Goal: Information Seeking & Learning: Learn about a topic

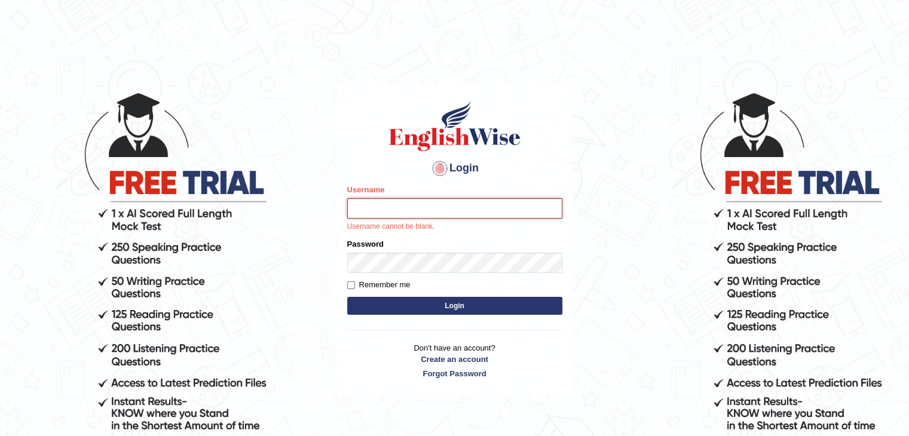
type input "rakesh_brisbane"
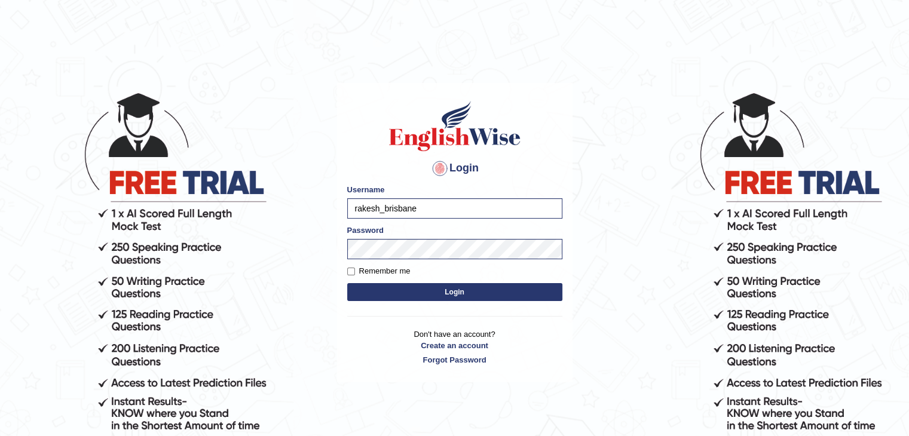
click at [453, 295] on button "Login" at bounding box center [454, 292] width 215 height 18
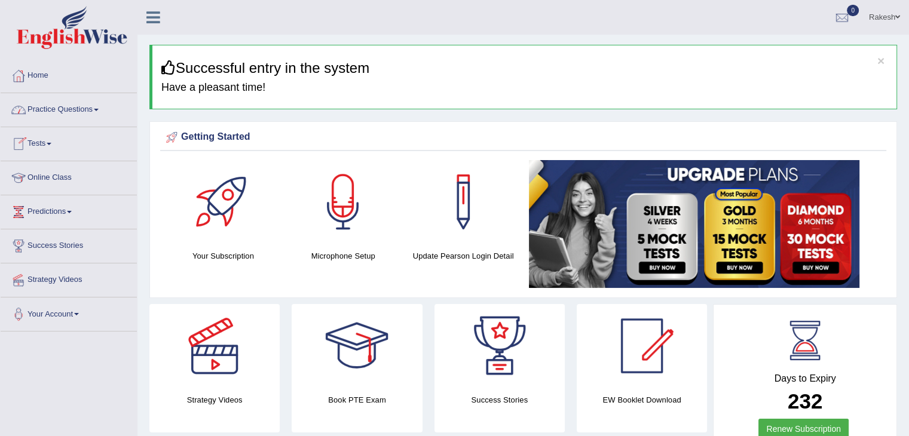
click at [44, 111] on link "Practice Questions" at bounding box center [69, 108] width 136 height 30
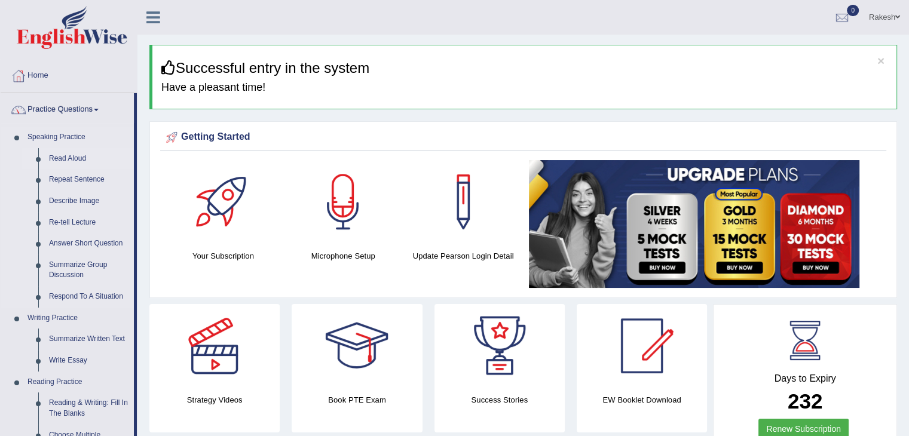
click at [69, 160] on link "Read Aloud" at bounding box center [89, 159] width 90 height 22
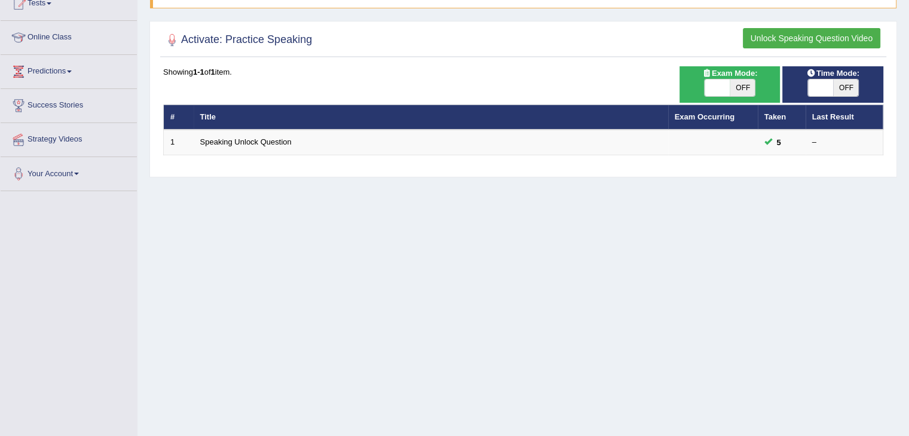
scroll to position [141, 0]
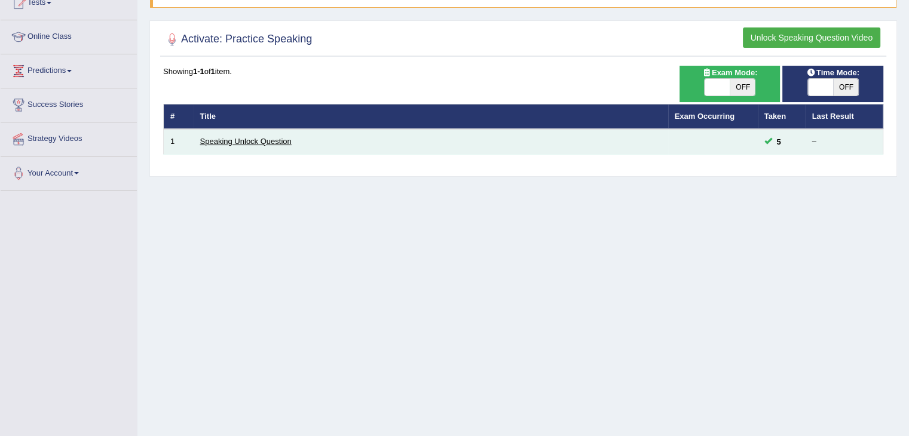
click at [258, 144] on link "Speaking Unlock Question" at bounding box center [245, 141] width 91 height 9
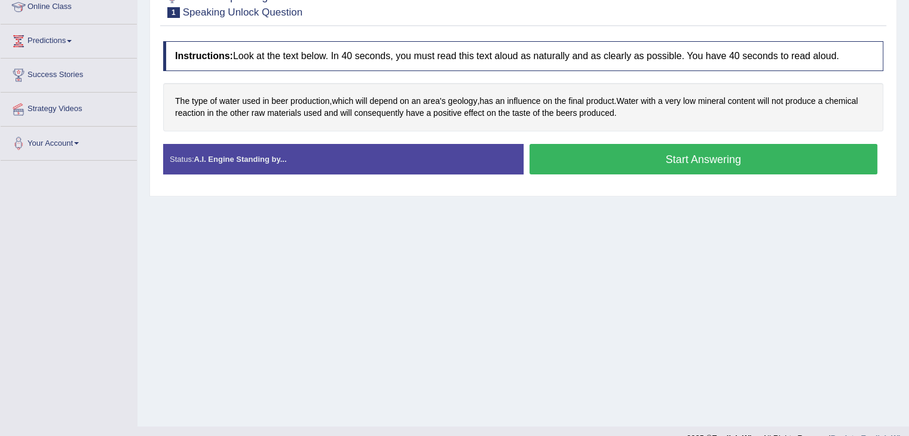
scroll to position [191, 0]
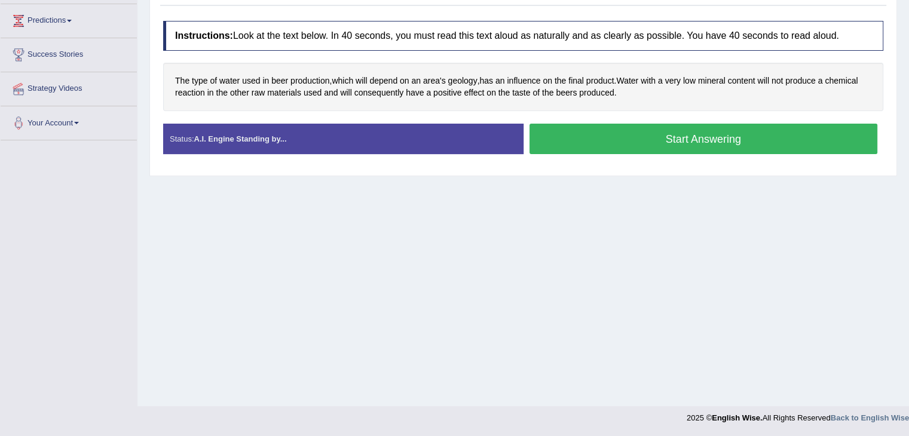
click at [713, 139] on button "Start Answering" at bounding box center [704, 139] width 349 height 30
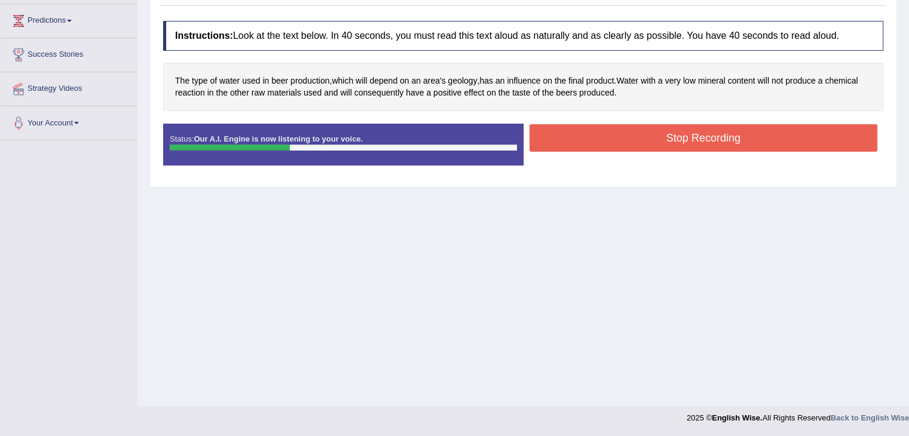
click at [656, 144] on button "Stop Recording" at bounding box center [704, 137] width 349 height 27
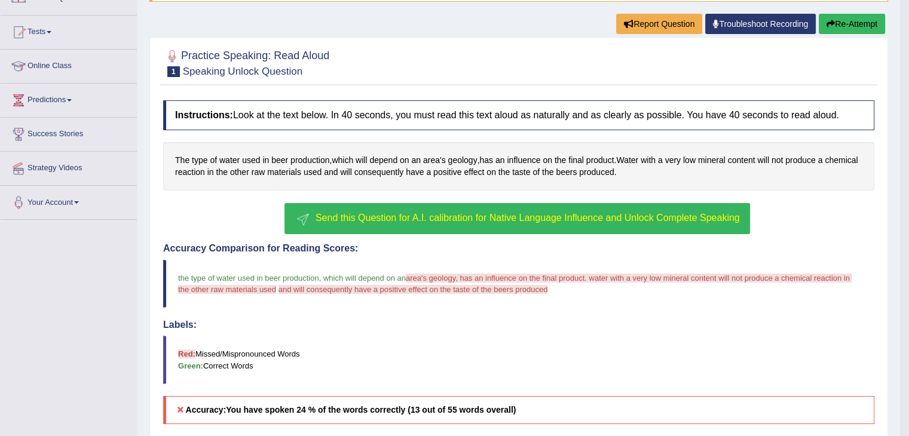
scroll to position [87, 0]
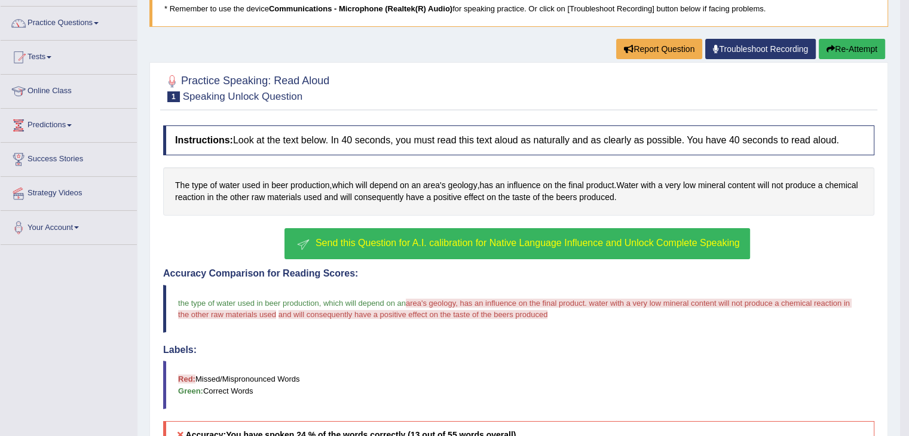
click at [853, 45] on button "Re-Attempt" at bounding box center [852, 49] width 66 height 20
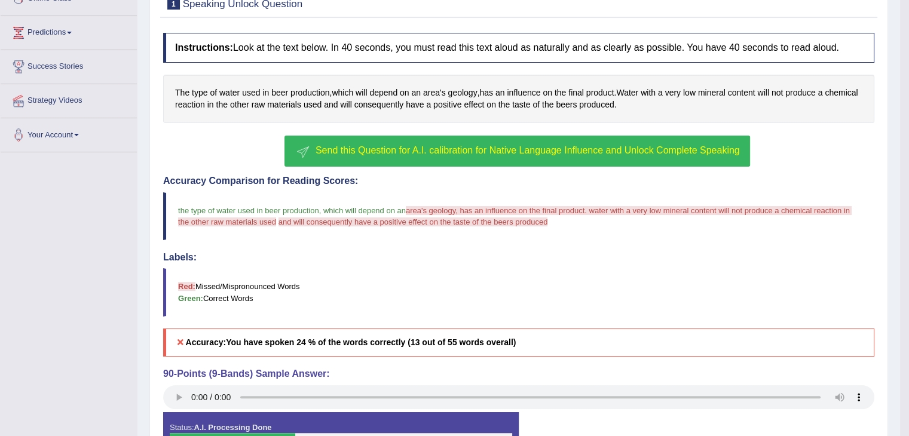
scroll to position [189, 0]
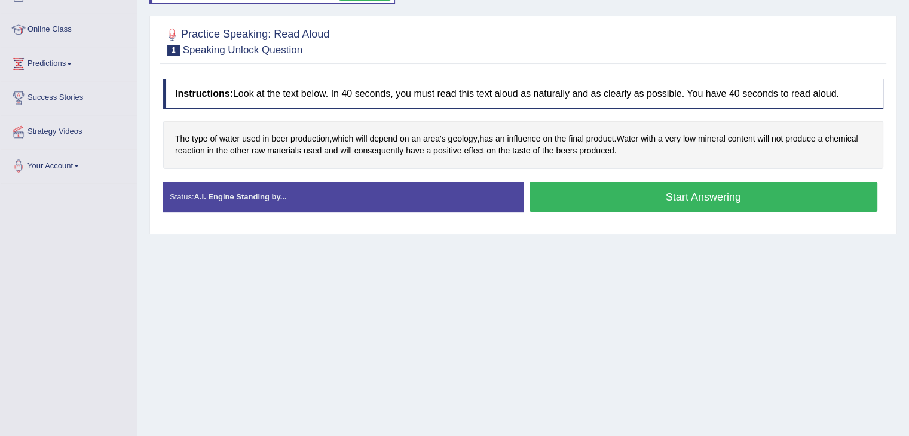
click at [679, 204] on button "Start Answering" at bounding box center [704, 197] width 349 height 30
click at [632, 203] on button "Start Answering" at bounding box center [704, 197] width 349 height 30
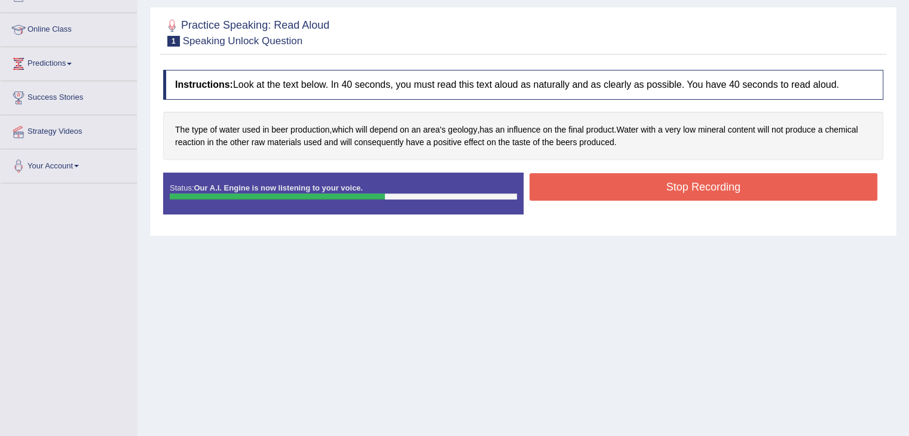
click at [720, 188] on button "Stop Recording" at bounding box center [704, 186] width 349 height 27
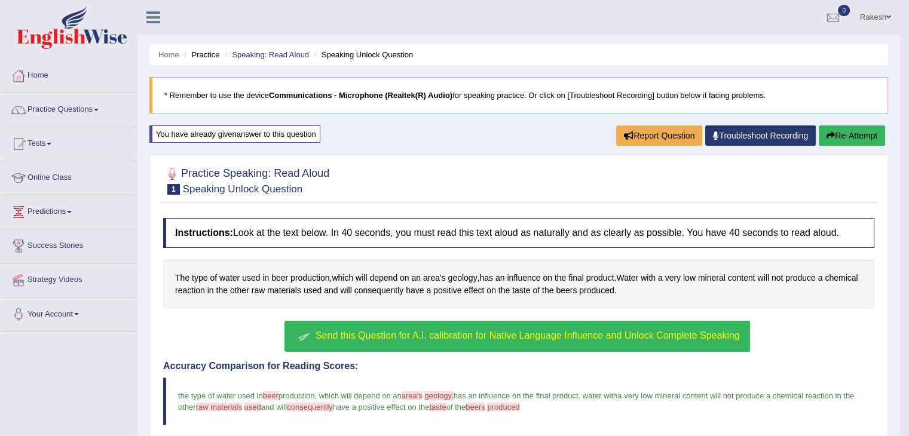
click at [206, 135] on div "You have already given answer to this question" at bounding box center [234, 134] width 171 height 17
click at [200, 52] on li "Practice" at bounding box center [200, 54] width 38 height 11
click at [172, 51] on link "Home" at bounding box center [168, 54] width 21 height 9
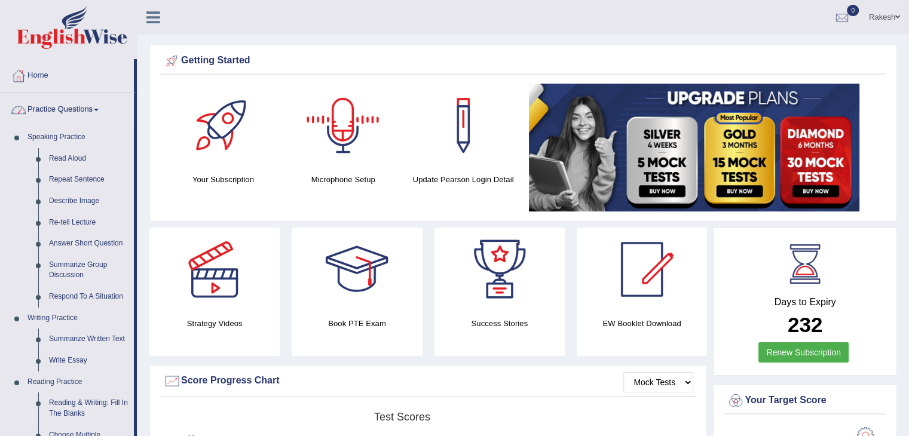
click at [348, 144] on div at bounding box center [343, 126] width 84 height 84
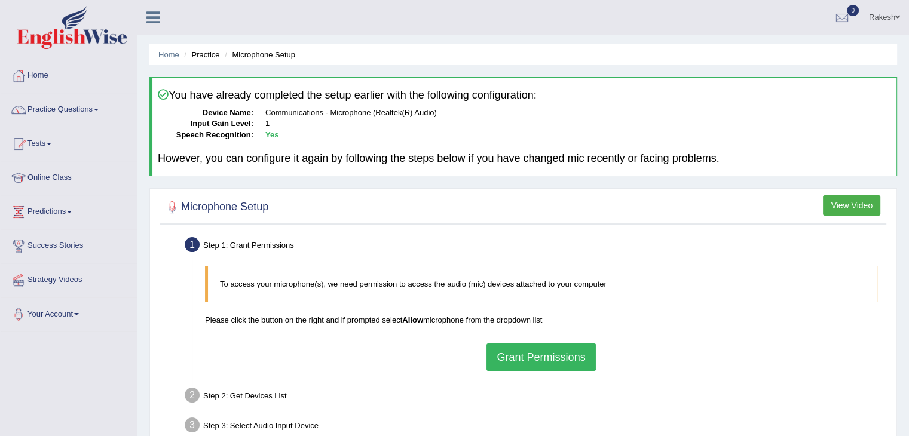
drag, startPoint x: 523, startPoint y: 359, endPoint x: 534, endPoint y: 353, distance: 12.3
click at [523, 358] on button "Grant Permissions" at bounding box center [541, 357] width 109 height 27
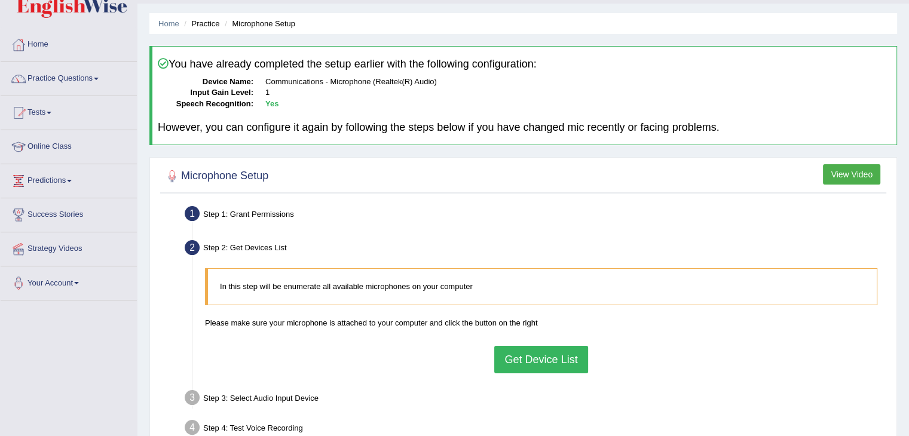
scroll to position [76, 0]
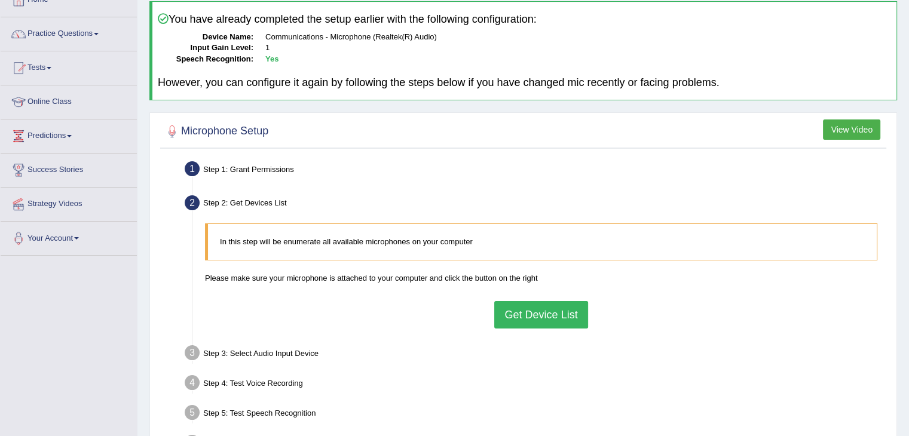
click at [555, 314] on button "Get Device List" at bounding box center [540, 314] width 93 height 27
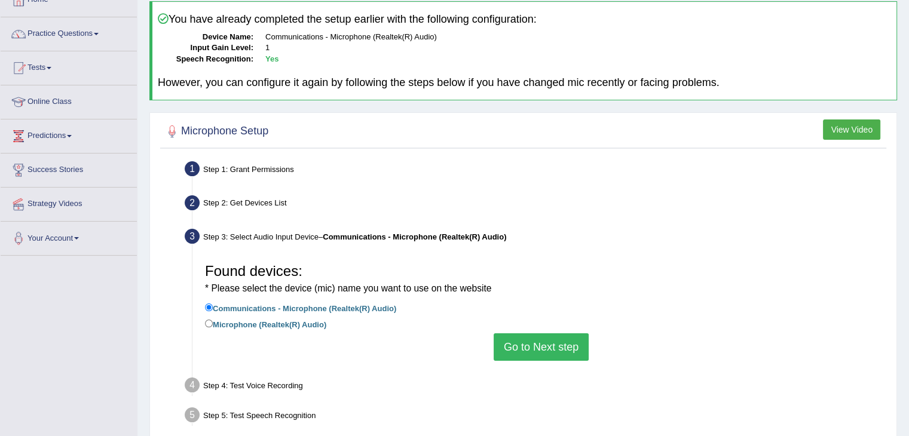
click at [543, 358] on button "Go to Next step" at bounding box center [541, 347] width 95 height 27
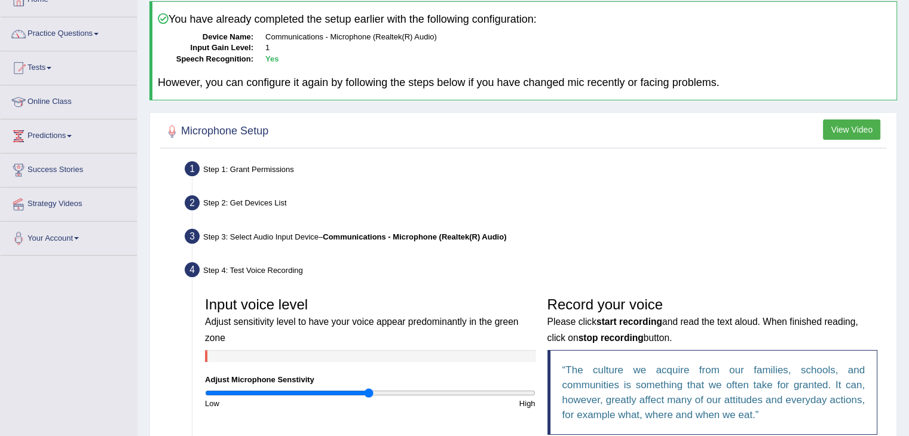
scroll to position [299, 0]
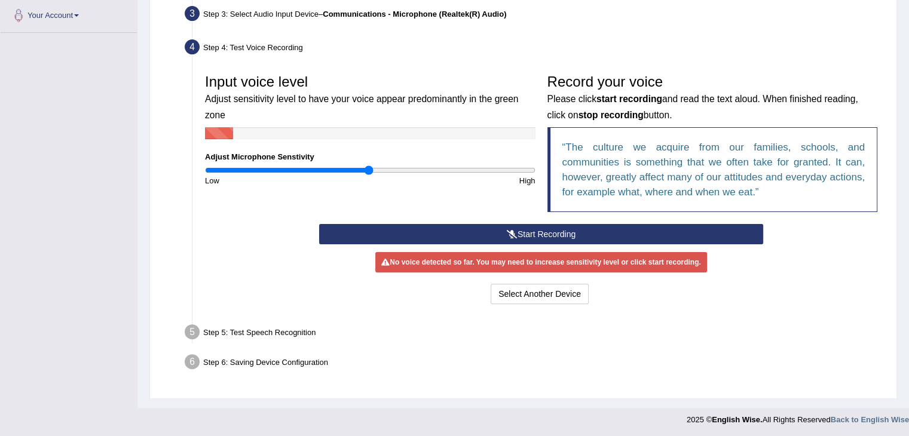
click at [545, 232] on button "Start Recording" at bounding box center [541, 234] width 444 height 20
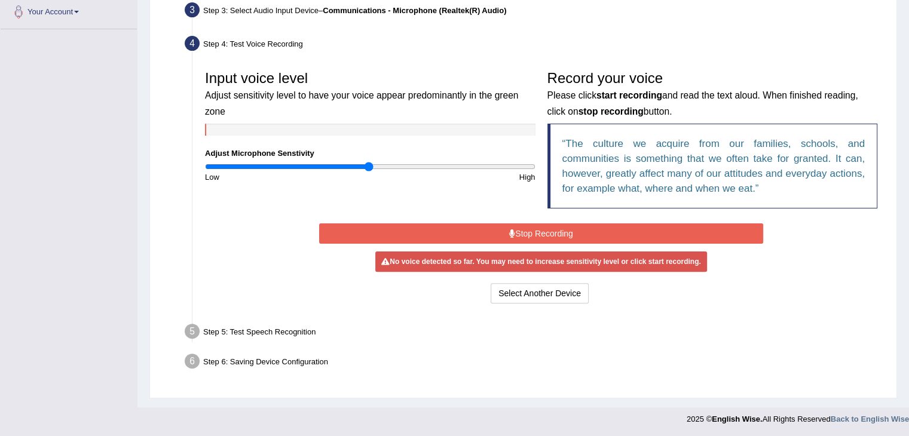
scroll to position [0, 0]
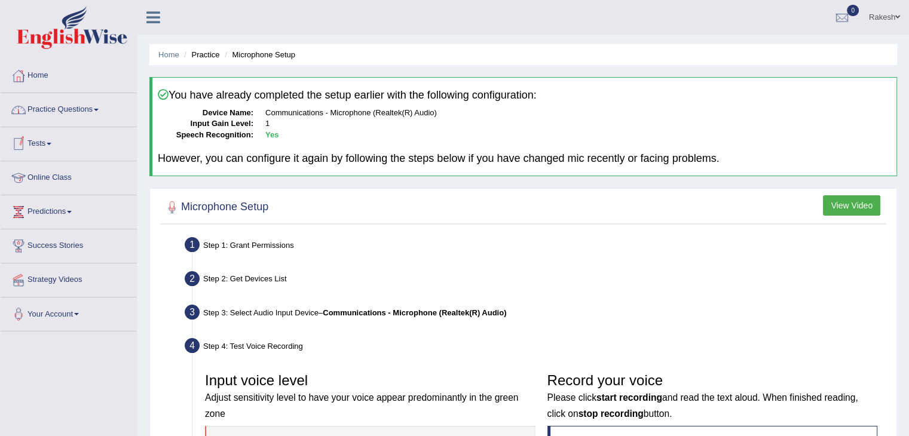
click at [54, 111] on link "Practice Questions" at bounding box center [69, 108] width 136 height 30
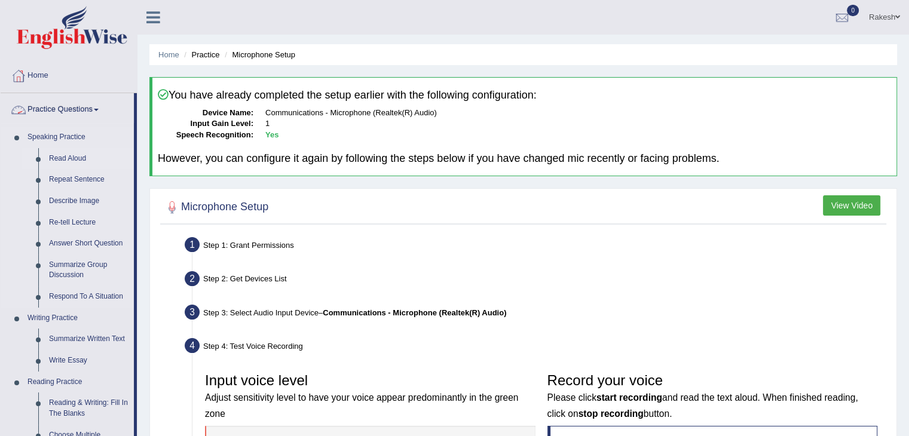
click at [69, 152] on link "Read Aloud" at bounding box center [89, 159] width 90 height 22
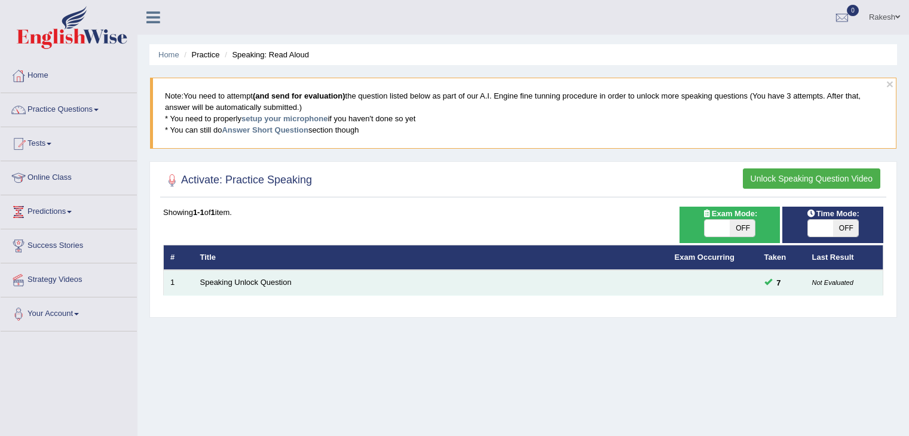
click at [774, 277] on span "7" at bounding box center [779, 283] width 14 height 13
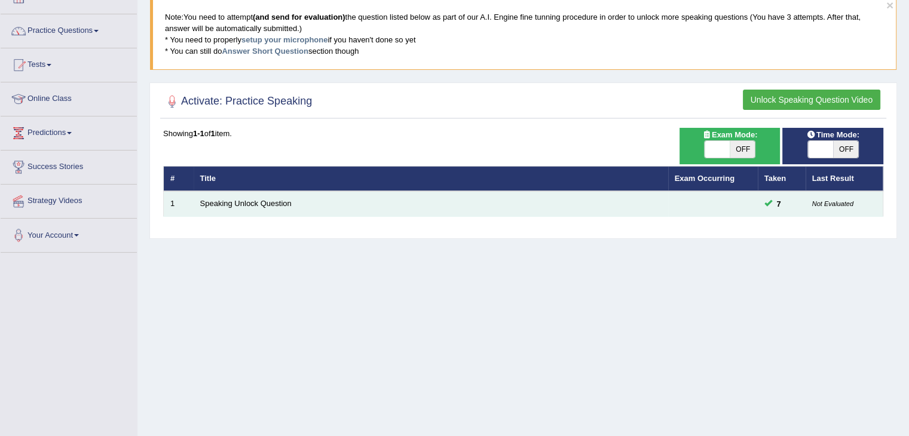
click at [808, 204] on td "Not Evaluated" at bounding box center [845, 203] width 78 height 25
click at [261, 204] on link "Speaking Unlock Question" at bounding box center [245, 203] width 91 height 9
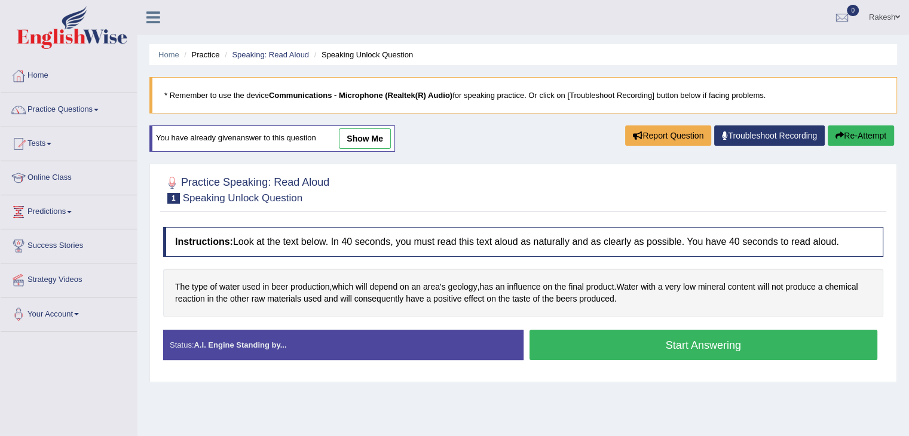
click at [781, 137] on link "Troubleshoot Recording" at bounding box center [769, 136] width 111 height 20
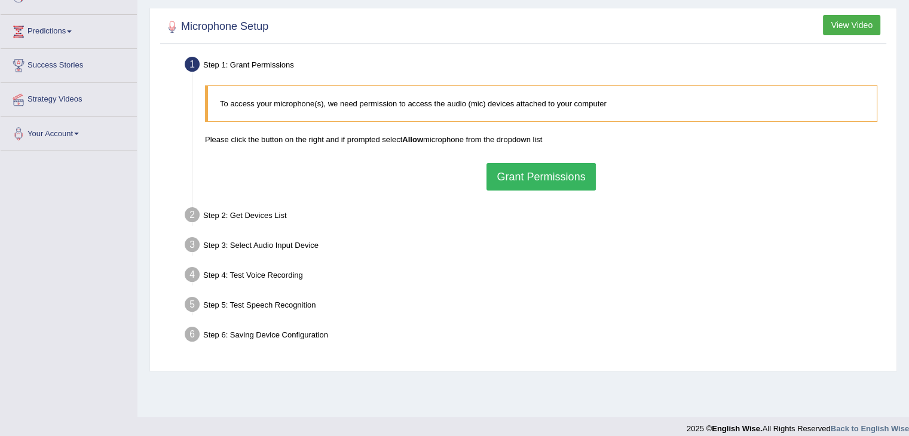
click at [551, 177] on button "Grant Permissions" at bounding box center [541, 176] width 109 height 27
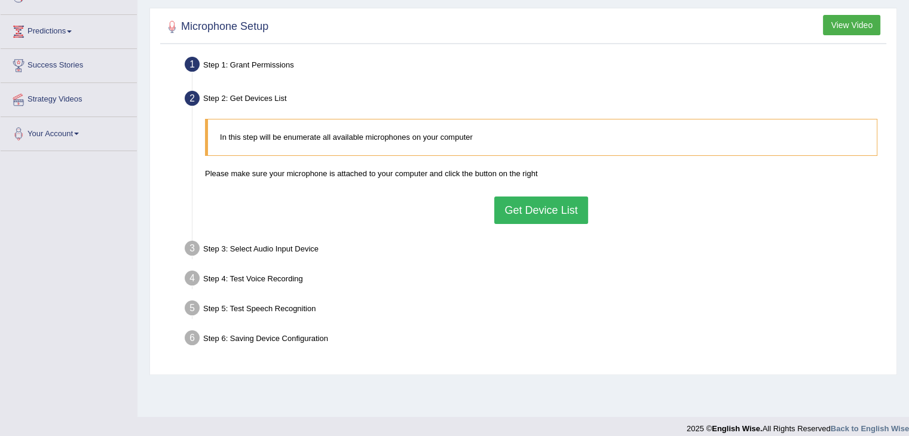
click at [560, 216] on button "Get Device List" at bounding box center [540, 210] width 93 height 27
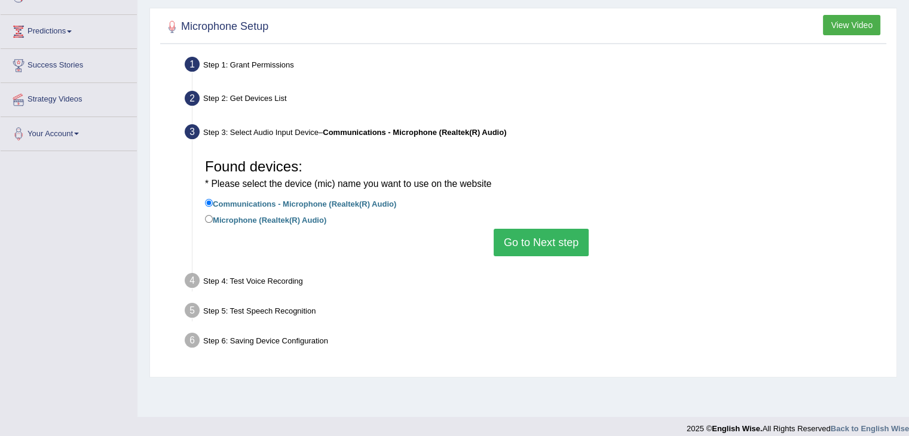
click at [560, 246] on button "Go to Next step" at bounding box center [541, 242] width 95 height 27
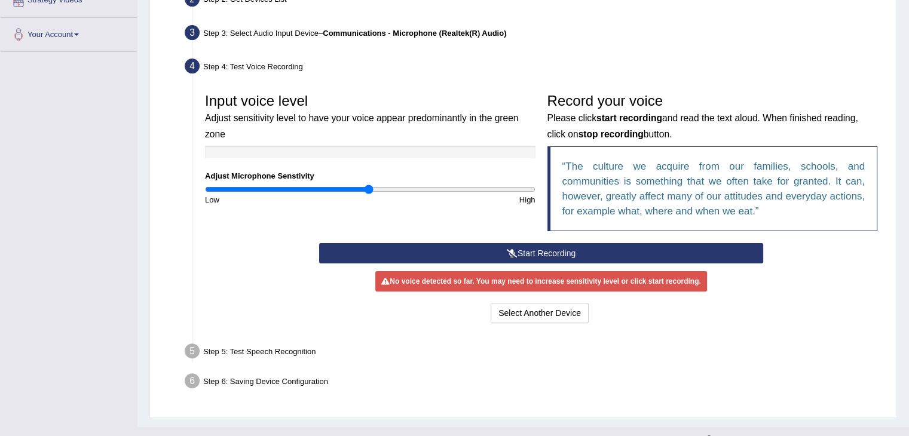
scroll to position [299, 0]
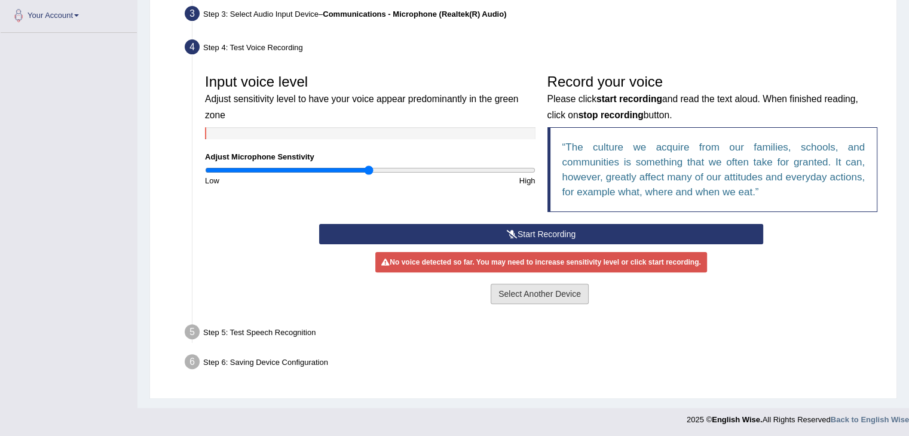
click at [552, 294] on button "Select Another Device" at bounding box center [540, 294] width 98 height 20
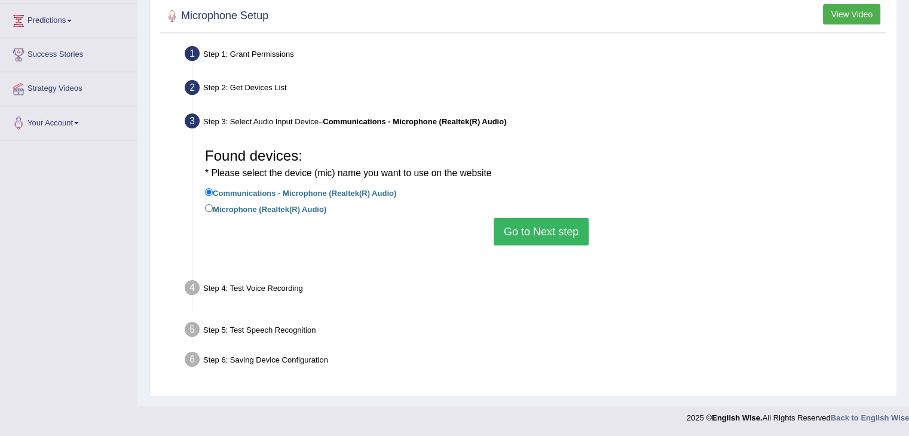
scroll to position [191, 0]
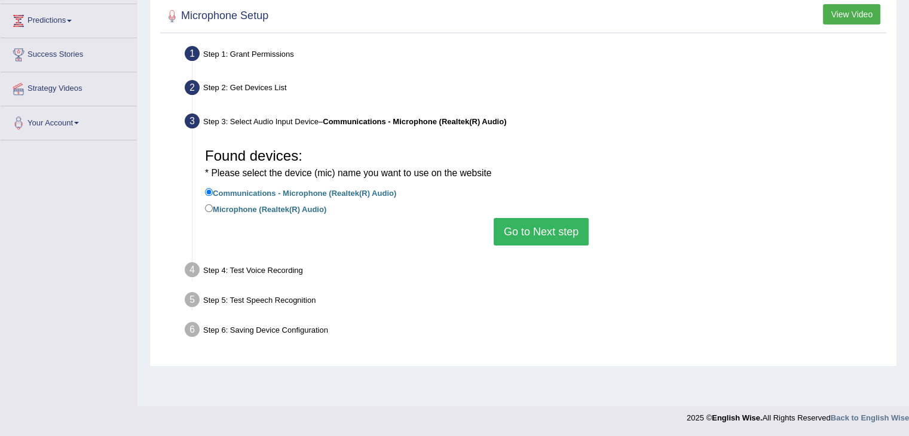
click at [543, 230] on button "Go to Next step" at bounding box center [541, 231] width 95 height 27
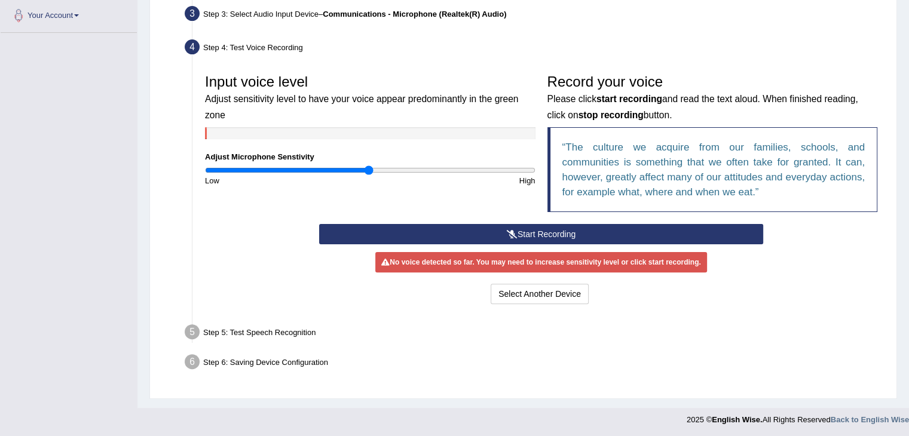
scroll to position [0, 0]
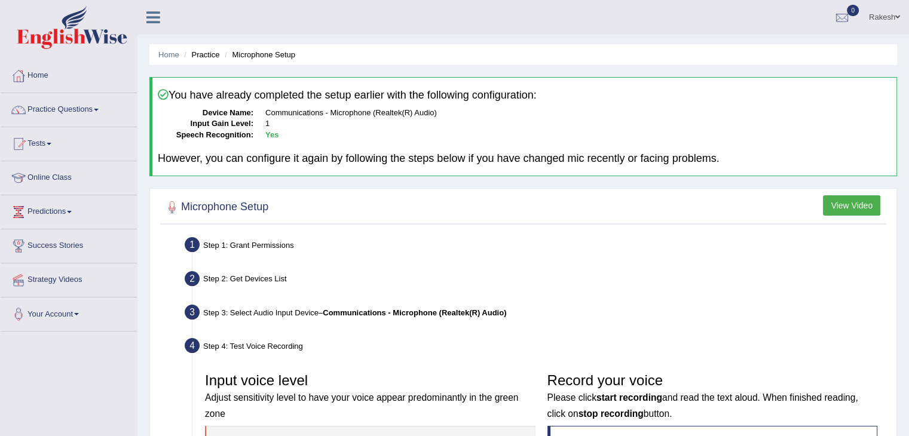
click at [850, 205] on button "View Video" at bounding box center [851, 205] width 57 height 20
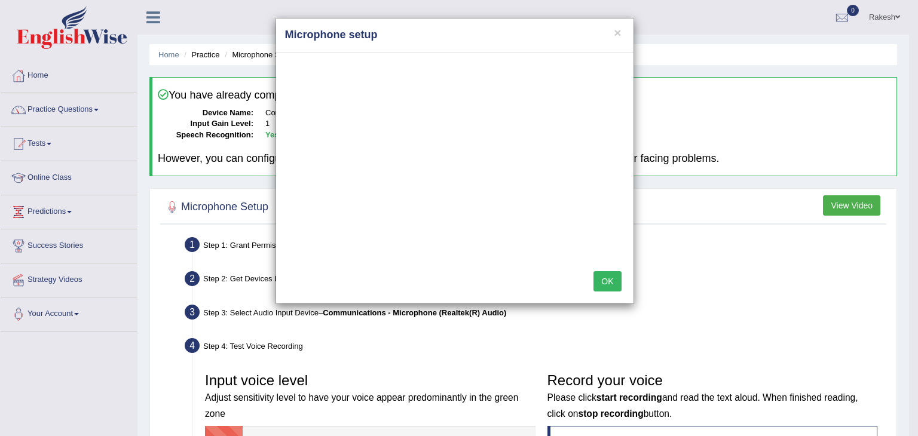
click at [608, 278] on button "OK" at bounding box center [607, 281] width 27 height 20
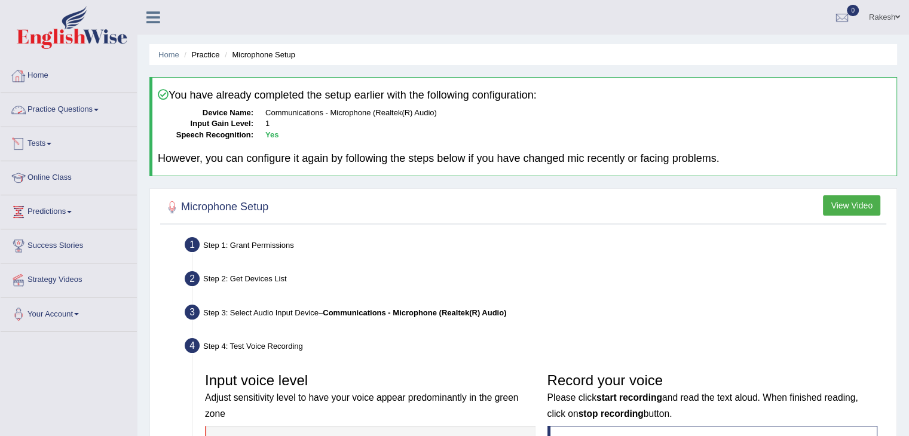
click at [57, 110] on link "Practice Questions" at bounding box center [69, 108] width 136 height 30
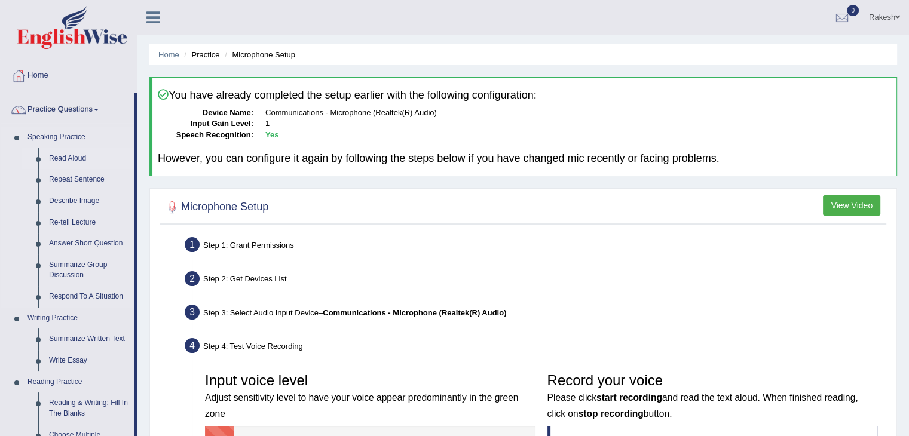
drag, startPoint x: 67, startPoint y: 157, endPoint x: 220, endPoint y: 154, distance: 153.1
click at [67, 157] on link "Read Aloud" at bounding box center [89, 159] width 90 height 22
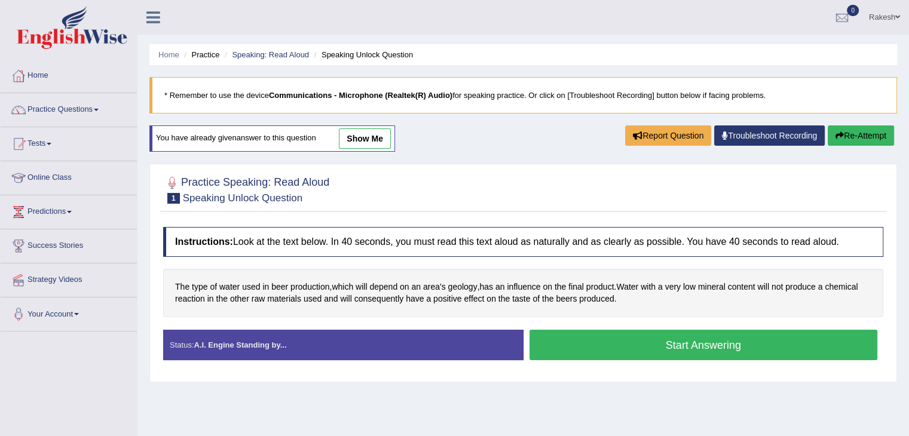
click at [364, 140] on link "show me" at bounding box center [365, 139] width 52 height 20
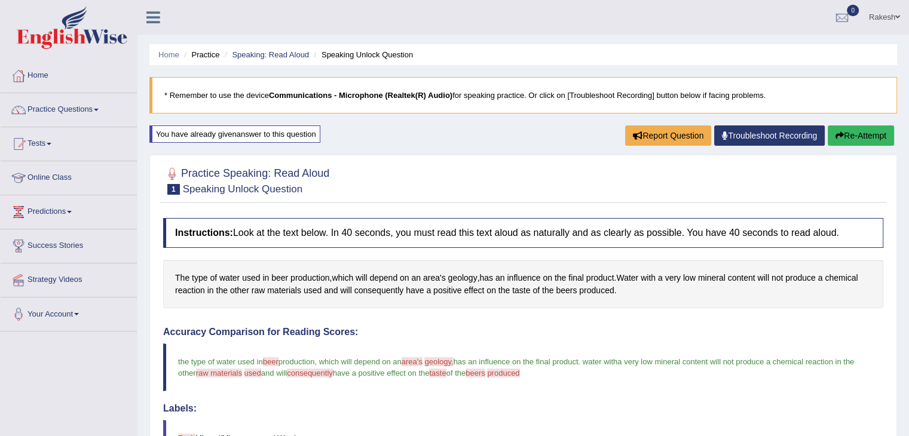
click at [867, 137] on button "Re-Attempt" at bounding box center [861, 136] width 66 height 20
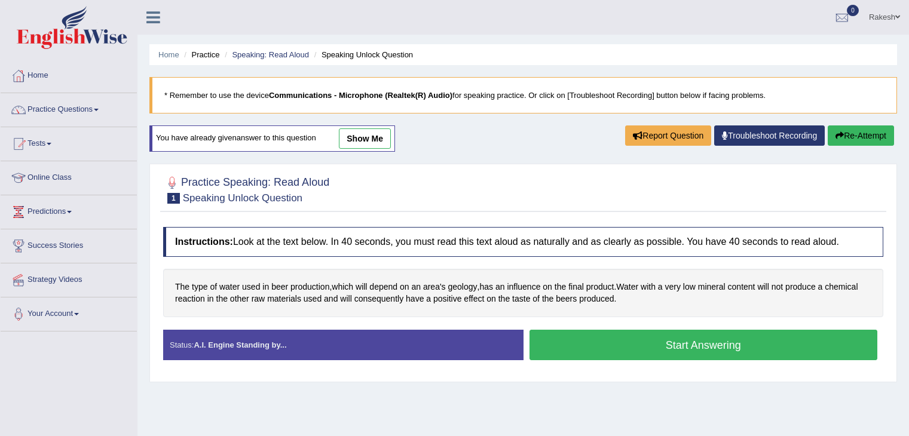
click at [644, 330] on button "Start Answering" at bounding box center [704, 345] width 349 height 30
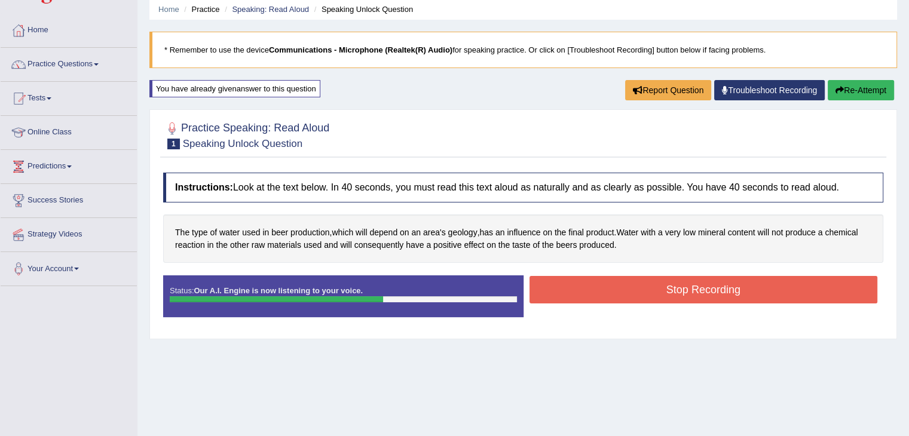
click at [657, 289] on button "Stop Recording" at bounding box center [704, 289] width 349 height 27
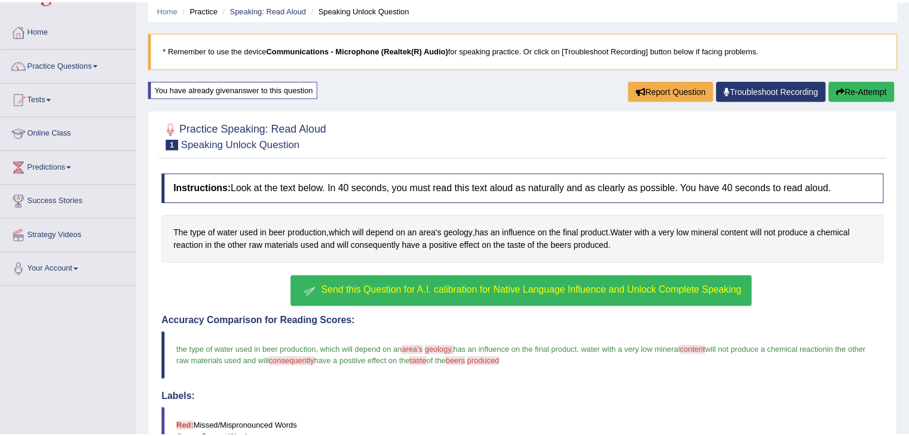
scroll to position [265, 0]
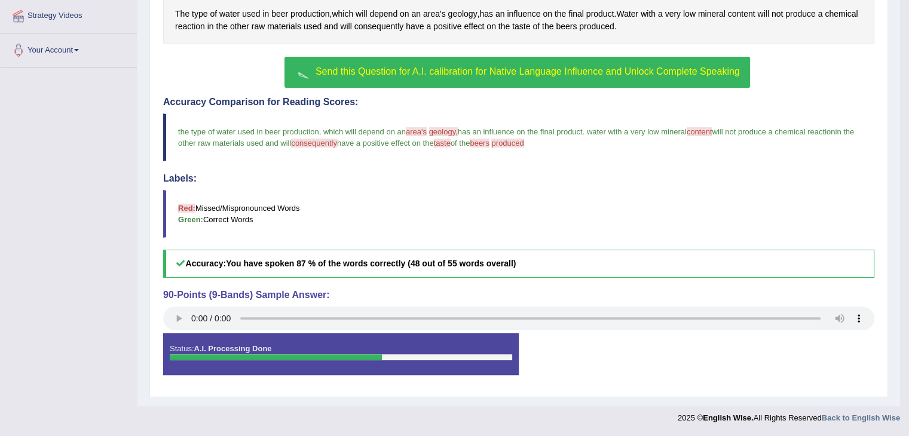
click at [434, 77] on span "Send this Question for A.I. calibration for Native Language Influence and Unloc…" at bounding box center [528, 71] width 424 height 10
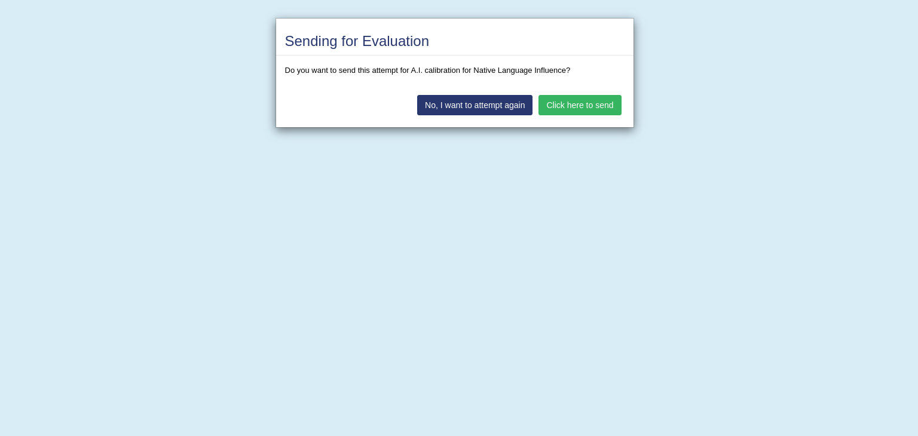
click at [583, 108] on button "Click here to send" at bounding box center [580, 105] width 82 height 20
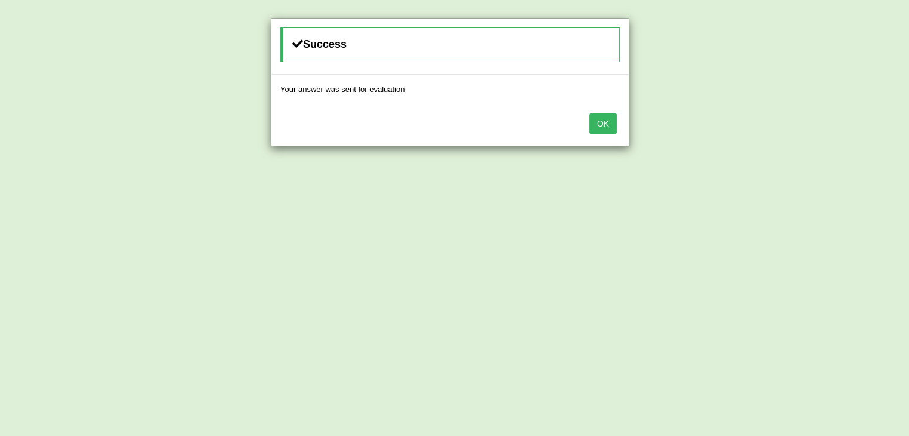
click at [598, 123] on button "OK" at bounding box center [602, 124] width 27 height 20
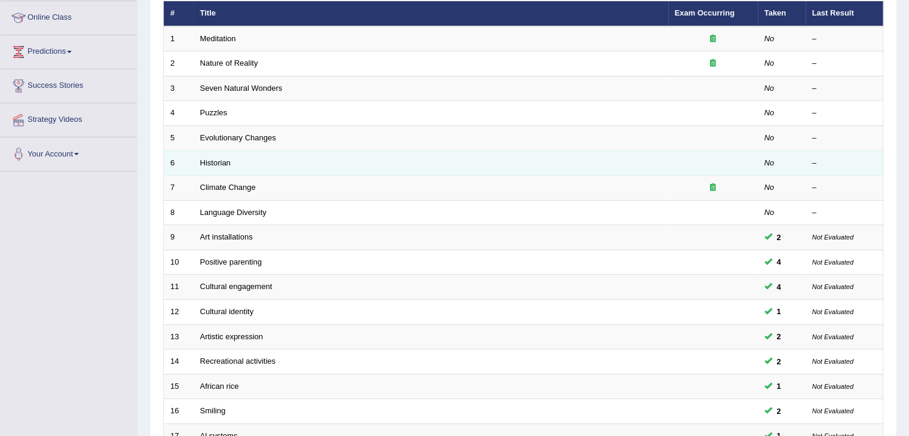
scroll to position [159, 0]
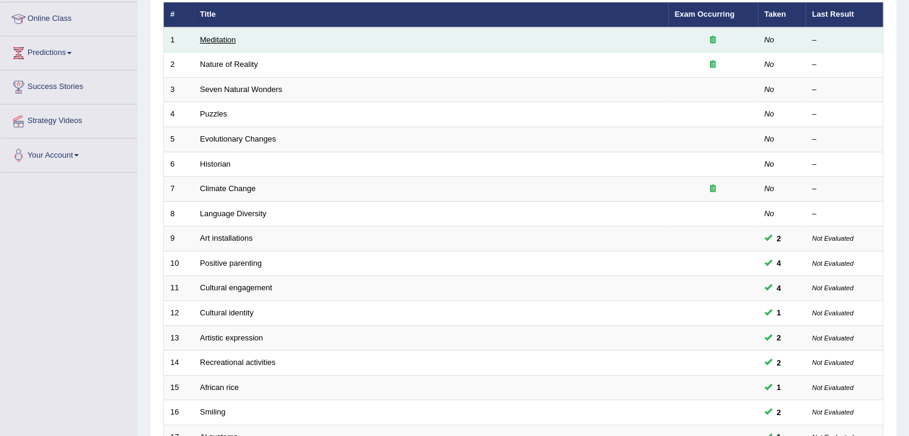
click at [224, 35] on link "Meditation" at bounding box center [218, 39] width 36 height 9
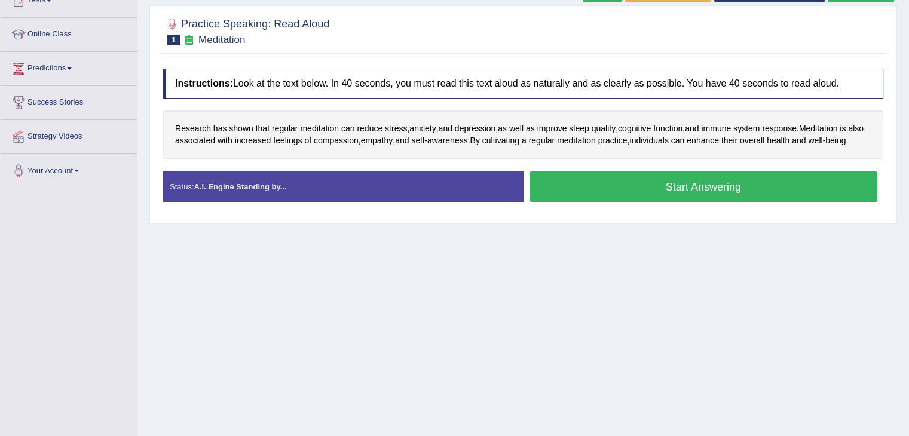
scroll to position [144, 0]
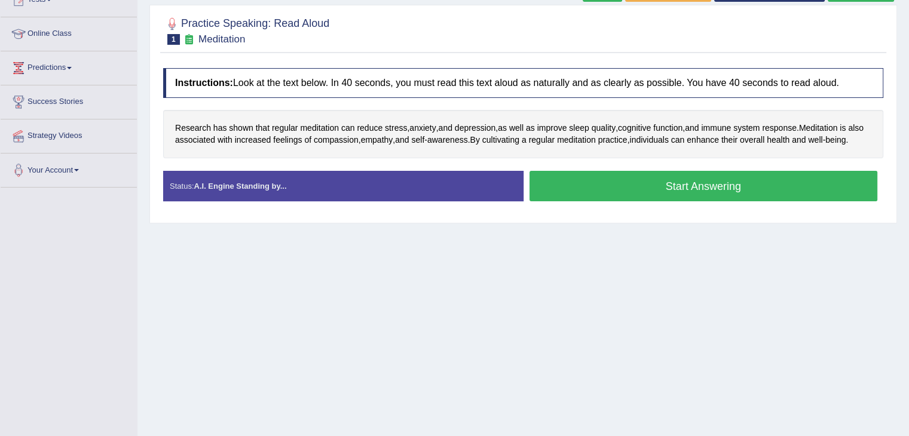
click at [646, 197] on button "Start Answering" at bounding box center [704, 186] width 349 height 30
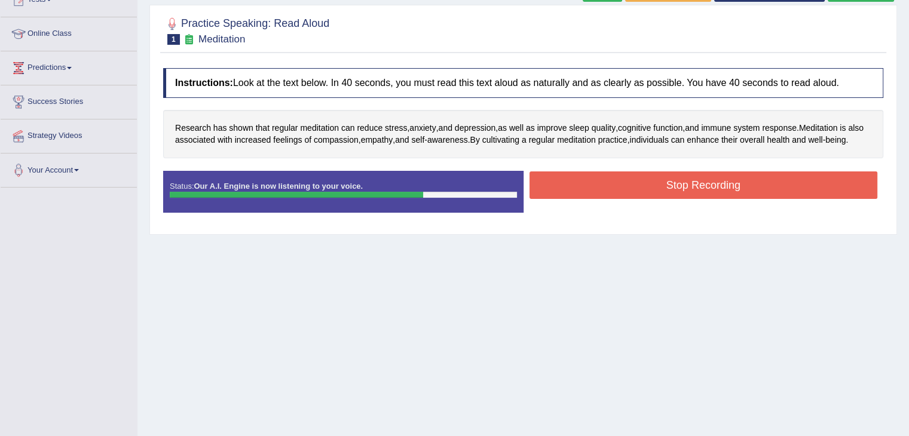
click at [668, 199] on button "Stop Recording" at bounding box center [704, 185] width 349 height 27
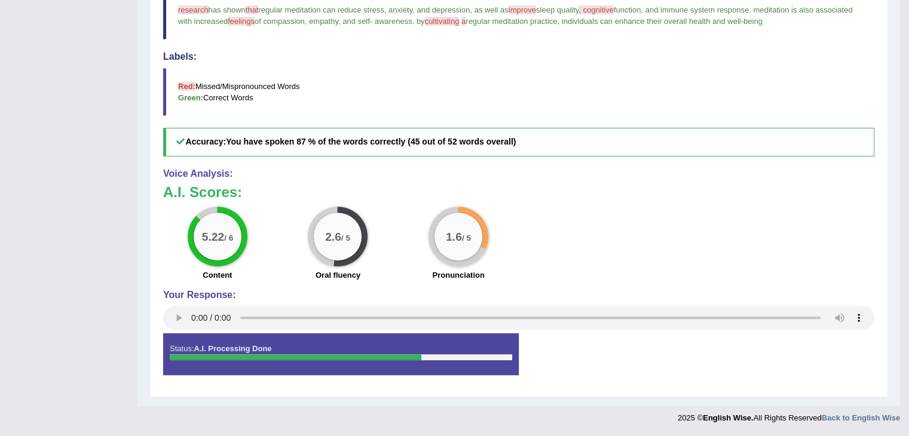
scroll to position [0, 0]
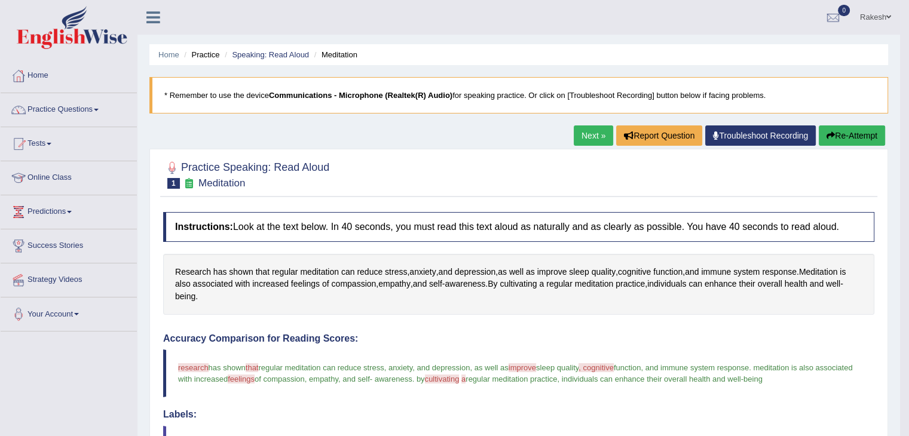
click at [574, 136] on link "Next »" at bounding box center [593, 136] width 39 height 20
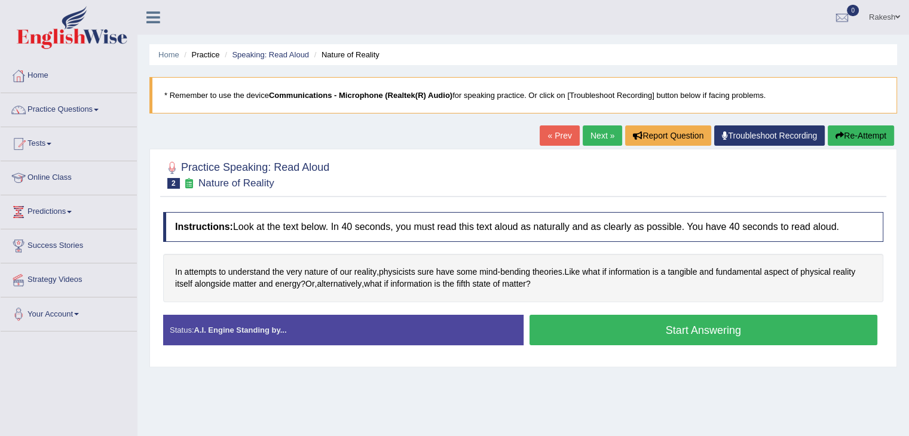
click at [715, 338] on button "Start Answering" at bounding box center [704, 330] width 349 height 30
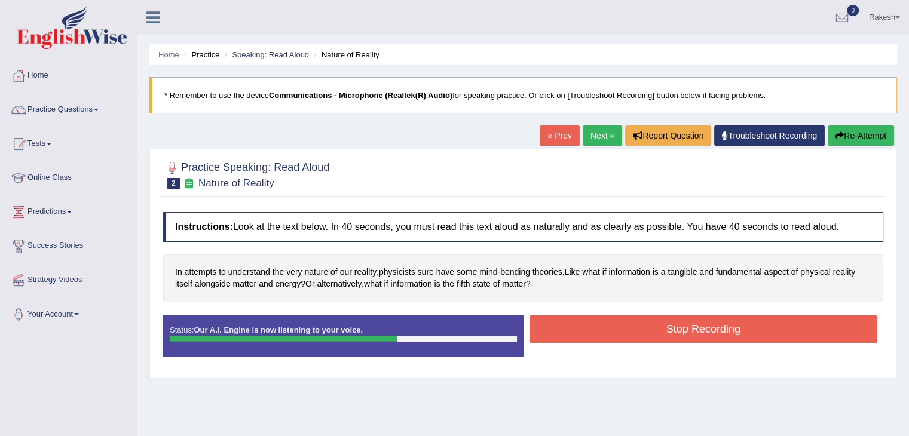
click at [704, 325] on button "Stop Recording" at bounding box center [704, 329] width 349 height 27
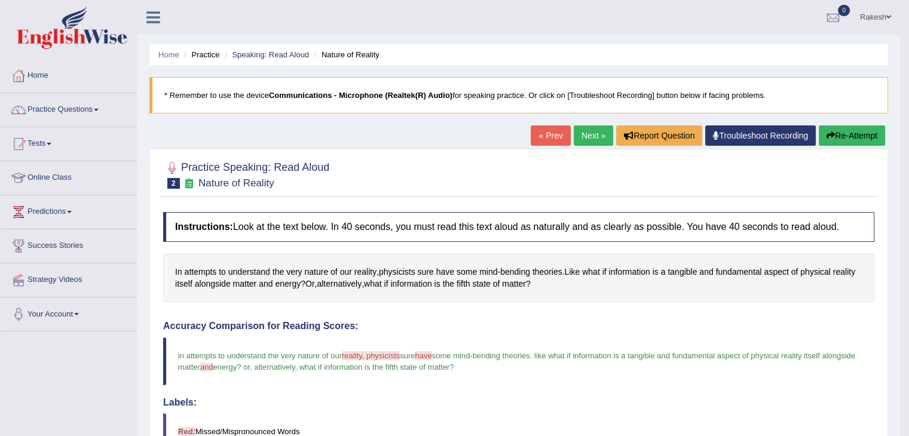
click at [583, 142] on link "Next »" at bounding box center [593, 136] width 39 height 20
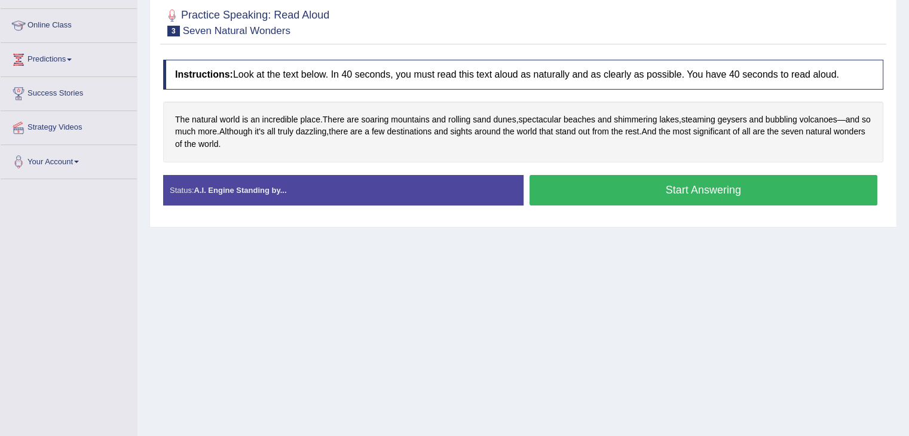
click at [655, 189] on button "Start Answering" at bounding box center [704, 190] width 349 height 30
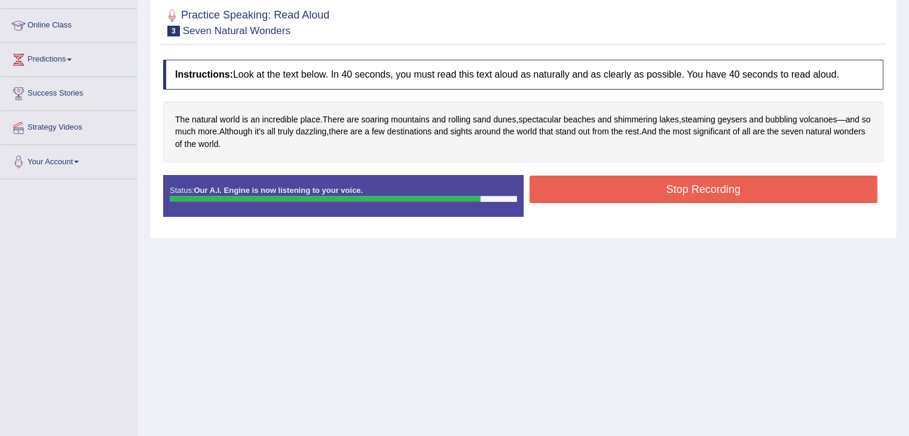
click at [739, 197] on button "Stop Recording" at bounding box center [704, 189] width 349 height 27
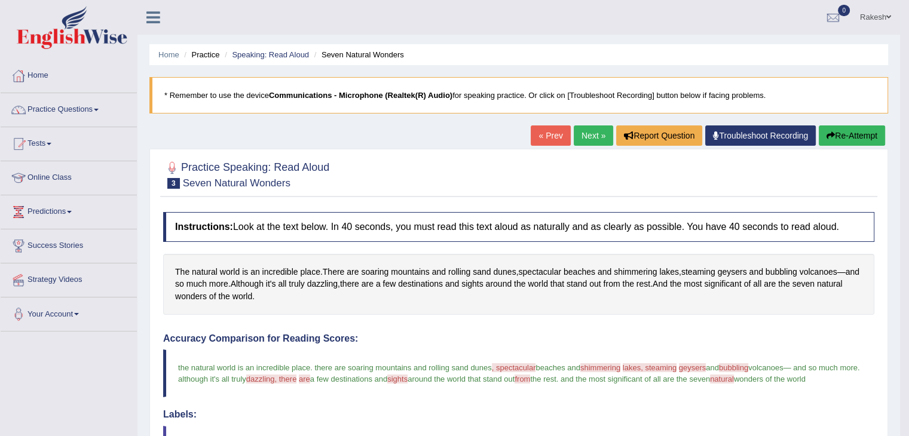
click at [580, 133] on link "Next »" at bounding box center [593, 136] width 39 height 20
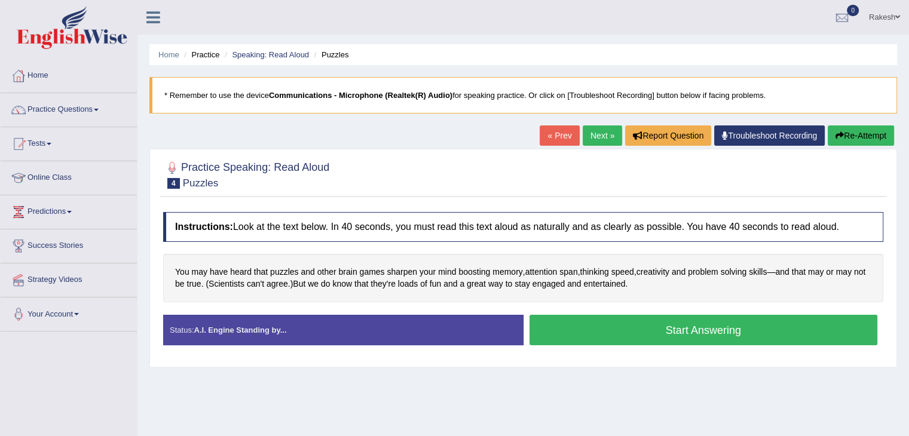
click at [659, 336] on button "Start Answering" at bounding box center [704, 330] width 349 height 30
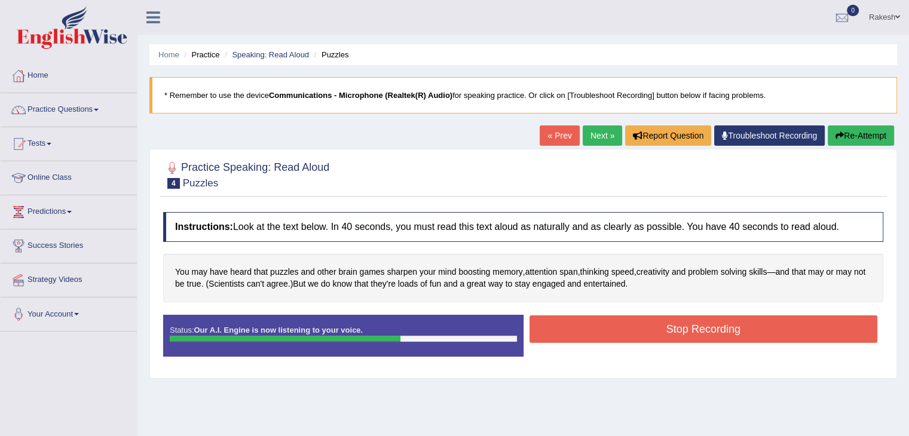
click at [684, 326] on button "Stop Recording" at bounding box center [704, 329] width 349 height 27
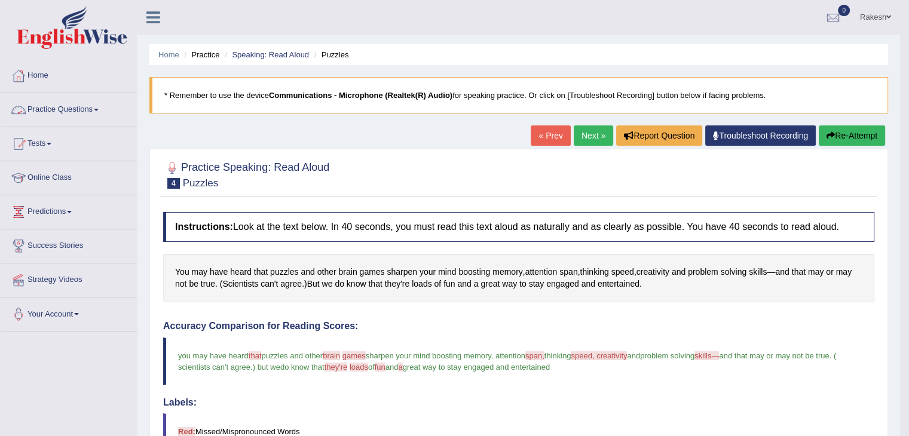
click at [71, 108] on link "Practice Questions" at bounding box center [69, 108] width 136 height 30
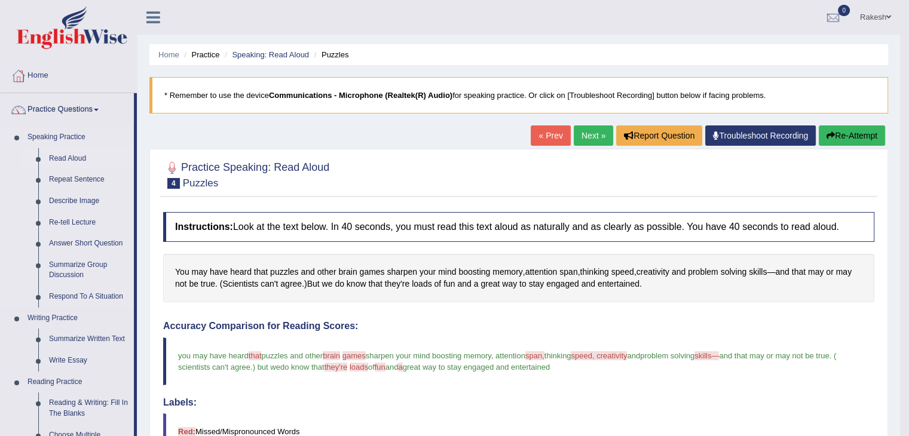
scroll to position [533, 0]
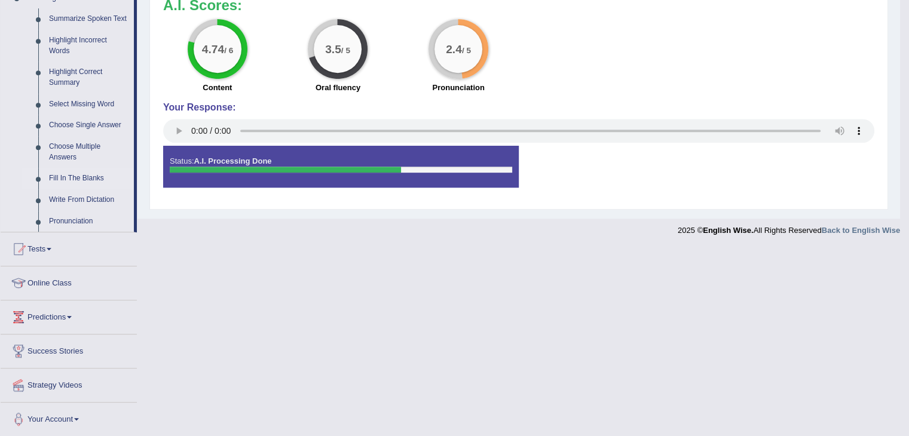
drag, startPoint x: 135, startPoint y: 152, endPoint x: 134, endPoint y: 173, distance: 20.9
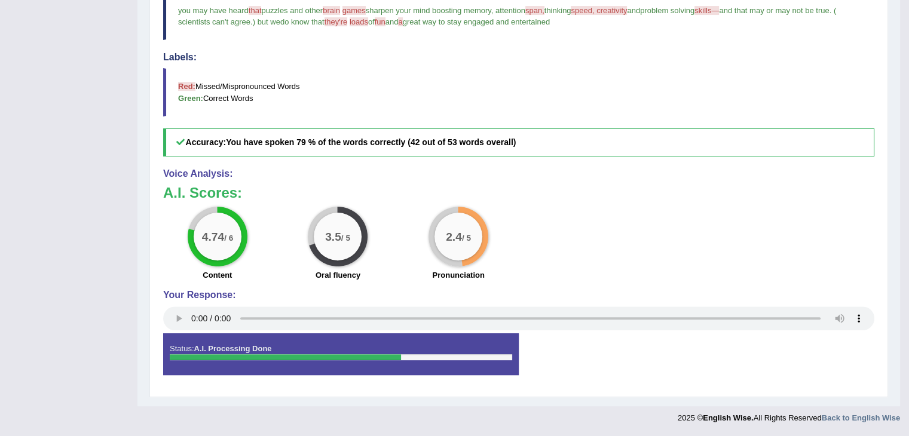
scroll to position [0, 0]
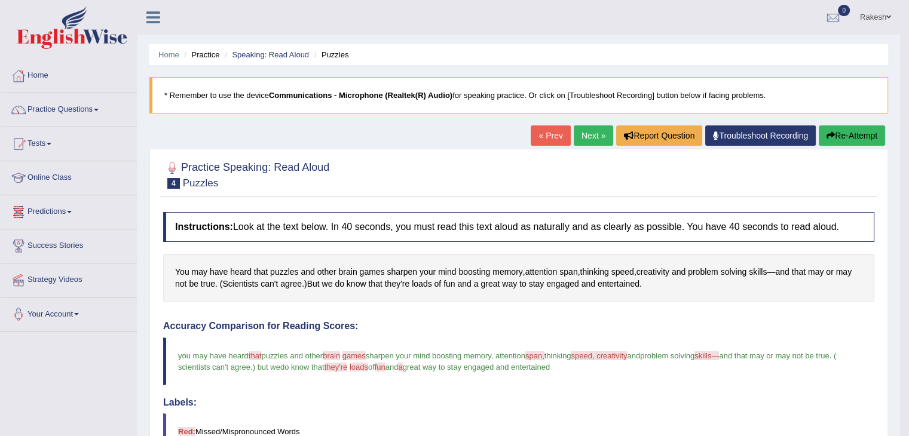
click at [62, 176] on link "Online Class" at bounding box center [69, 176] width 136 height 30
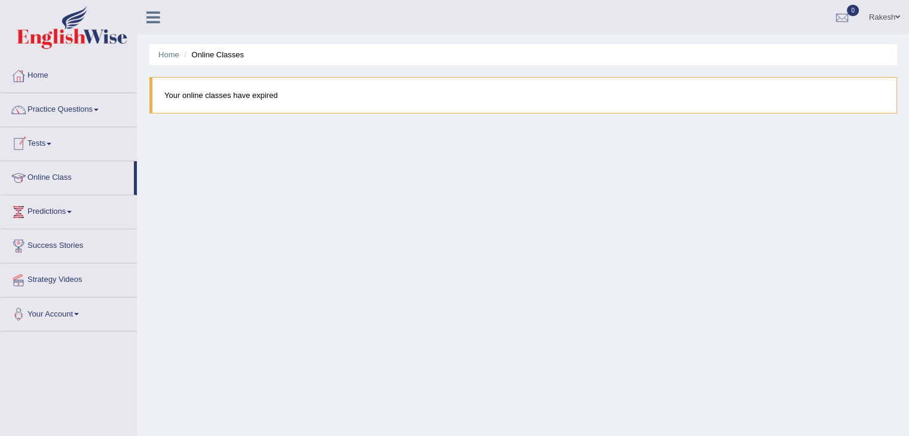
click at [78, 140] on link "Tests" at bounding box center [69, 142] width 136 height 30
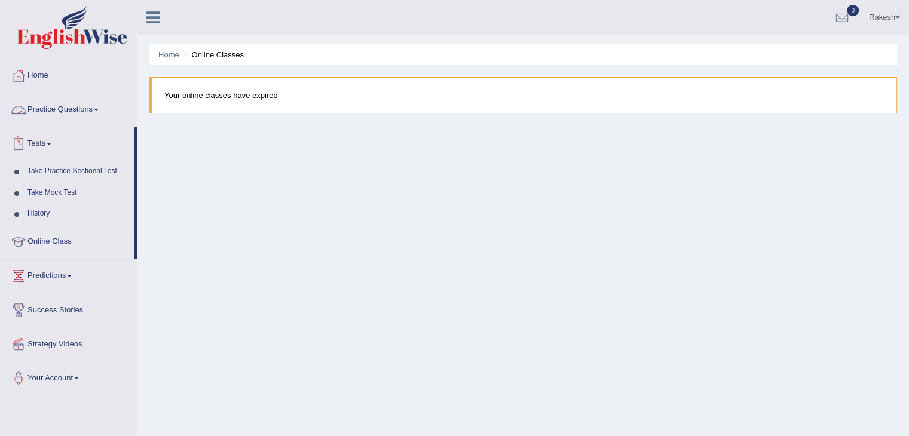
click at [58, 109] on link "Practice Questions" at bounding box center [69, 108] width 136 height 30
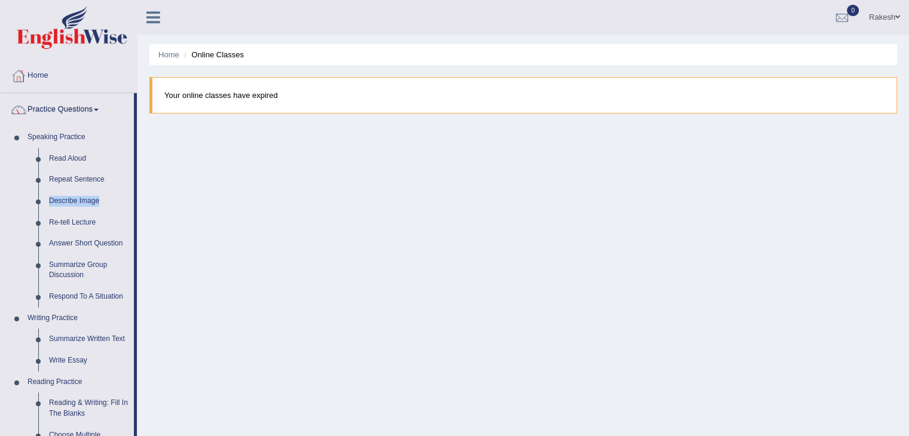
drag, startPoint x: 136, startPoint y: 173, endPoint x: 136, endPoint y: 207, distance: 34.1
click at [136, 207] on li "Practice Questions Speaking Practice Read Aloud Repeat Sentence Describe Image …" at bounding box center [69, 429] width 136 height 673
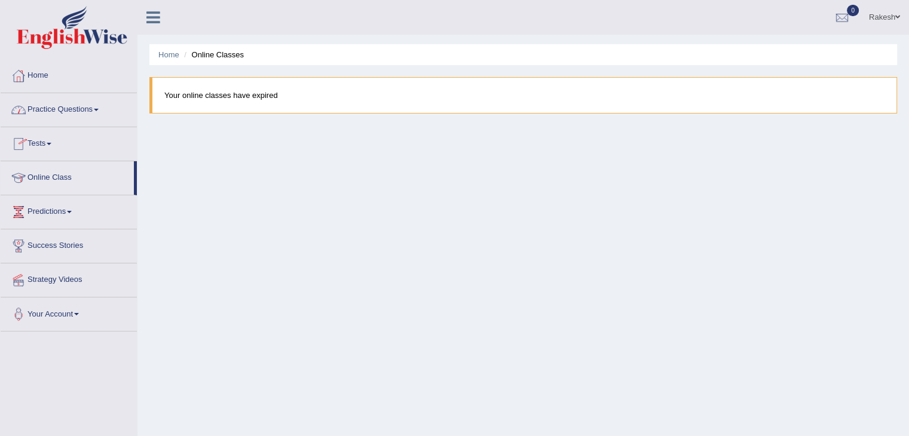
click at [60, 107] on link "Practice Questions" at bounding box center [69, 108] width 136 height 30
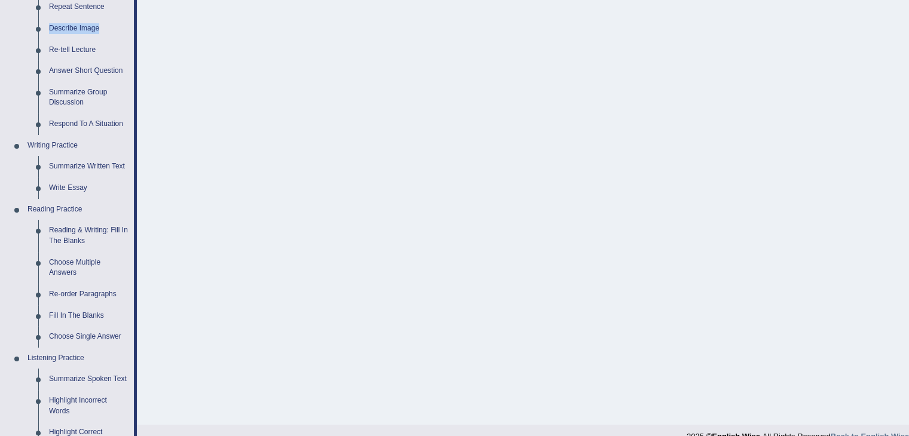
scroll to position [198, 0]
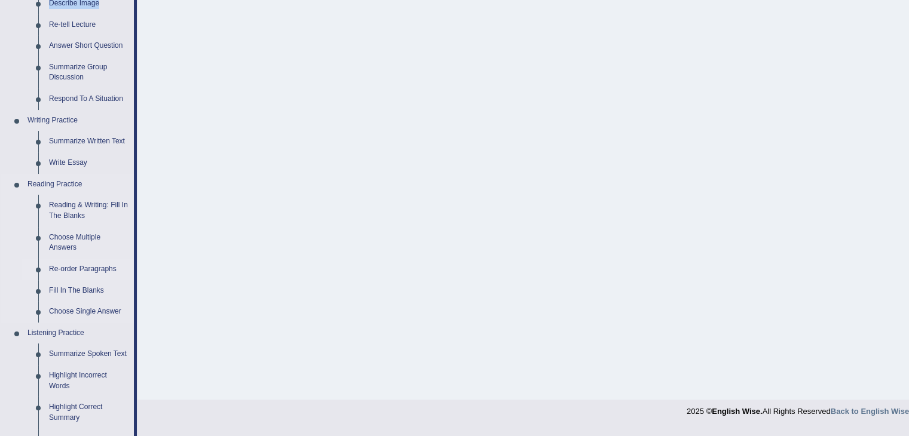
click at [81, 268] on link "Re-order Paragraphs" at bounding box center [89, 270] width 90 height 22
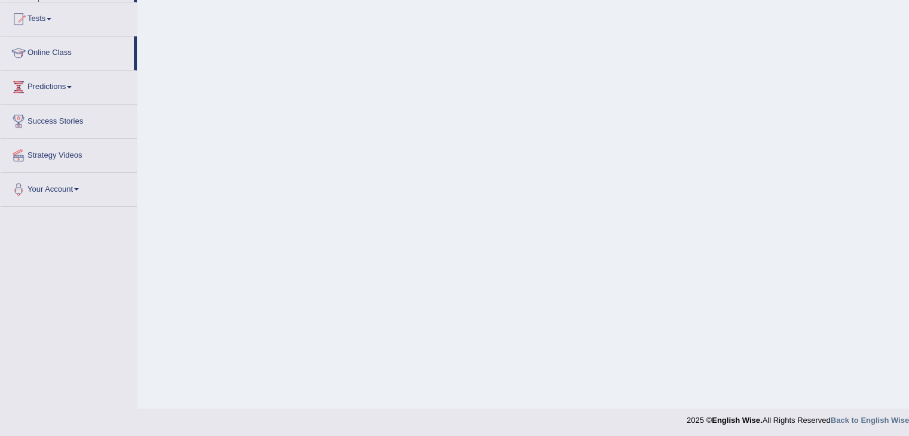
scroll to position [191, 0]
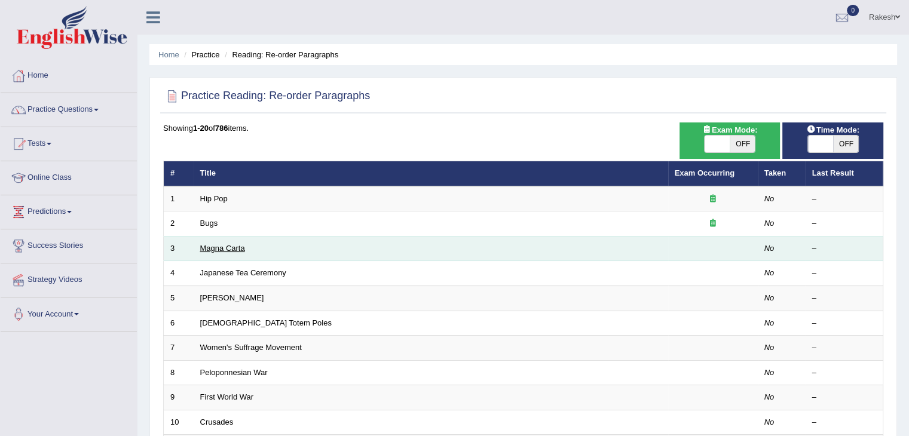
click at [223, 248] on link "Magna Carta" at bounding box center [222, 248] width 45 height 9
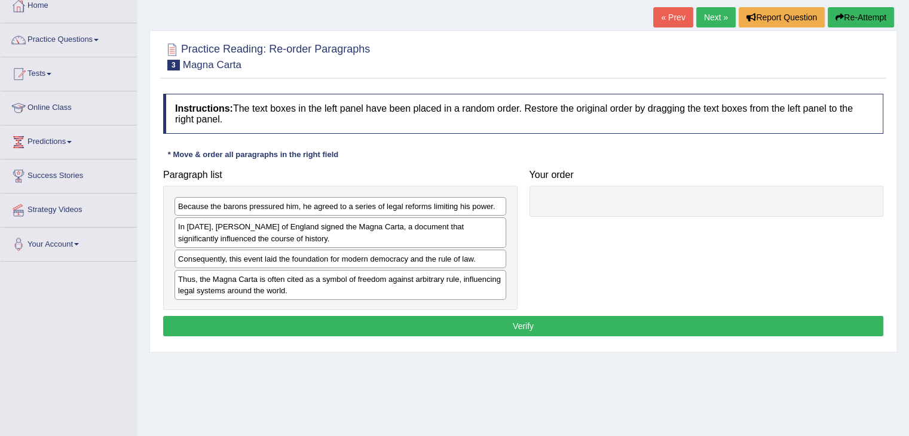
scroll to position [99, 0]
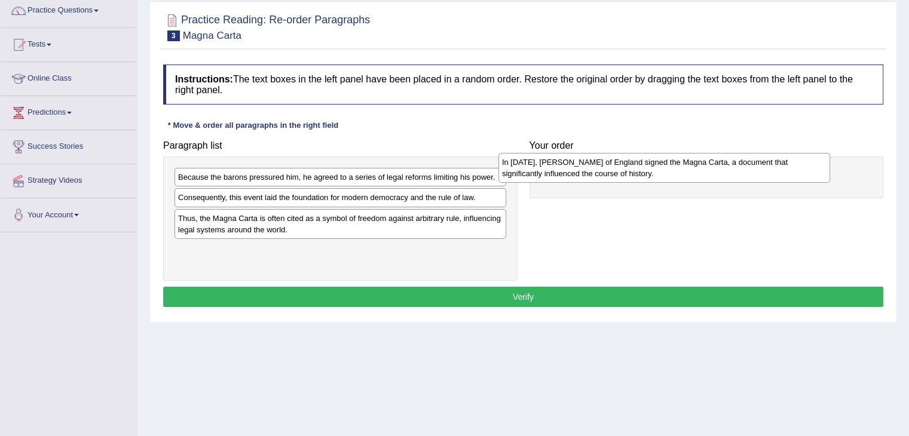
drag, startPoint x: 301, startPoint y: 215, endPoint x: 638, endPoint y: 181, distance: 338.9
click at [638, 181] on div "In 1215, King John of England signed the Magna Carta, a document that significa…" at bounding box center [665, 168] width 332 height 30
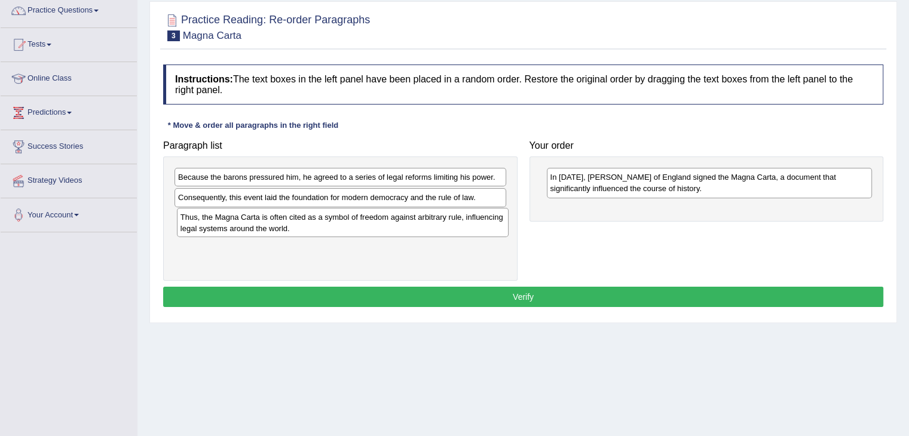
click at [219, 227] on div "Thus, the Magna Carta is often cited as a symbol of freedom against arbitrary r…" at bounding box center [343, 223] width 332 height 30
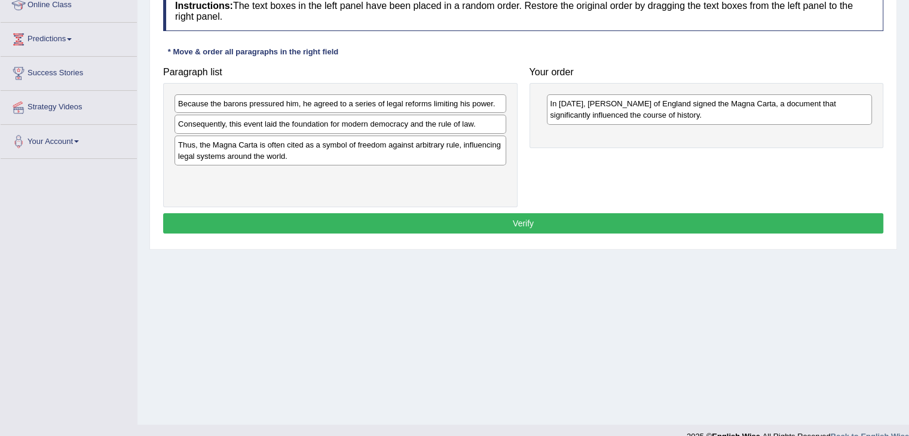
scroll to position [185, 0]
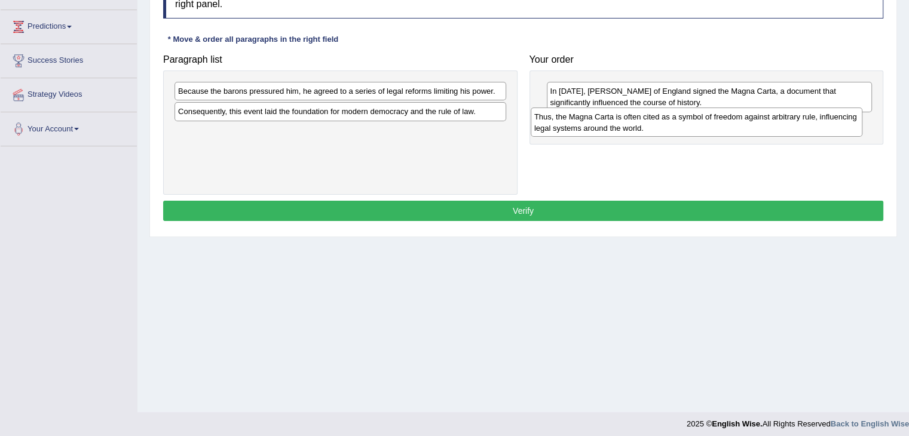
drag, startPoint x: 263, startPoint y: 139, endPoint x: 619, endPoint y: 123, distance: 356.6
click at [619, 123] on div "Thus, the Magna Carta is often cited as a symbol of freedom against arbitrary r…" at bounding box center [697, 123] width 332 height 30
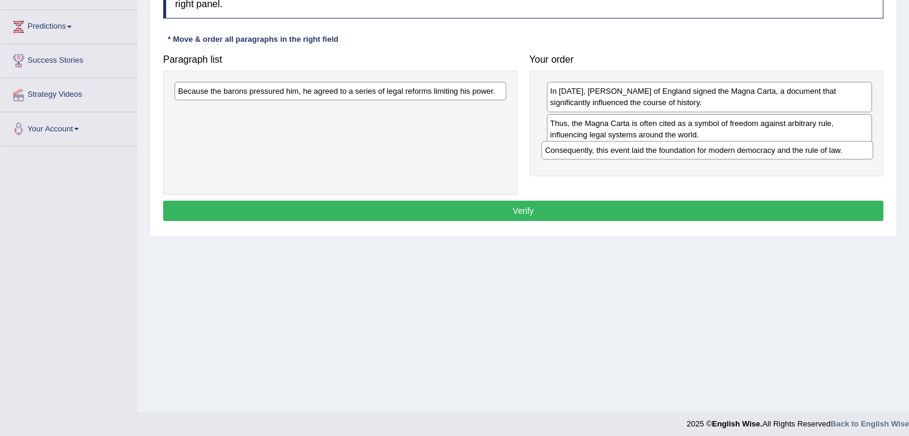
drag, startPoint x: 250, startPoint y: 115, endPoint x: 617, endPoint y: 155, distance: 369.2
click at [617, 155] on div "Consequently, this event laid the foundation for modern democracy and the rule …" at bounding box center [708, 150] width 332 height 19
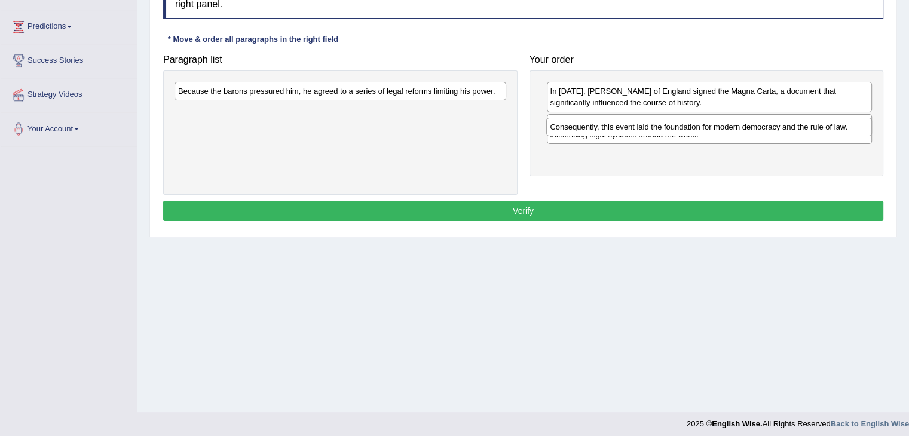
drag, startPoint x: 599, startPoint y: 161, endPoint x: 600, endPoint y: 129, distance: 31.7
click at [600, 129] on div "Consequently, this event laid the foundation for modern democracy and the rule …" at bounding box center [709, 127] width 326 height 19
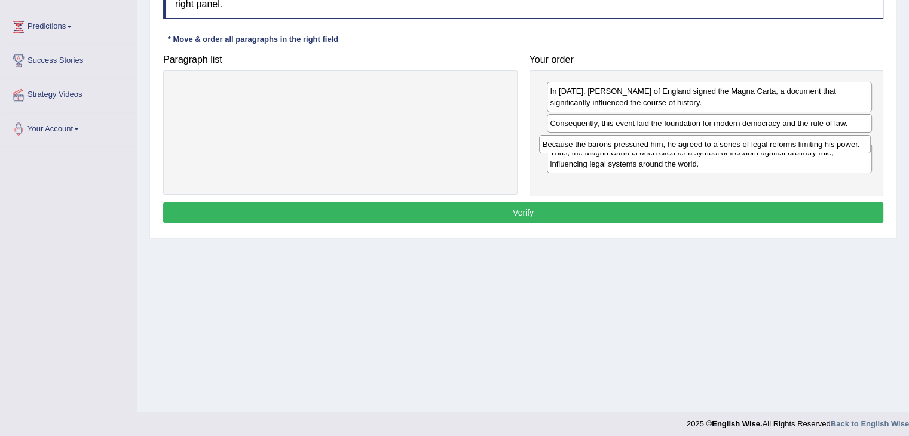
drag, startPoint x: 337, startPoint y: 92, endPoint x: 704, endPoint y: 142, distance: 370.4
click at [703, 142] on div "Because the barons pressured him, he agreed to a series of legal reforms limiti…" at bounding box center [705, 144] width 332 height 19
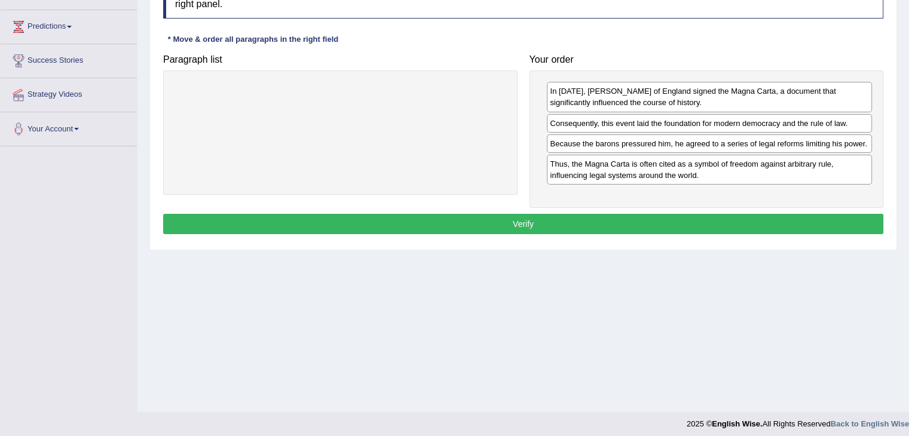
click at [531, 234] on button "Verify" at bounding box center [523, 224] width 720 height 20
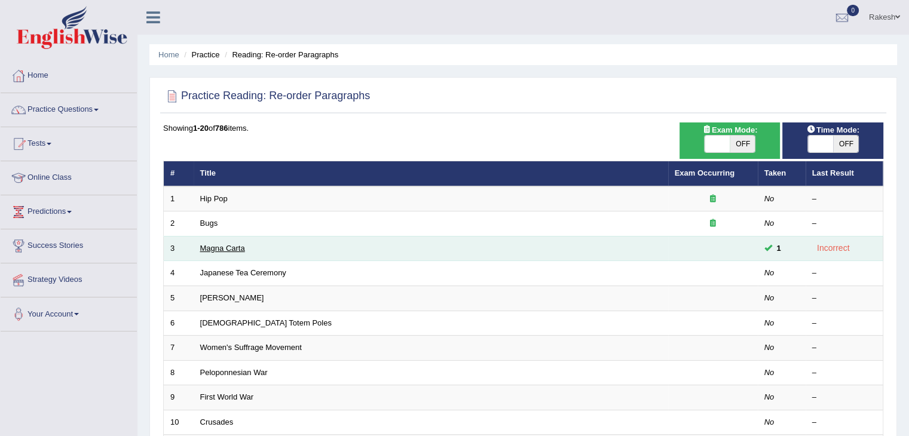
click at [226, 244] on link "Magna Carta" at bounding box center [222, 248] width 45 height 9
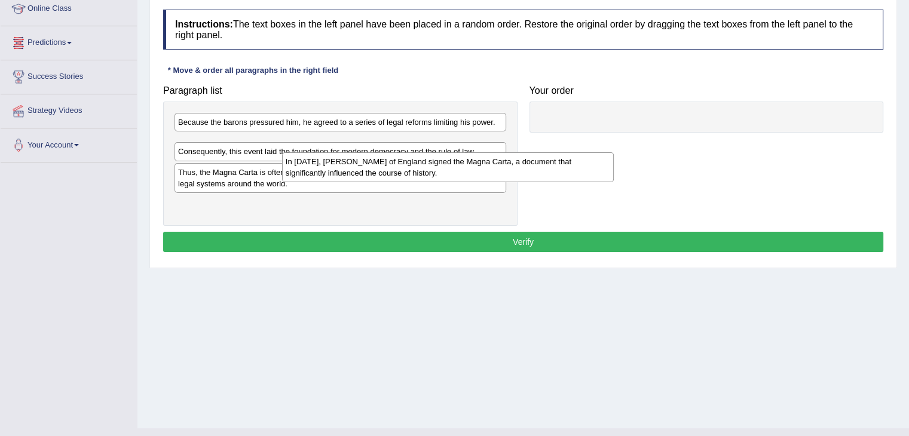
click at [614, 152] on div "In [DATE], [PERSON_NAME] of England signed the Magna Carta, a document that sig…" at bounding box center [448, 167] width 332 height 30
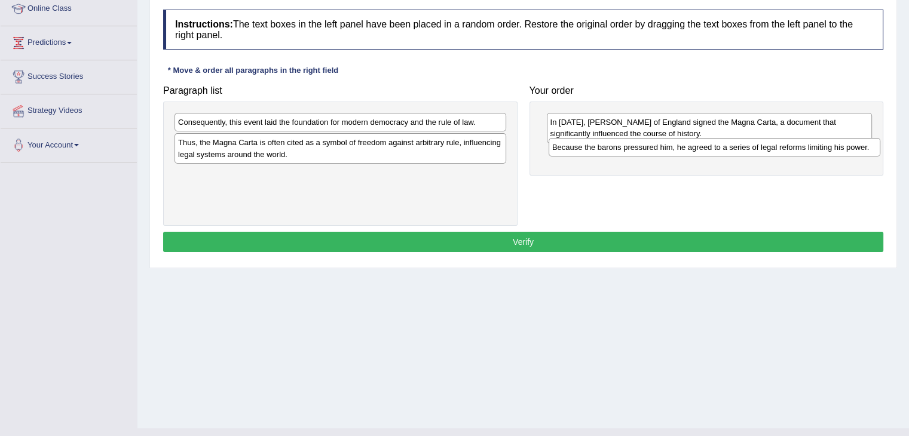
drag, startPoint x: 236, startPoint y: 127, endPoint x: 605, endPoint y: 154, distance: 370.4
click at [605, 154] on div "Because the barons pressured him, he agreed to a series of legal reforms limiti…" at bounding box center [715, 147] width 332 height 19
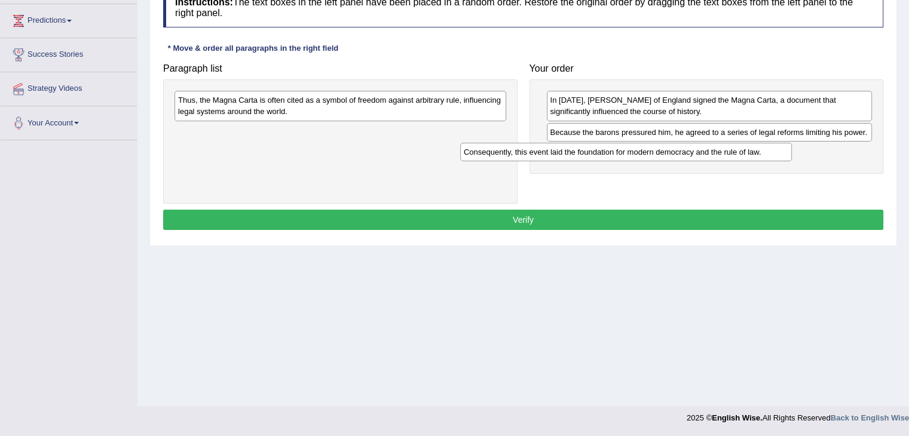
drag, startPoint x: 281, startPoint y: 103, endPoint x: 588, endPoint y: 161, distance: 312.6
click at [588, 161] on div "Consequently, this event laid the foundation for modern democracy and the rule …" at bounding box center [626, 152] width 332 height 19
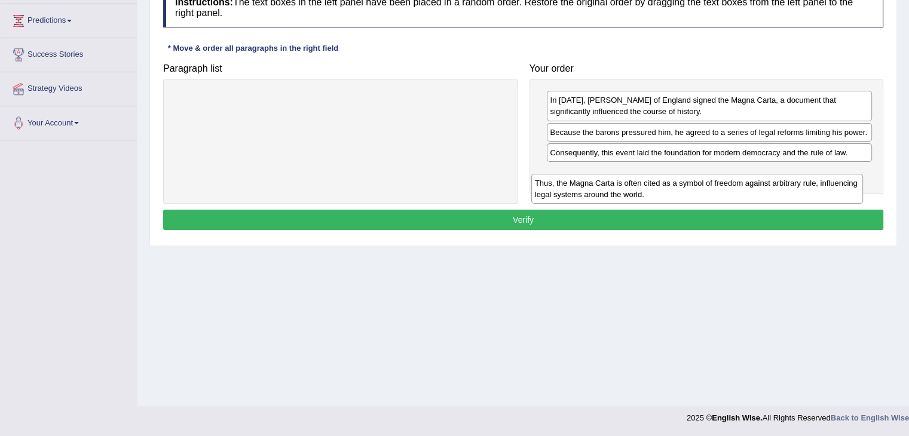
drag, startPoint x: 349, startPoint y: 120, endPoint x: 681, endPoint y: 194, distance: 340.4
click at [686, 191] on div "Thus, the Magna Carta is often cited as a symbol of freedom against arbitrary r…" at bounding box center [697, 189] width 332 height 30
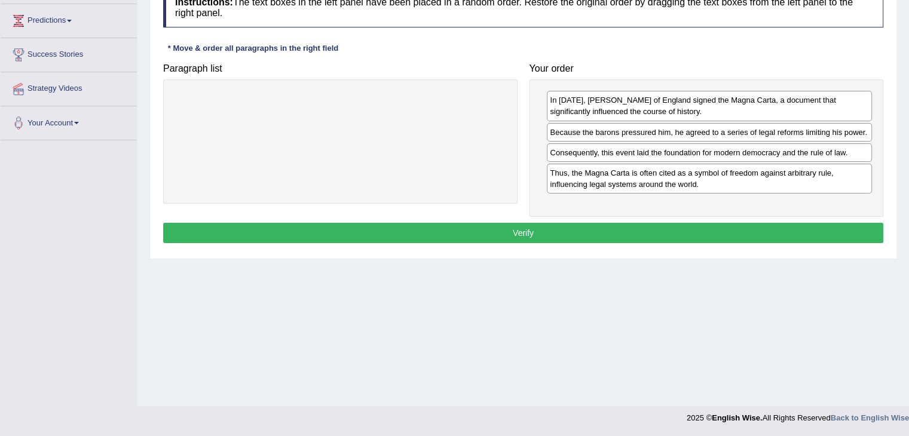
click at [536, 217] on div "In 1215, King John of England signed the Magna Carta, a document that significa…" at bounding box center [707, 148] width 354 height 137
click at [522, 243] on button "Verify" at bounding box center [523, 233] width 720 height 20
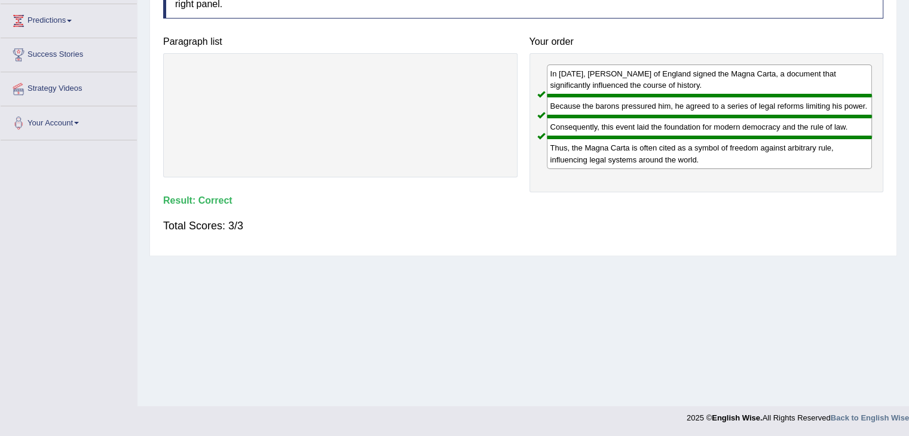
scroll to position [0, 0]
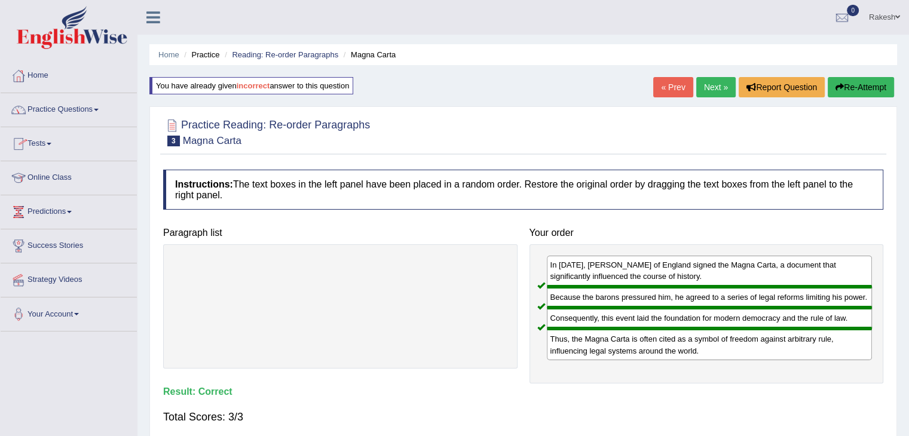
click at [665, 84] on link "« Prev" at bounding box center [672, 87] width 39 height 20
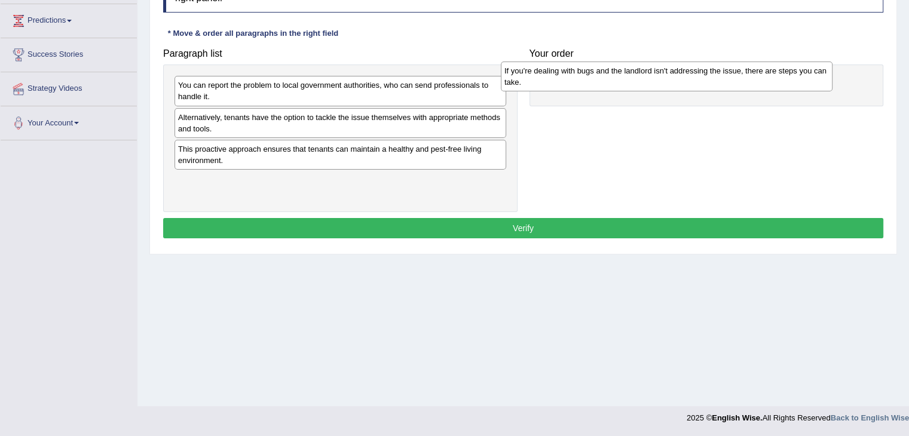
drag, startPoint x: 451, startPoint y: 127, endPoint x: 605, endPoint y: 80, distance: 161.3
click at [605, 80] on div "If you're dealing with bugs and the landlord isn't addressing the issue, there …" at bounding box center [667, 77] width 332 height 30
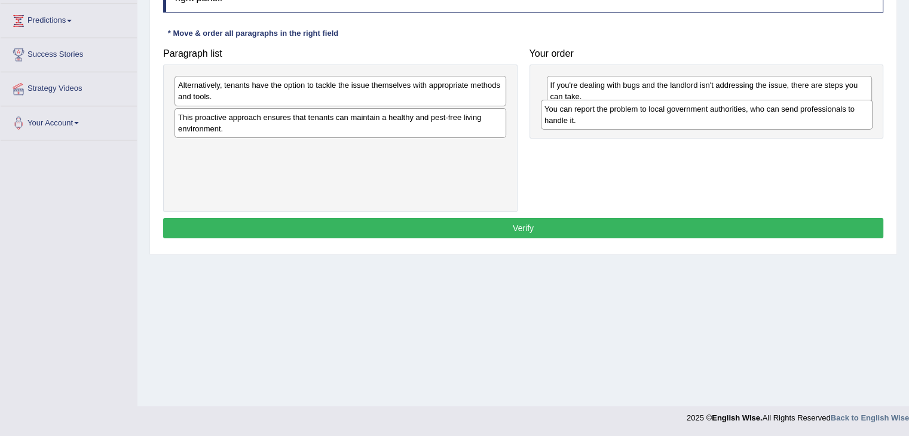
drag, startPoint x: 244, startPoint y: 89, endPoint x: 610, endPoint y: 113, distance: 367.2
click at [610, 113] on div "You can report the problem to local government authorities, who can send profes…" at bounding box center [707, 115] width 332 height 30
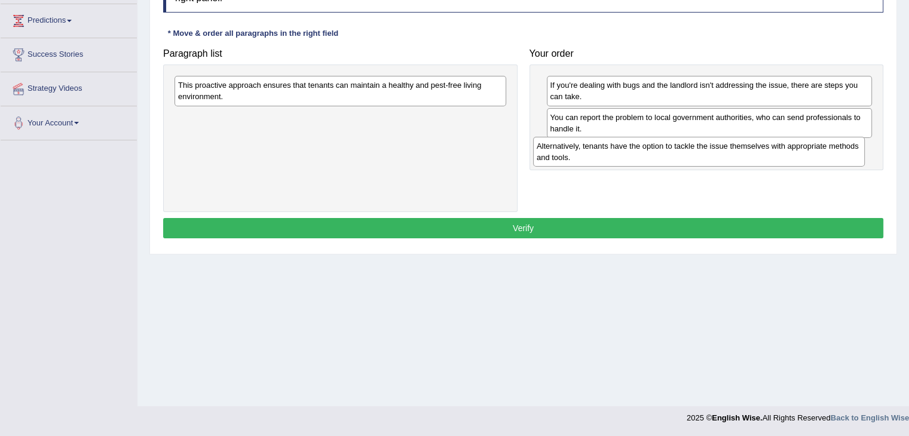
drag, startPoint x: 261, startPoint y: 99, endPoint x: 619, endPoint y: 160, distance: 363.8
click at [619, 160] on div "Alternatively, tenants have the option to tackle the issue themselves with appr…" at bounding box center [699, 152] width 332 height 30
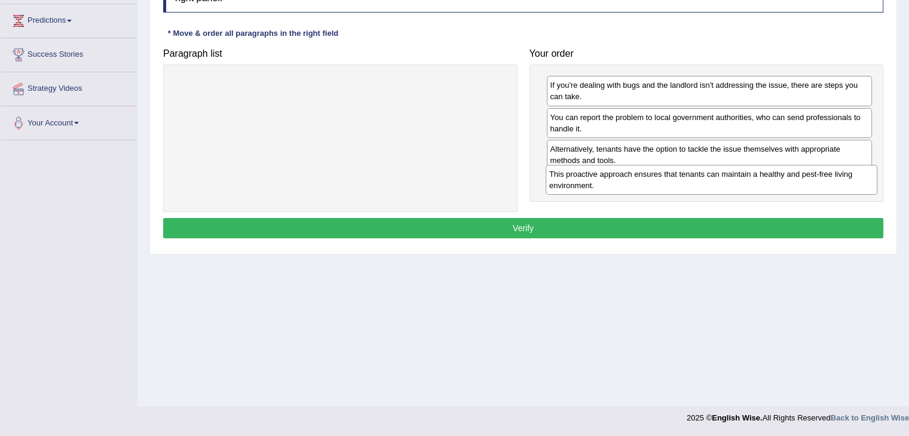
drag, startPoint x: 313, startPoint y: 96, endPoint x: 681, endPoint y: 185, distance: 378.7
click at [684, 185] on div "This proactive approach ensures that tenants can maintain a healthy and pest-fr…" at bounding box center [712, 180] width 332 height 30
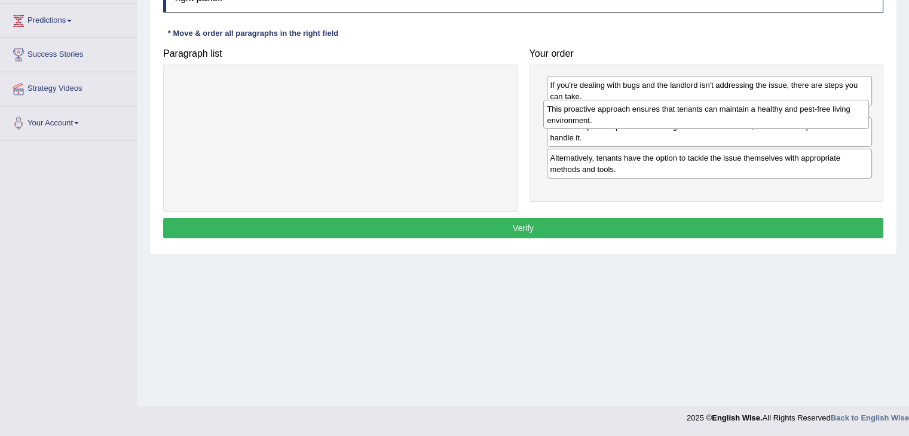
drag, startPoint x: 585, startPoint y: 192, endPoint x: 582, endPoint y: 120, distance: 71.8
click at [582, 120] on div "This proactive approach ensures that tenants can maintain a healthy and pest-fr…" at bounding box center [706, 115] width 326 height 30
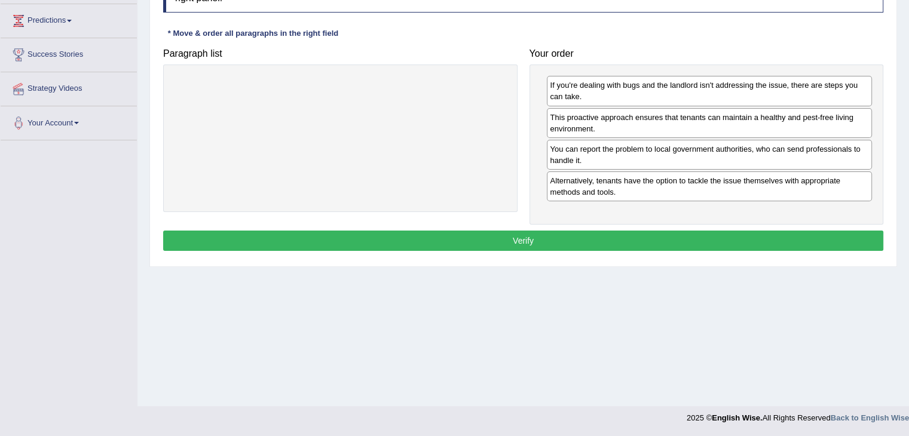
click at [516, 246] on button "Verify" at bounding box center [523, 241] width 720 height 20
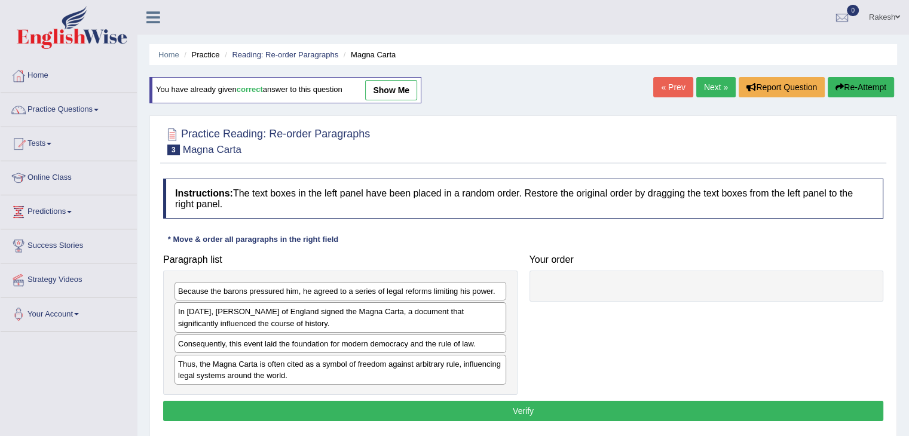
drag, startPoint x: 671, startPoint y: 87, endPoint x: 677, endPoint y: 86, distance: 6.0
click at [671, 86] on link "« Prev" at bounding box center [672, 87] width 39 height 20
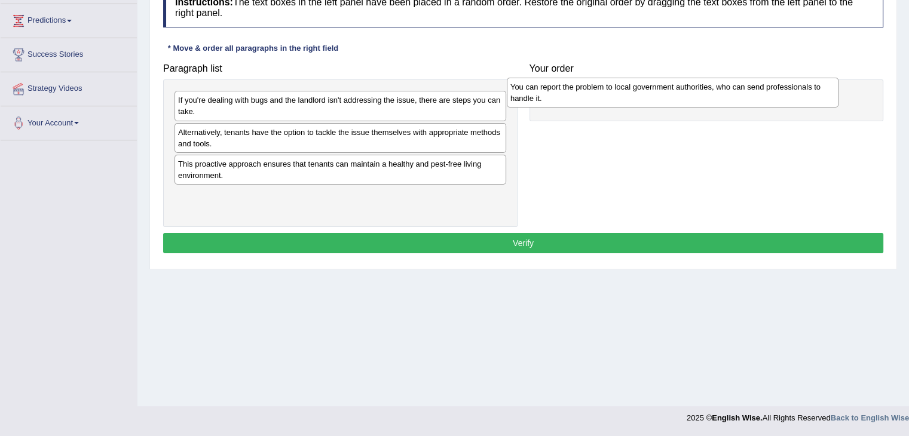
drag, startPoint x: 328, startPoint y: 111, endPoint x: 656, endPoint y: 99, distance: 329.0
click at [656, 99] on div "You can report the problem to local government authorities, who can send profes…" at bounding box center [673, 93] width 332 height 30
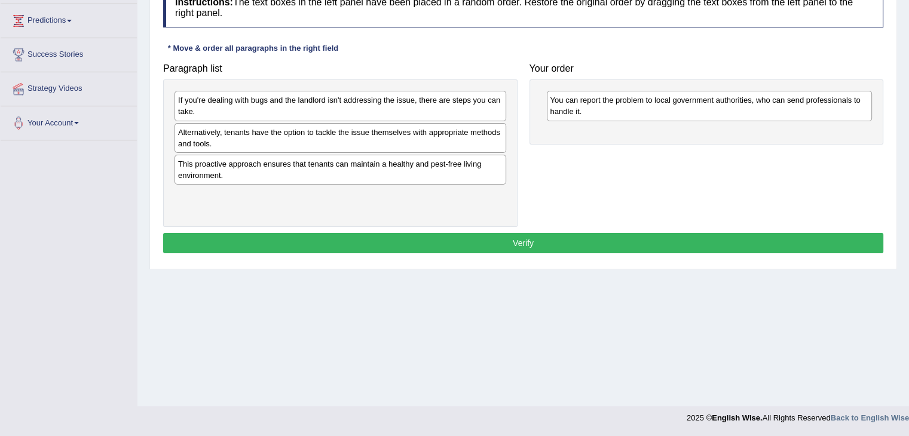
click at [244, 108] on div "If you're dealing with bugs and the landlord isn't addressing the issue, there …" at bounding box center [341, 106] width 332 height 30
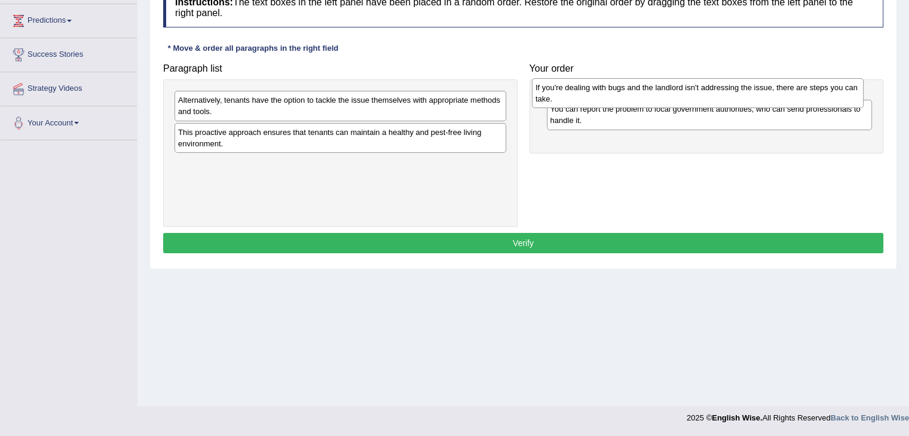
drag, startPoint x: 251, startPoint y: 110, endPoint x: 609, endPoint y: 98, distance: 357.7
click at [609, 98] on div "If you're dealing with bugs and the landlord isn't addressing the issue, there …" at bounding box center [698, 93] width 332 height 30
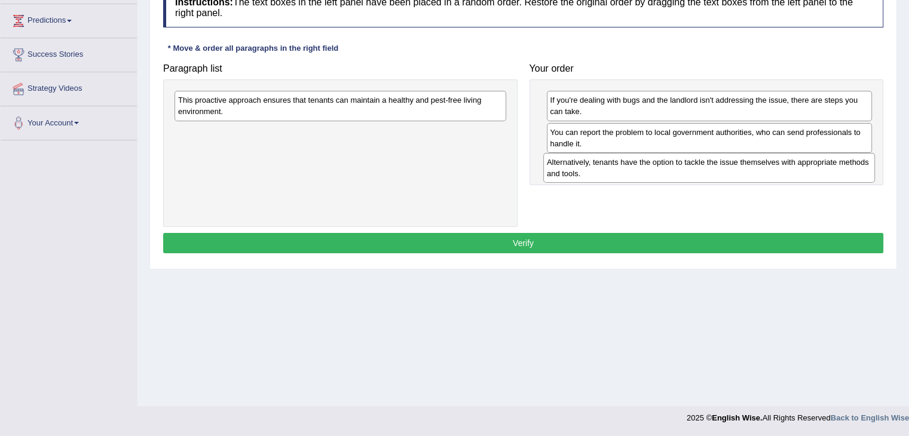
drag, startPoint x: 230, startPoint y: 108, endPoint x: 593, endPoint y: 169, distance: 368.0
click at [593, 169] on div "Alternatively, tenants have the option to tackle the issue themselves with appr…" at bounding box center [709, 168] width 332 height 30
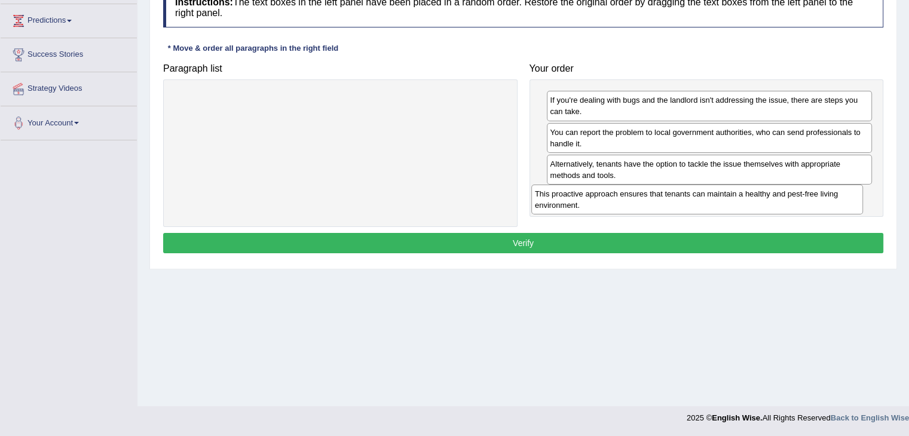
drag, startPoint x: 363, startPoint y: 106, endPoint x: 718, endPoint y: 199, distance: 367.1
click at [718, 199] on div "This proactive approach ensures that tenants can maintain a healthy and pest-fr…" at bounding box center [697, 200] width 332 height 30
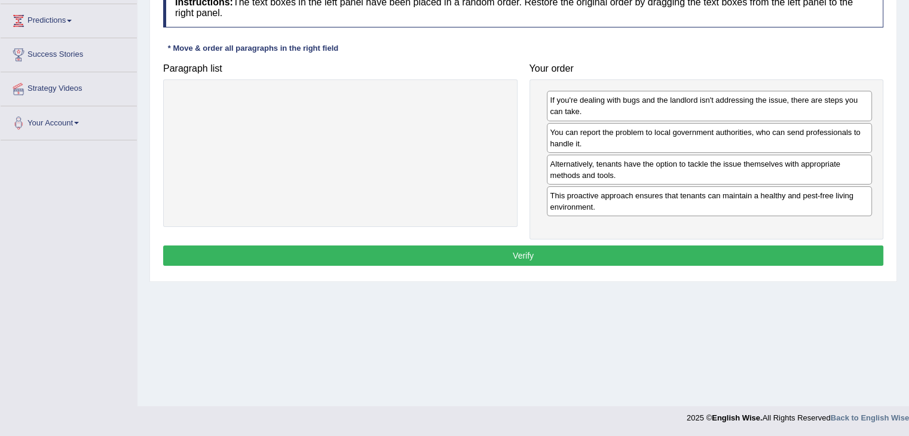
click at [543, 256] on button "Verify" at bounding box center [523, 256] width 720 height 20
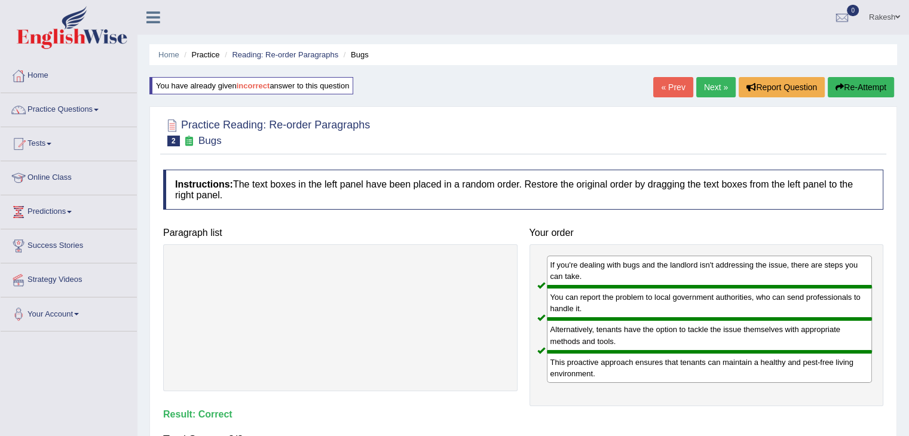
click at [673, 88] on link "« Prev" at bounding box center [672, 87] width 39 height 20
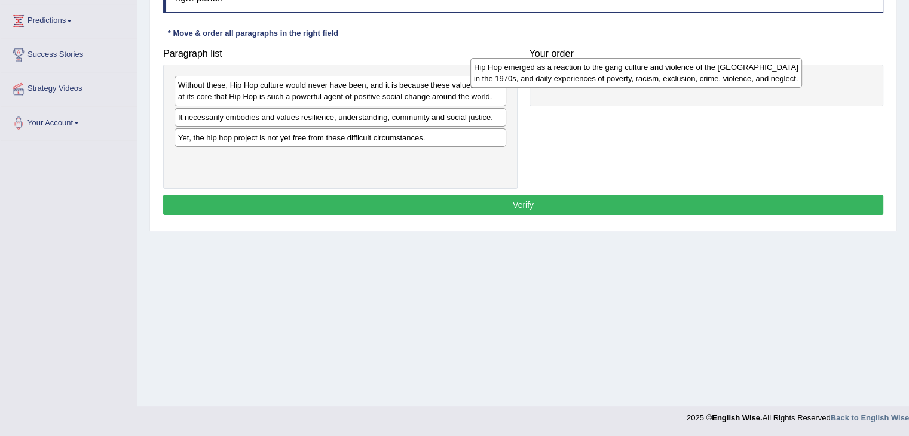
drag, startPoint x: 273, startPoint y: 90, endPoint x: 569, endPoint y: 72, distance: 297.0
click at [569, 72] on div "Hip Hop emerged as a reaction to the gang culture and violence of the [GEOGRAPH…" at bounding box center [636, 73] width 332 height 30
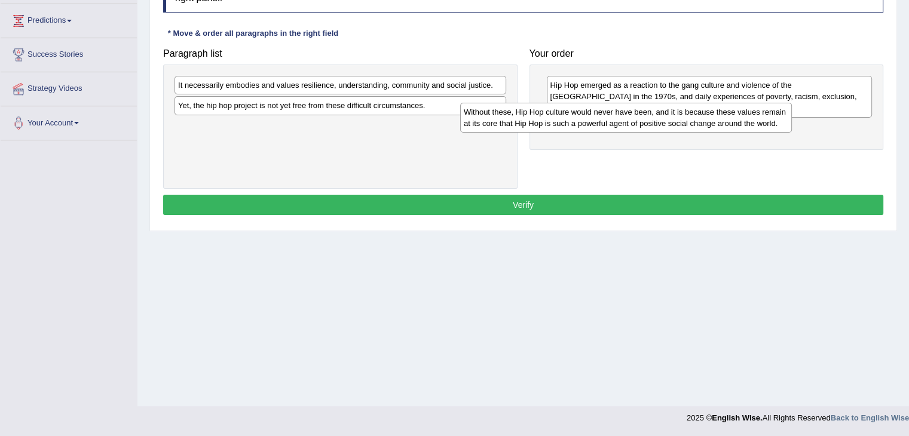
drag, startPoint x: 433, startPoint y: 105, endPoint x: 607, endPoint y: 116, distance: 174.3
click at [607, 116] on div "Without these, Hip Hop culture would never have been, and it is because these v…" at bounding box center [626, 118] width 332 height 30
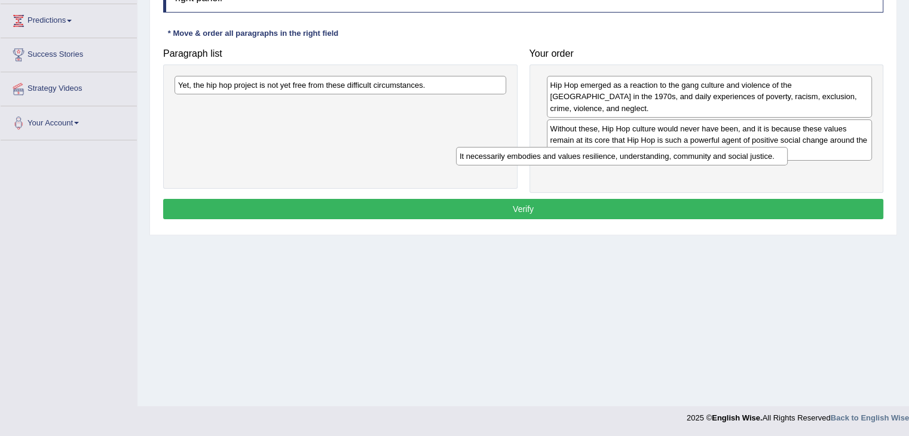
drag, startPoint x: 371, startPoint y: 80, endPoint x: 666, endPoint y: 149, distance: 303.2
click at [666, 149] on div "It necessarily embodies and values resilience, understanding, community and soc…" at bounding box center [622, 156] width 332 height 19
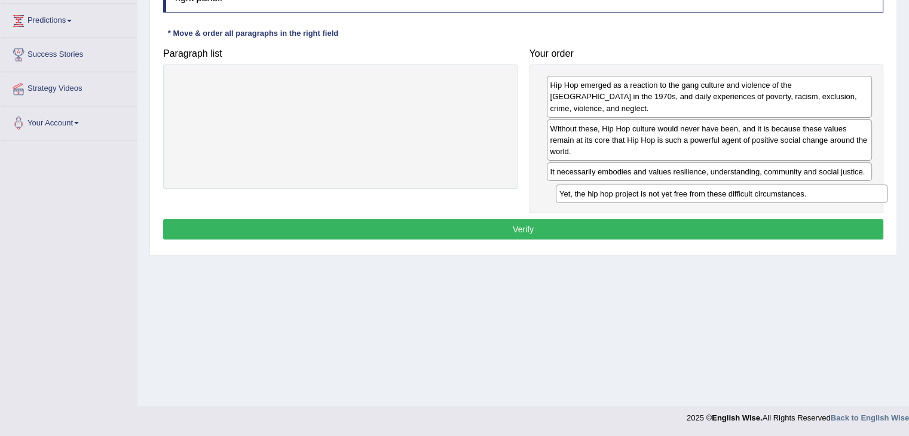
drag, startPoint x: 369, startPoint y: 105, endPoint x: 701, endPoint y: 196, distance: 344.7
click at [702, 196] on div "Yet, the hip hop project is not yet free from these difficult circumstances." at bounding box center [722, 194] width 332 height 19
drag, startPoint x: 615, startPoint y: 199, endPoint x: 582, endPoint y: 191, distance: 33.2
click at [611, 179] on div "Yet, the hip hop project is not yet free from these difficult circumstances." at bounding box center [709, 188] width 326 height 19
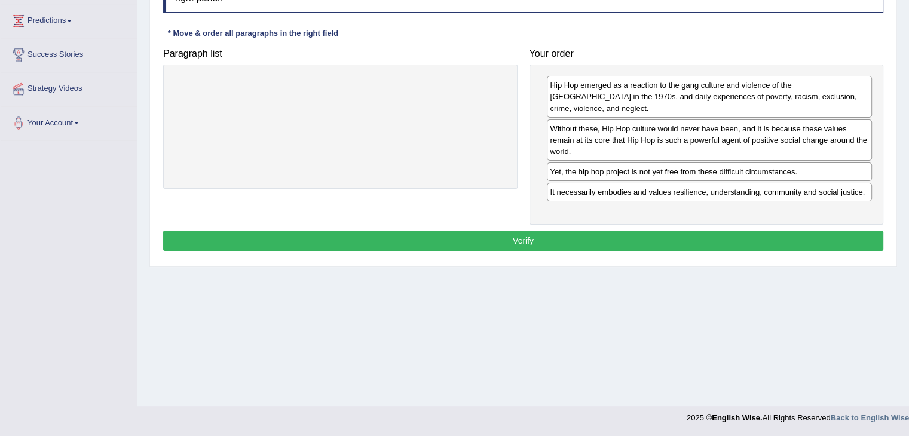
drag, startPoint x: 583, startPoint y: 191, endPoint x: 591, endPoint y: 162, distance: 30.5
click at [592, 162] on div "Hip Hop emerged as a reaction to the gang culture and violence of the South Bro…" at bounding box center [707, 145] width 354 height 160
click at [542, 242] on button "Verify" at bounding box center [523, 241] width 720 height 20
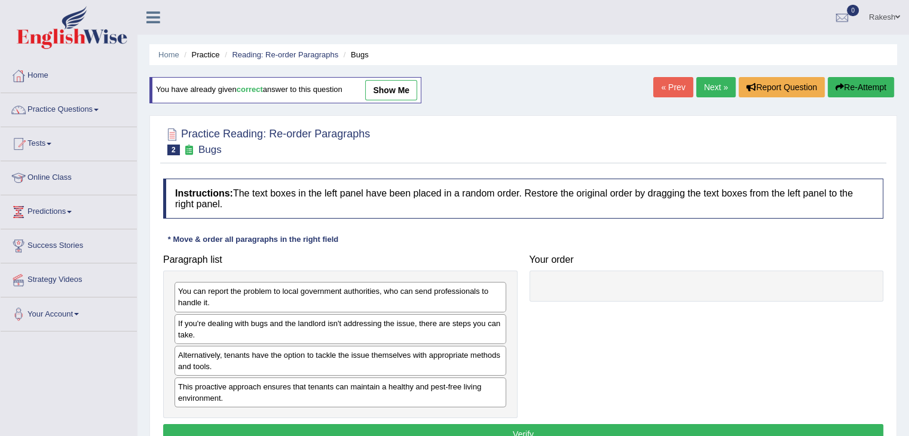
click at [858, 87] on button "Re-Attempt" at bounding box center [861, 87] width 66 height 20
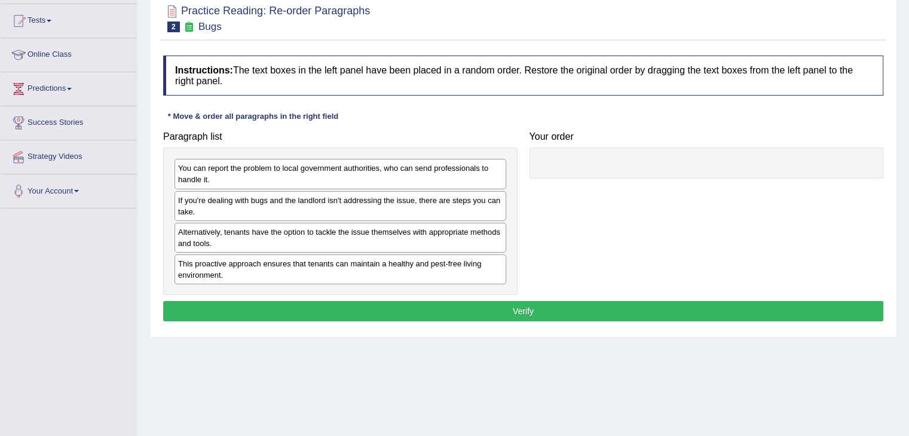
scroll to position [122, 0]
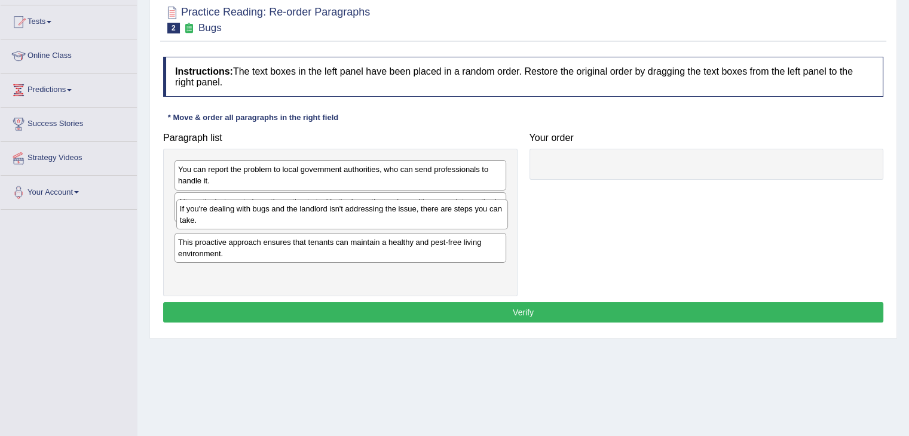
drag, startPoint x: 265, startPoint y: 211, endPoint x: 267, endPoint y: 219, distance: 8.0
click at [267, 219] on div "If you're dealing with bugs and the landlord isn't addressing the issue, there …" at bounding box center [342, 215] width 332 height 30
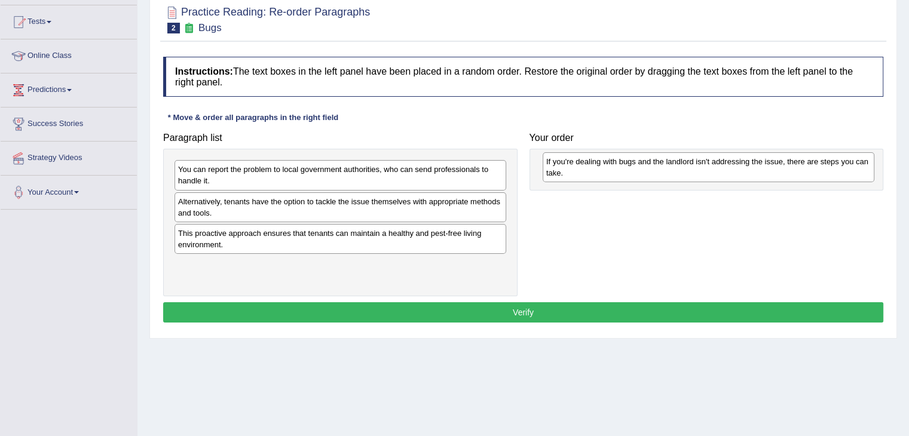
drag, startPoint x: 220, startPoint y: 239, endPoint x: 588, endPoint y: 168, distance: 375.0
click at [588, 168] on div "If you're dealing with bugs and the landlord isn't addressing the issue, there …" at bounding box center [709, 167] width 332 height 30
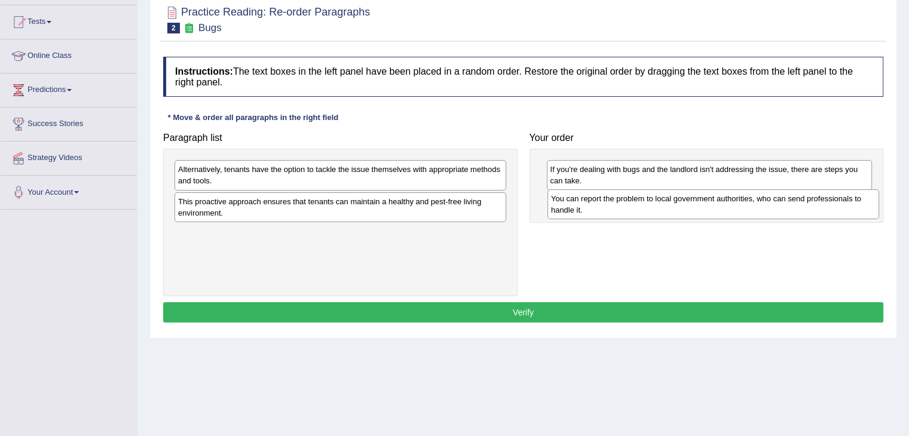
drag, startPoint x: 252, startPoint y: 178, endPoint x: 624, endPoint y: 207, distance: 373.0
click at [624, 207] on div "You can report the problem to local government authorities, who can send profes…" at bounding box center [714, 204] width 332 height 30
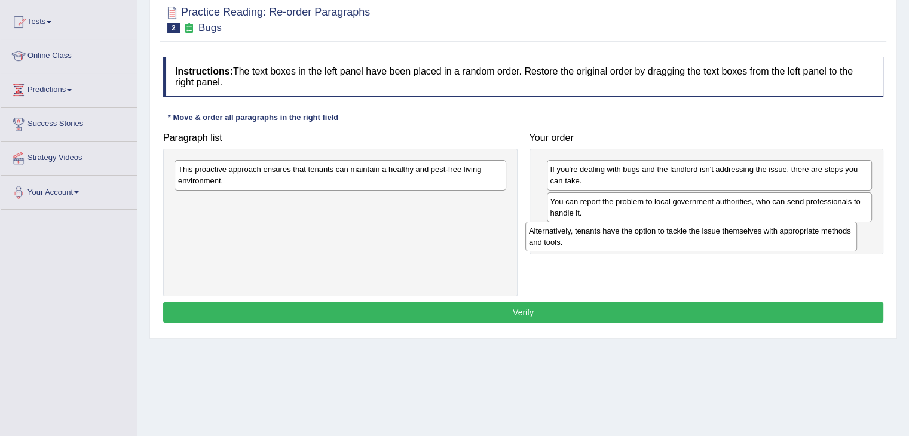
drag, startPoint x: 268, startPoint y: 168, endPoint x: 618, endPoint y: 230, distance: 355.7
click at [618, 230] on div "Alternatively, tenants have the option to tackle the issue themselves with appr…" at bounding box center [691, 237] width 332 height 30
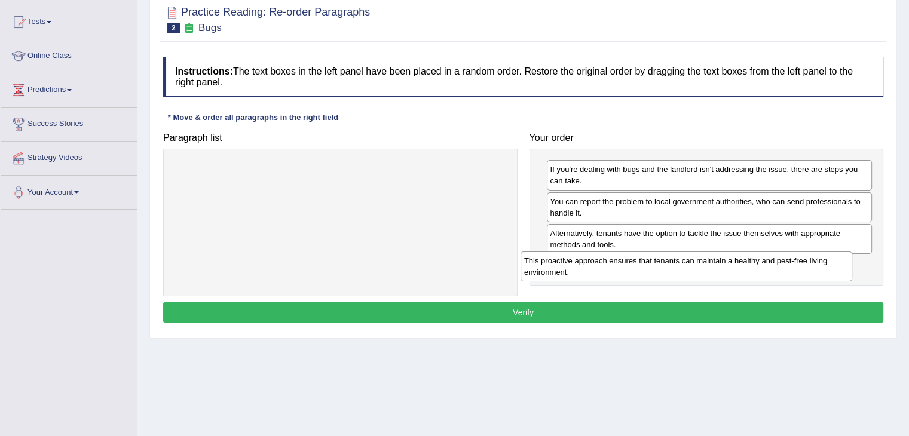
drag, startPoint x: 236, startPoint y: 180, endPoint x: 591, endPoint y: 270, distance: 366.2
click at [591, 270] on div "This proactive approach ensures that tenants can maintain a healthy and pest-fr…" at bounding box center [687, 267] width 332 height 30
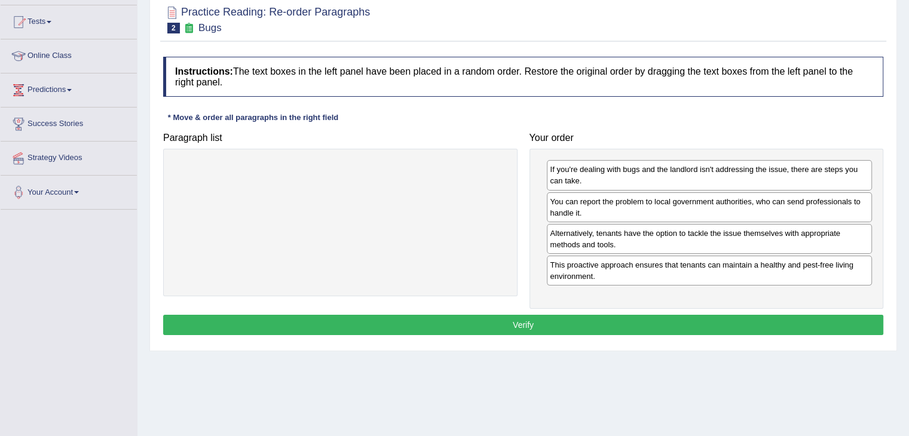
click at [597, 326] on button "Verify" at bounding box center [523, 325] width 720 height 20
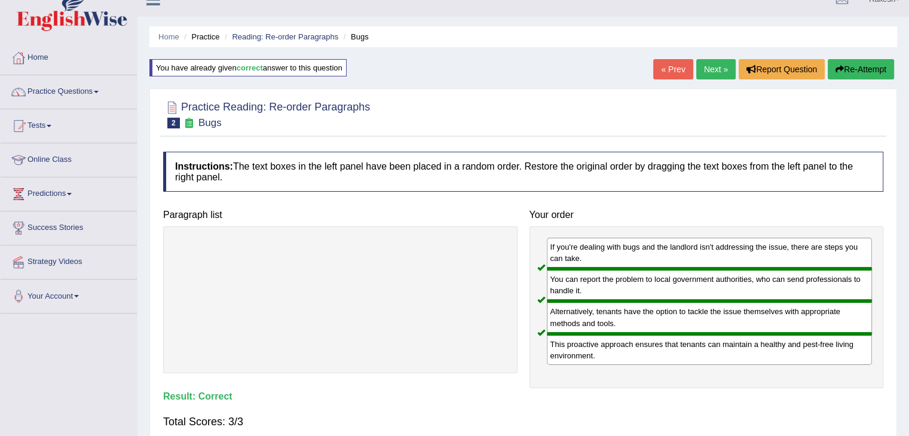
scroll to position [0, 0]
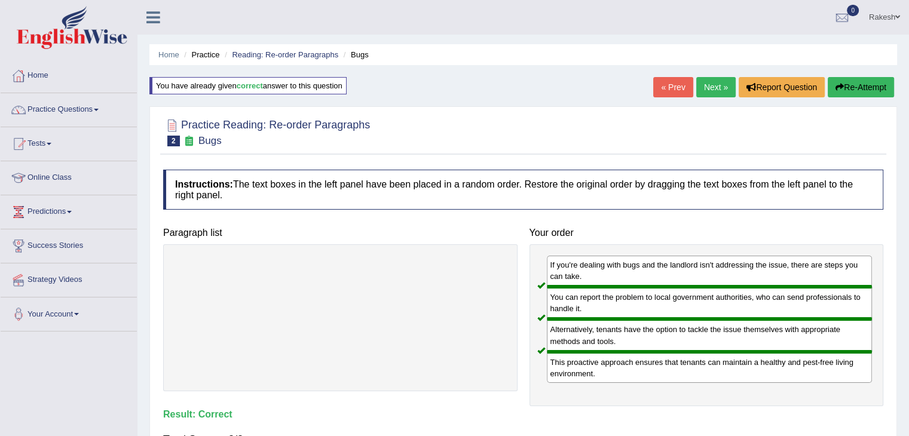
click at [673, 84] on link "« Prev" at bounding box center [672, 87] width 39 height 20
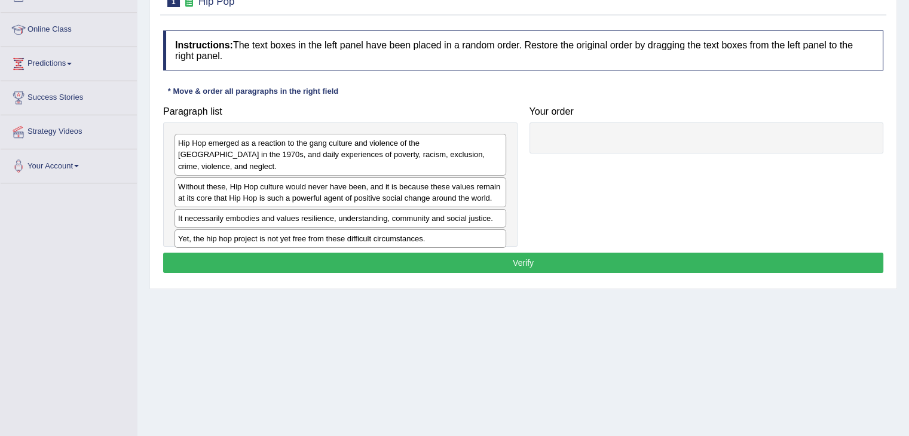
scroll to position [170, 0]
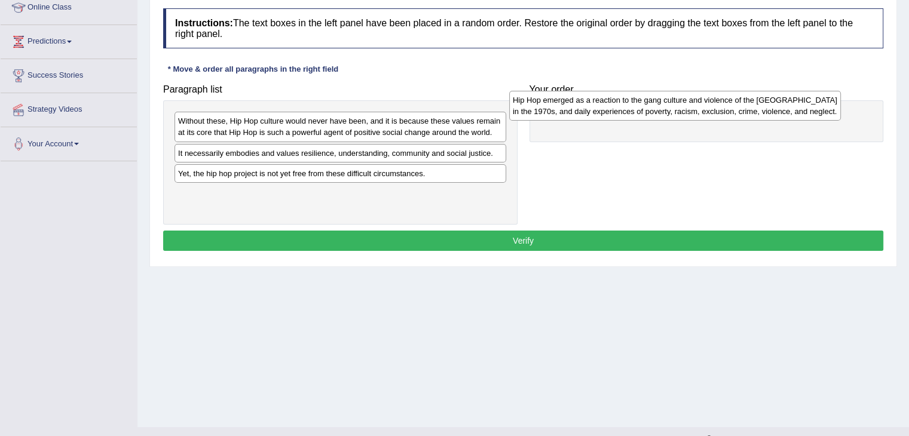
drag, startPoint x: 200, startPoint y: 130, endPoint x: 534, endPoint y: 111, distance: 334.7
click at [535, 109] on div "Hip Hop emerged as a reaction to the gang culture and violence of the South Bro…" at bounding box center [675, 106] width 332 height 30
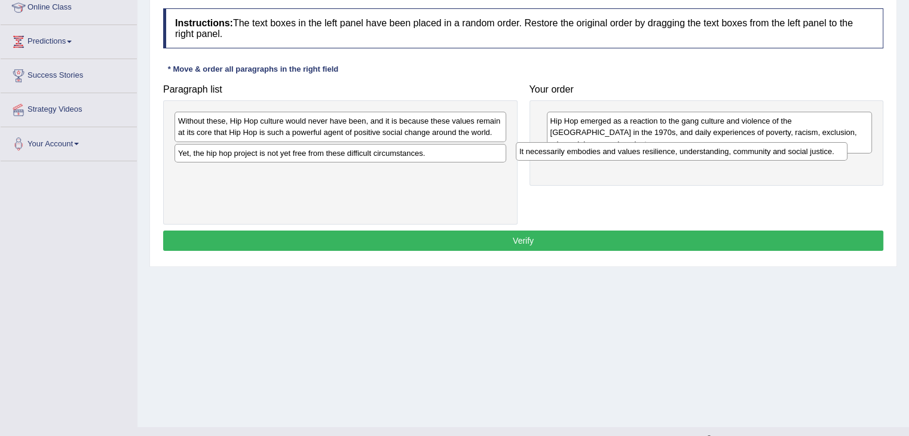
drag, startPoint x: 313, startPoint y: 160, endPoint x: 654, endPoint y: 158, distance: 341.3
click at [654, 158] on div "It necessarily embodies and values resilience, understanding, community and soc…" at bounding box center [682, 151] width 332 height 19
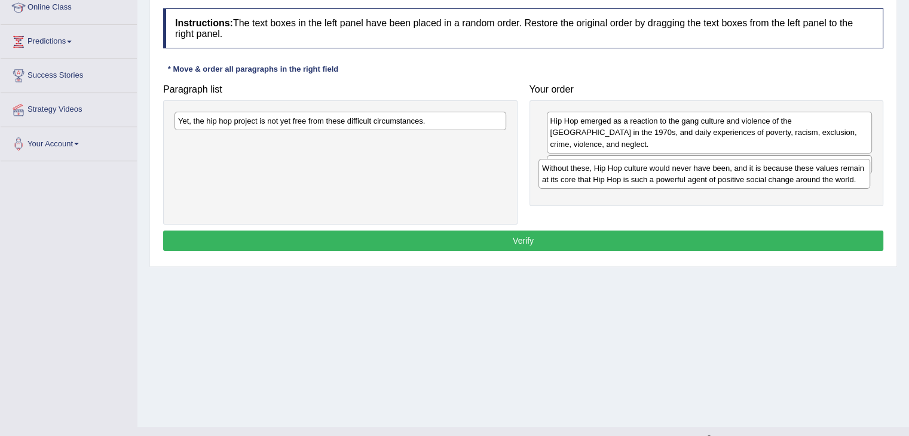
drag, startPoint x: 262, startPoint y: 137, endPoint x: 626, endPoint y: 184, distance: 367.1
click at [626, 184] on div "Without these, Hip Hop culture would never have been, and it is because these v…" at bounding box center [705, 174] width 332 height 30
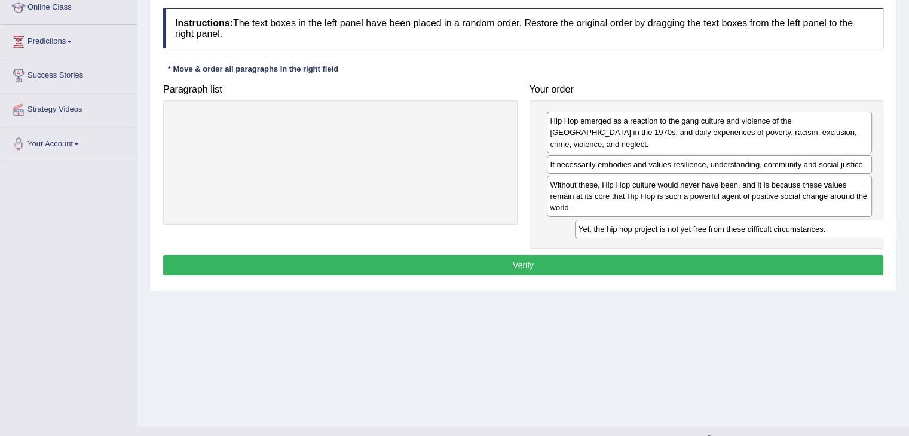
drag, startPoint x: 279, startPoint y: 123, endPoint x: 675, endPoint y: 230, distance: 410.5
click at [675, 230] on div "Yet, the hip hop project is not yet free from these difficult circumstances." at bounding box center [741, 229] width 332 height 19
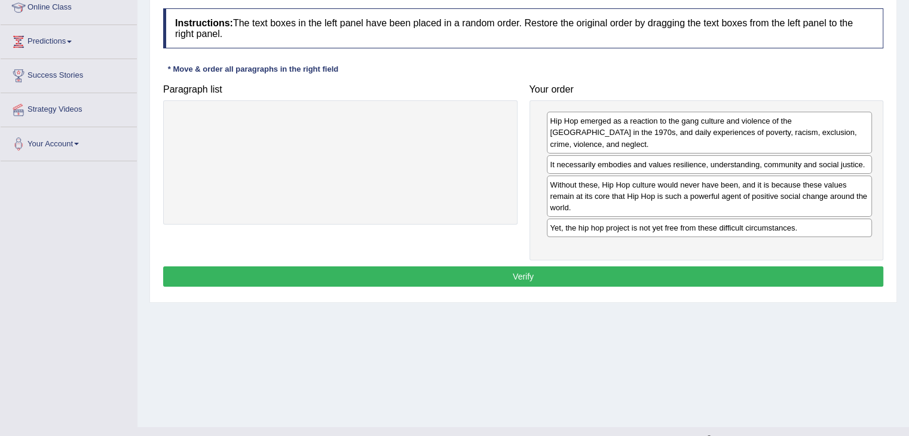
click at [553, 276] on button "Verify" at bounding box center [523, 277] width 720 height 20
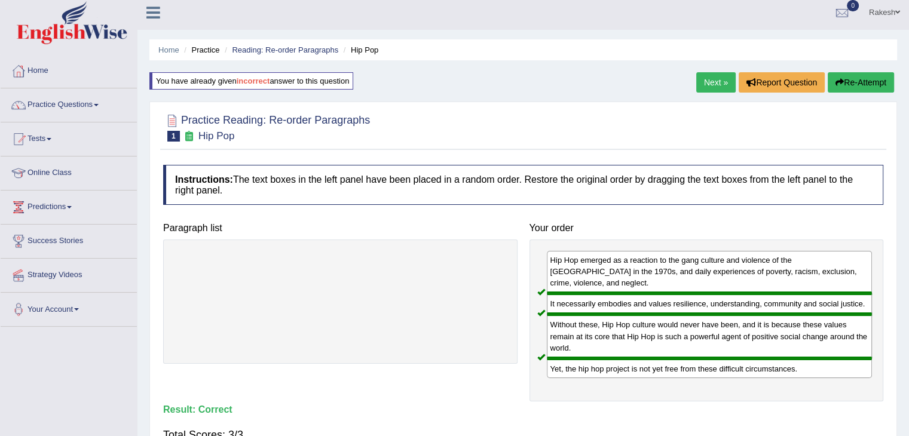
scroll to position [0, 0]
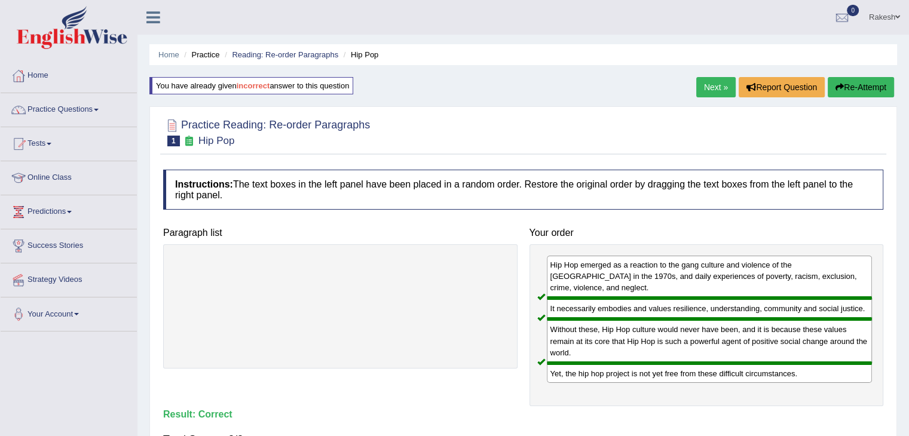
click at [715, 83] on link "Next »" at bounding box center [715, 87] width 39 height 20
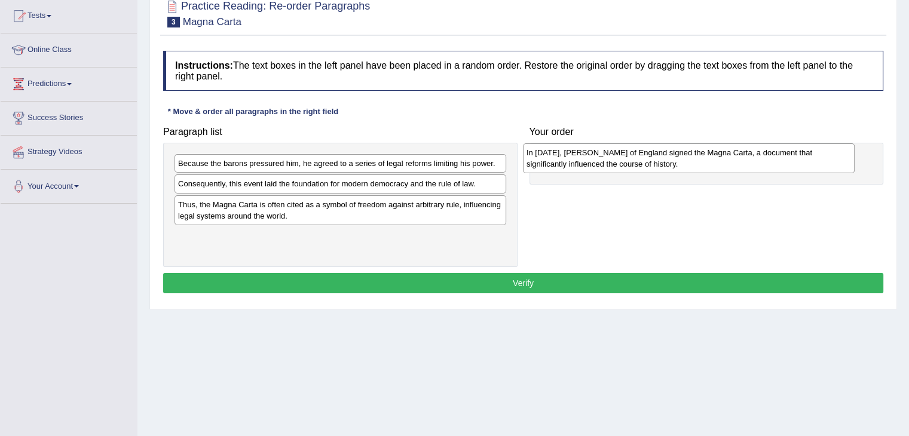
drag, startPoint x: 200, startPoint y: 191, endPoint x: 548, endPoint y: 160, distance: 349.9
click at [548, 160] on div "In [DATE], [PERSON_NAME] of England signed the Magna Carta, a document that sig…" at bounding box center [689, 158] width 332 height 30
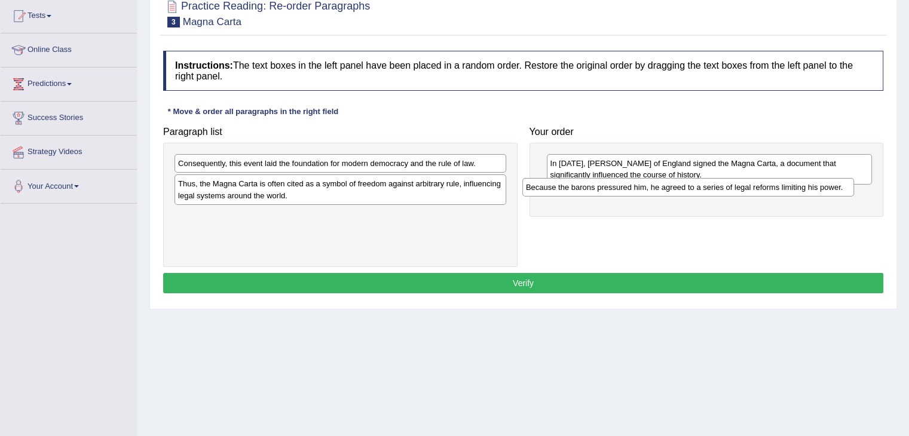
drag, startPoint x: 240, startPoint y: 167, endPoint x: 605, endPoint y: 199, distance: 366.7
click at [588, 190] on div "Because the barons pressured him, he agreed to a series of legal reforms limiti…" at bounding box center [688, 187] width 332 height 19
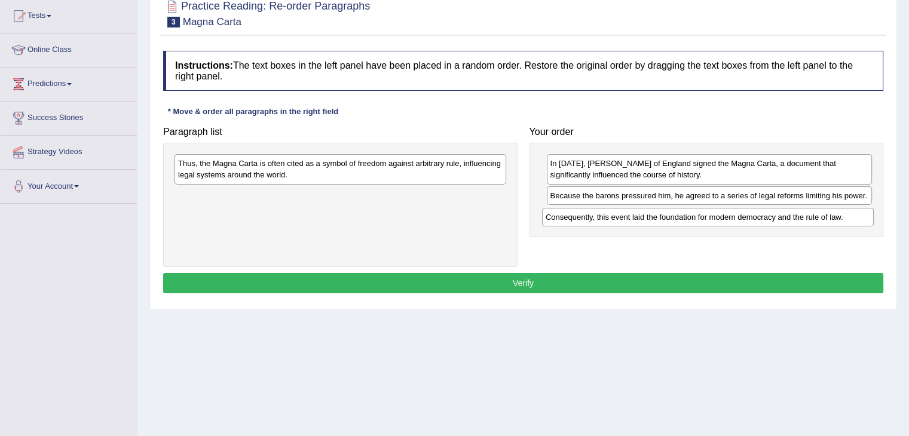
drag, startPoint x: 299, startPoint y: 168, endPoint x: 667, endPoint y: 222, distance: 371.6
click at [667, 222] on div "Consequently, this event laid the foundation for modern democracy and the rule …" at bounding box center [708, 217] width 332 height 19
click at [244, 156] on div "Thus, the Magna Carta is often cited as a symbol of freedom against arbitrary r…" at bounding box center [342, 169] width 332 height 30
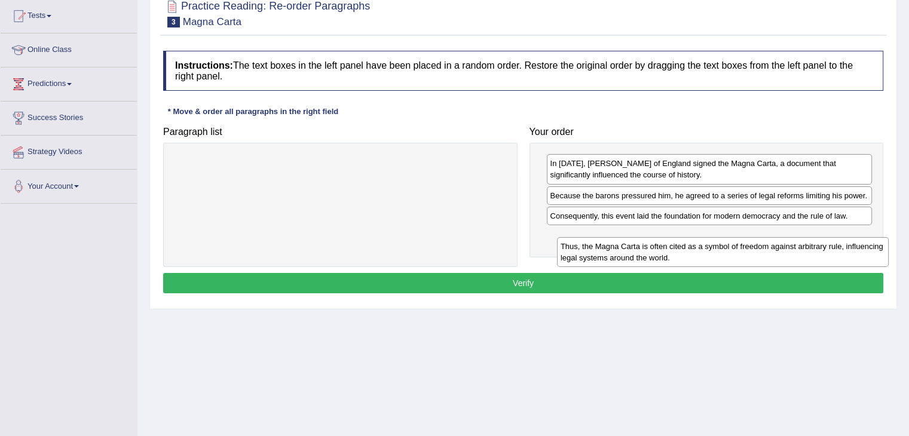
drag, startPoint x: 432, startPoint y: 216, endPoint x: 637, endPoint y: 256, distance: 209.5
click at [638, 256] on div "Thus, the Magna Carta is often cited as a symbol of freedom against arbitrary r…" at bounding box center [723, 252] width 332 height 30
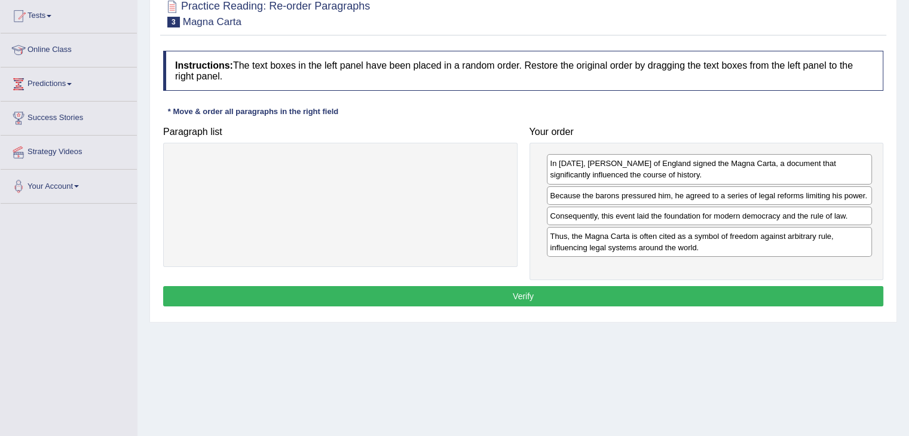
click at [554, 302] on button "Verify" at bounding box center [523, 296] width 720 height 20
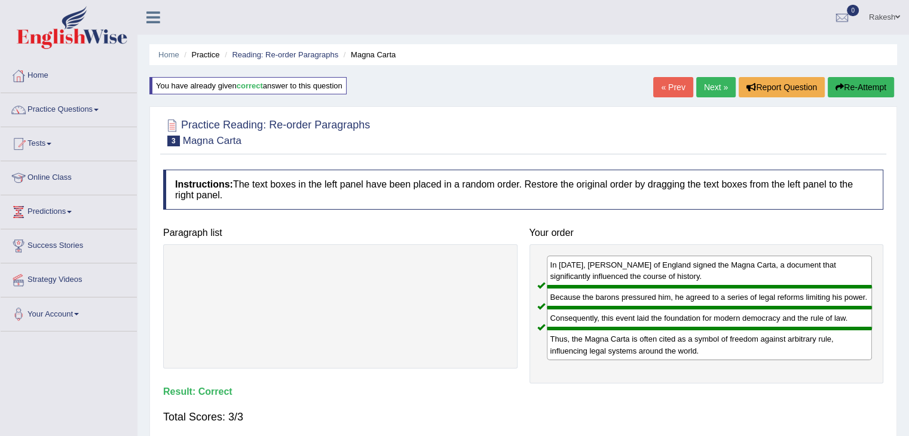
click at [713, 91] on link "Next »" at bounding box center [715, 87] width 39 height 20
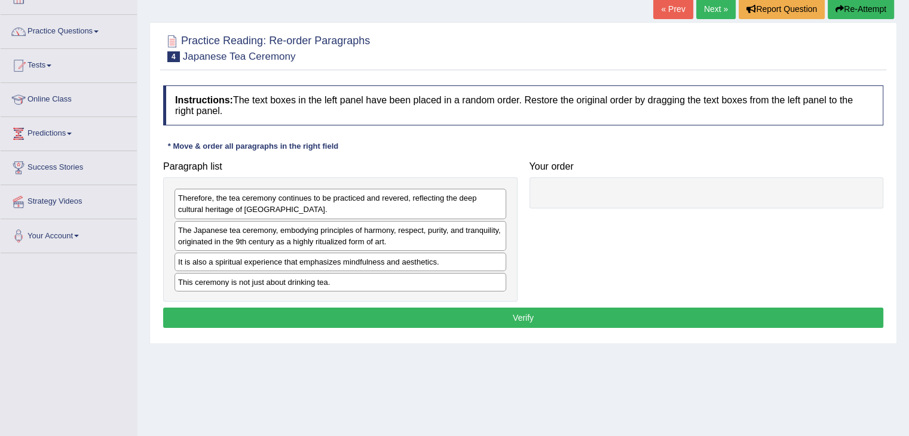
scroll to position [101, 0]
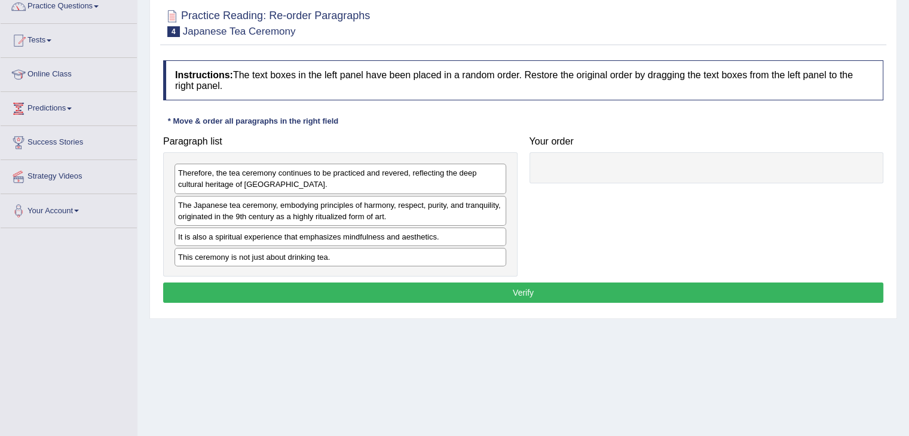
drag, startPoint x: 913, startPoint y: 252, endPoint x: 910, endPoint y: 317, distance: 65.2
click at [909, 320] on html "Toggle navigation Home Practice Questions Speaking Practice Read Aloud Repeat S…" at bounding box center [454, 115] width 909 height 436
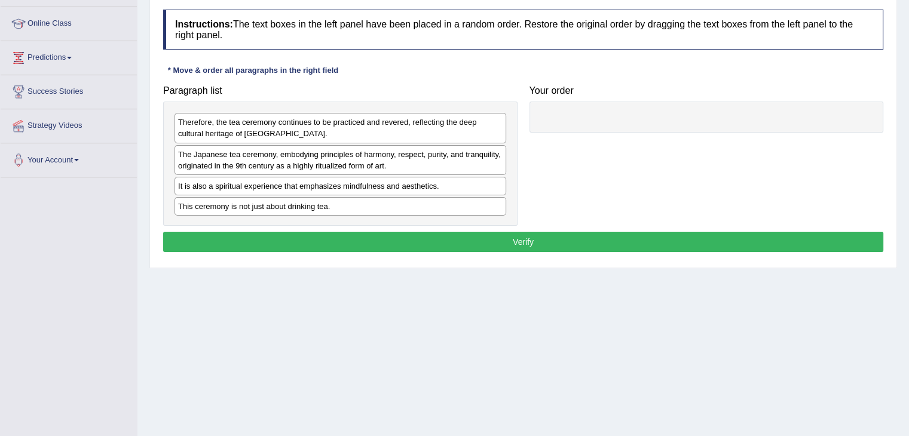
scroll to position [164, 0]
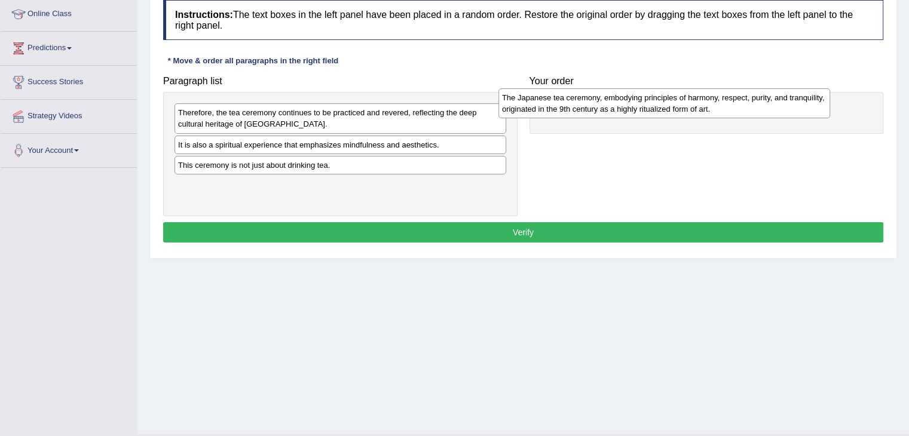
drag, startPoint x: 215, startPoint y: 156, endPoint x: 539, endPoint y: 109, distance: 327.4
click at [539, 109] on div "The Japanese tea ceremony, embodying principles of harmony, respect, purity, an…" at bounding box center [665, 103] width 332 height 30
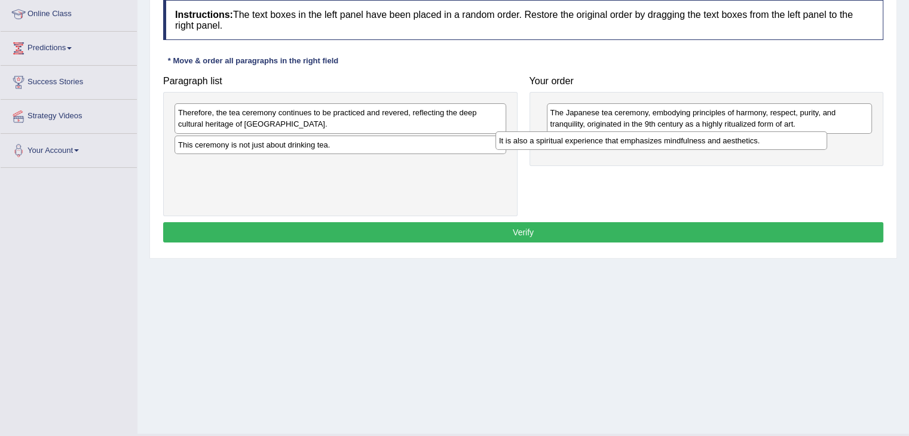
drag, startPoint x: 247, startPoint y: 147, endPoint x: 582, endPoint y: 141, distance: 334.8
click at [582, 141] on div "It is also a spiritual experience that emphasizes mindfulness and aesthetics." at bounding box center [662, 141] width 332 height 19
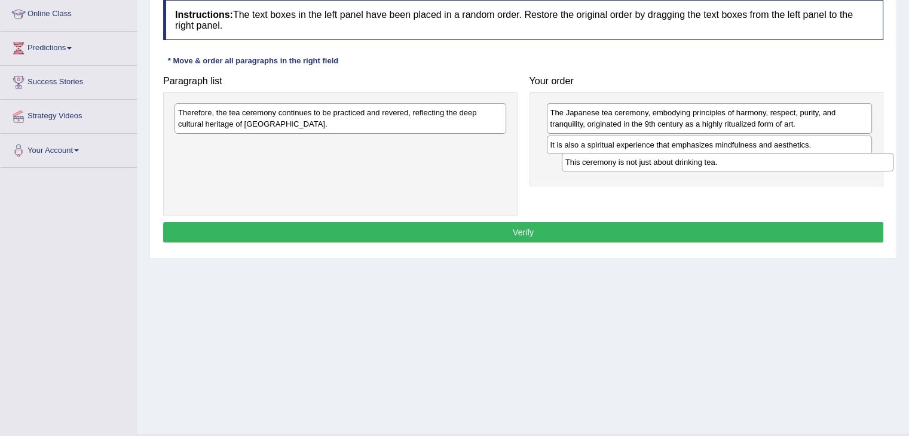
drag, startPoint x: 238, startPoint y: 148, endPoint x: 623, endPoint y: 166, distance: 386.0
click at [623, 166] on div "This ceremony is not just about drinking tea." at bounding box center [728, 162] width 332 height 19
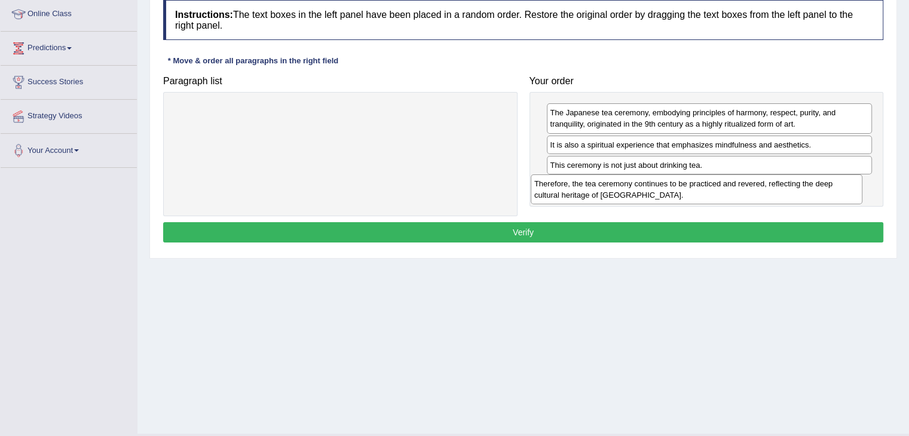
drag, startPoint x: 278, startPoint y: 117, endPoint x: 632, endPoint y: 192, distance: 361.8
click at [635, 188] on div "Therefore, the tea ceremony continues to be practiced and revered, reflecting t…" at bounding box center [697, 190] width 332 height 30
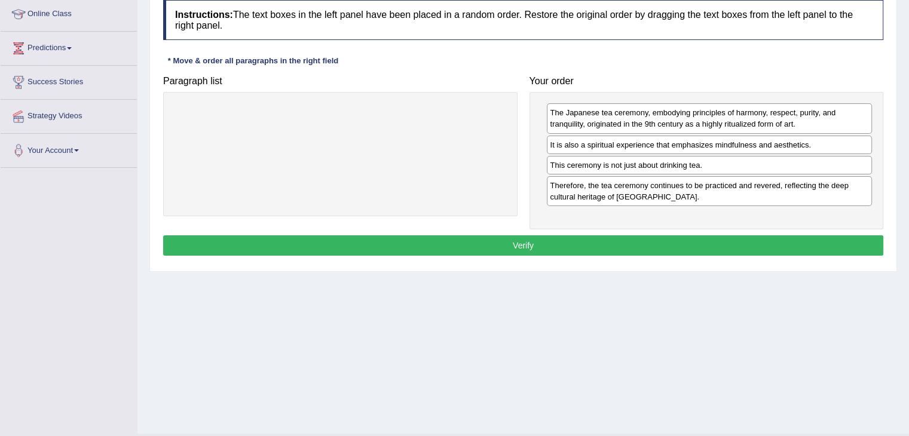
click at [551, 246] on button "Verify" at bounding box center [523, 246] width 720 height 20
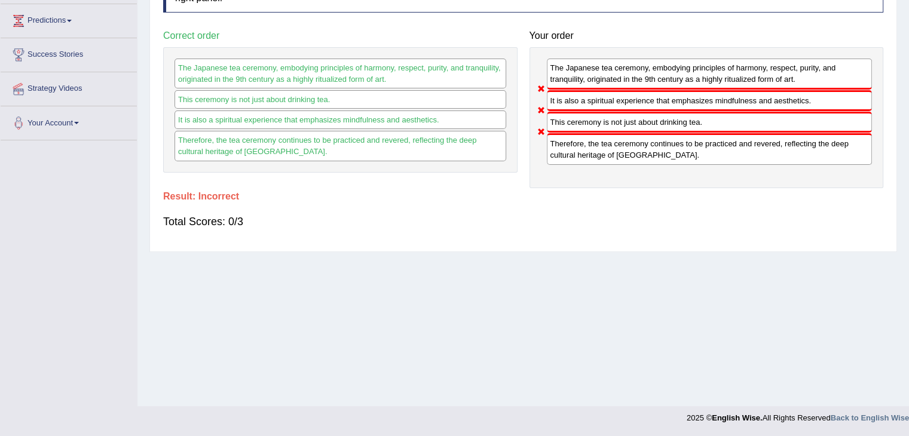
scroll to position [0, 0]
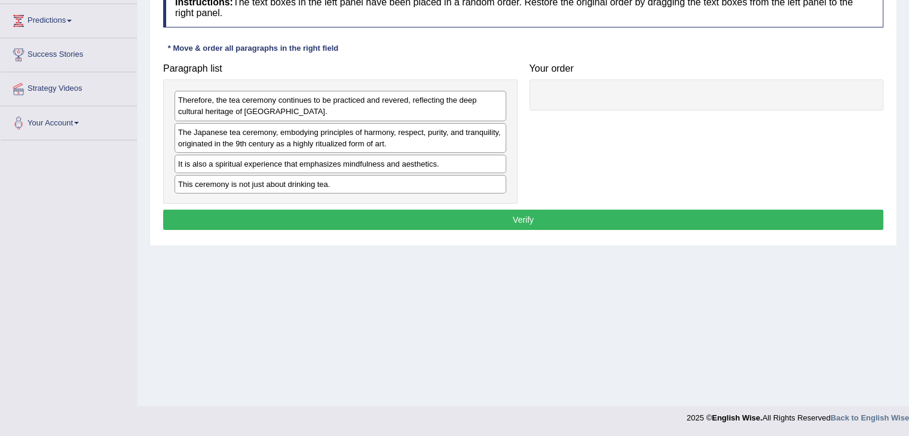
scroll to position [191, 0]
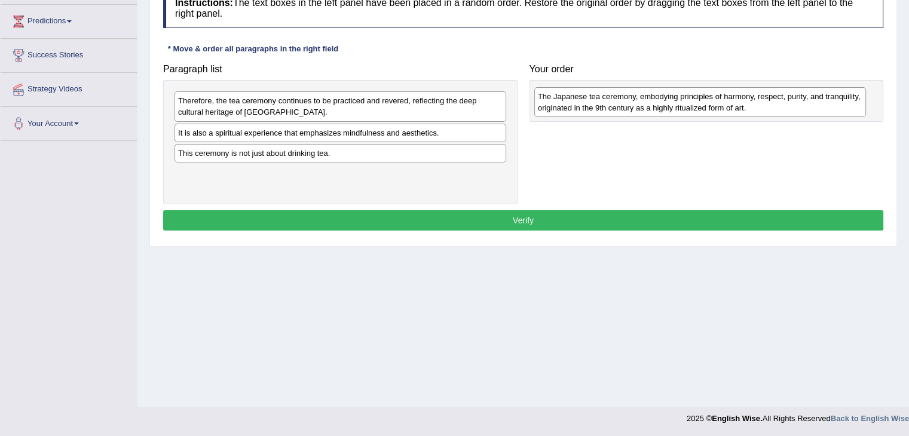
drag, startPoint x: 240, startPoint y: 140, endPoint x: 601, endPoint y: 99, distance: 363.9
click at [601, 99] on div "The Japanese tea ceremony, embodying principles of harmony, respect, purity, an…" at bounding box center [700, 102] width 332 height 30
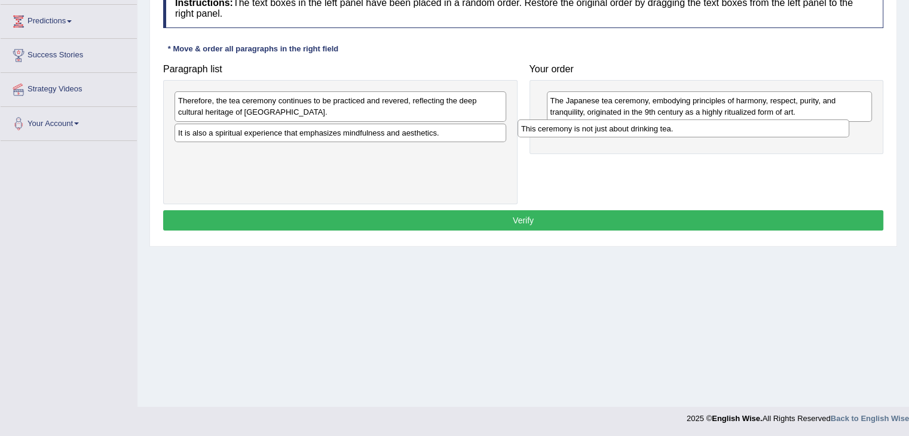
drag, startPoint x: 256, startPoint y: 154, endPoint x: 615, endPoint y: 132, distance: 359.9
click at [615, 132] on div "This ceremony is not just about drinking tea." at bounding box center [684, 129] width 332 height 19
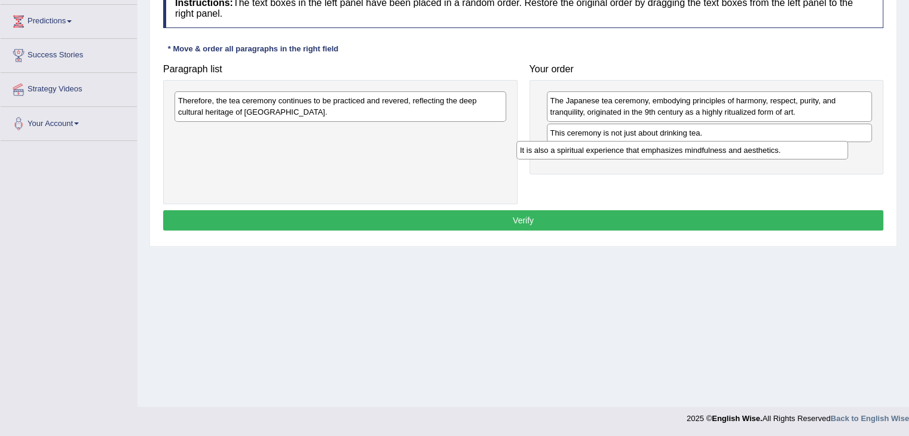
drag, startPoint x: 242, startPoint y: 135, endPoint x: 583, endPoint y: 153, distance: 342.4
click at [583, 153] on div "It is also a spiritual experience that emphasizes mindfulness and aesthetics." at bounding box center [682, 150] width 332 height 19
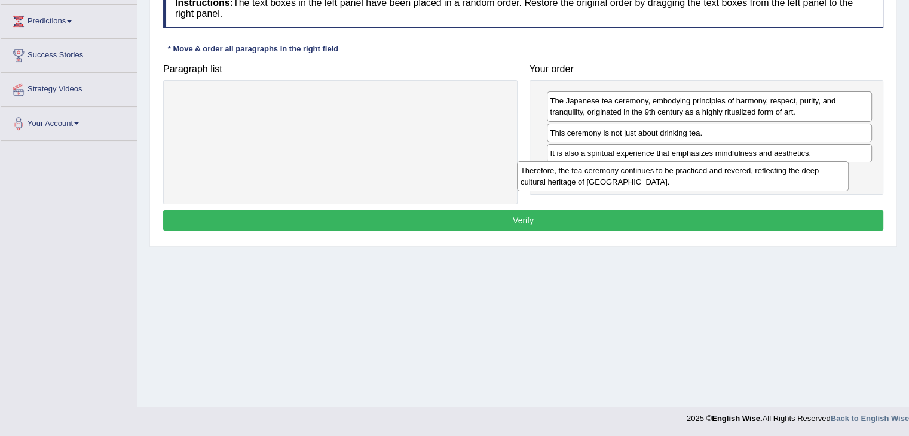
drag, startPoint x: 387, startPoint y: 113, endPoint x: 729, endPoint y: 182, distance: 349.5
click at [729, 182] on div "Therefore, the tea ceremony continues to be practiced and revered, reflecting t…" at bounding box center [683, 176] width 332 height 30
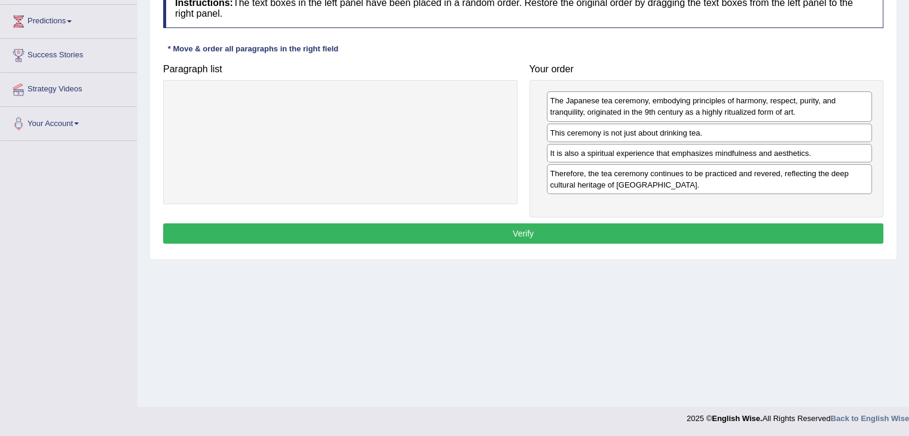
click at [521, 233] on button "Verify" at bounding box center [523, 234] width 720 height 20
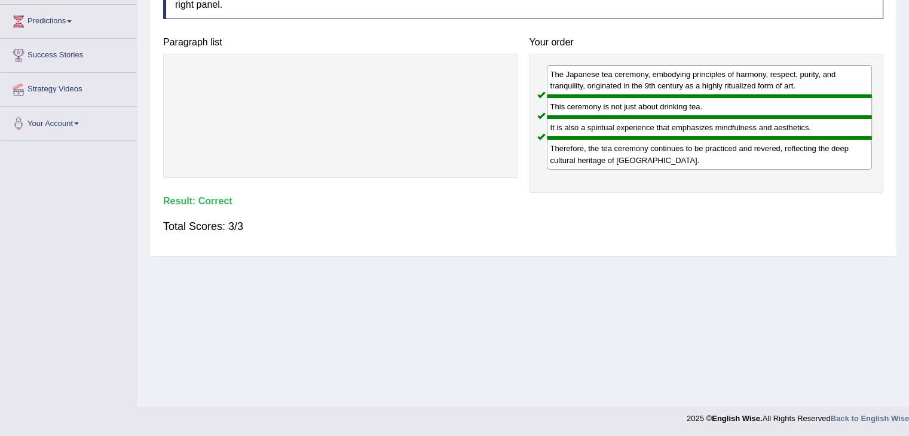
scroll to position [0, 0]
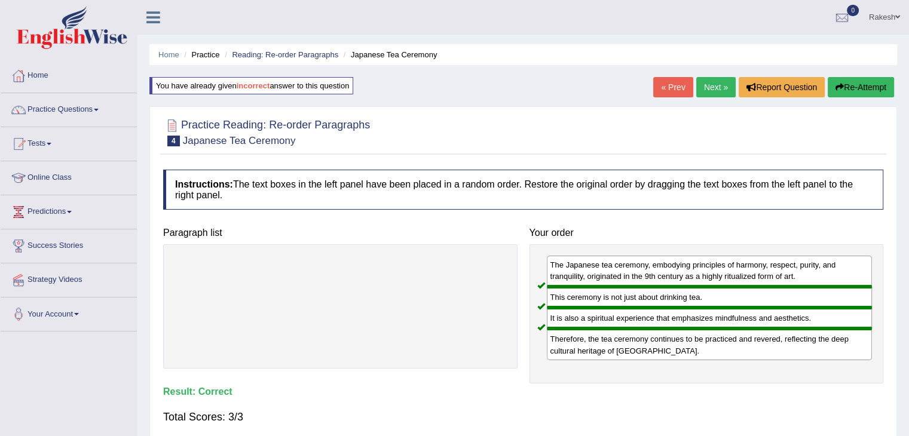
click at [717, 92] on link "Next »" at bounding box center [715, 87] width 39 height 20
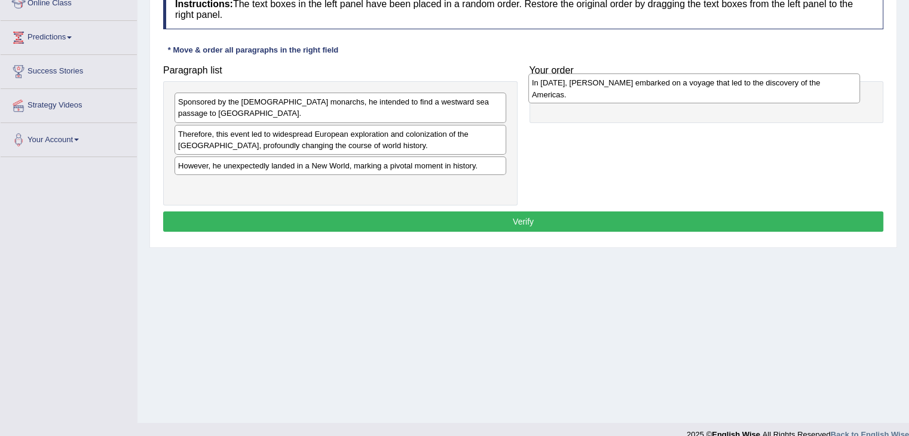
drag, startPoint x: 197, startPoint y: 179, endPoint x: 551, endPoint y: 89, distance: 365.1
click at [551, 89] on div "In [DATE], [PERSON_NAME] embarked on a voyage that led to the discovery of the …" at bounding box center [694, 89] width 332 height 30
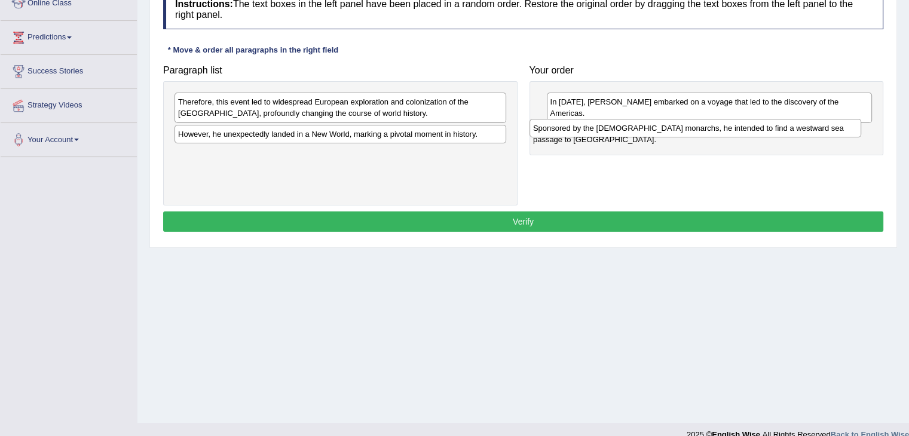
drag, startPoint x: 291, startPoint y: 106, endPoint x: 646, endPoint y: 133, distance: 356.1
click at [646, 133] on div "Sponsored by the [DEMOGRAPHIC_DATA] monarchs, he intended to find a westward se…" at bounding box center [696, 128] width 332 height 19
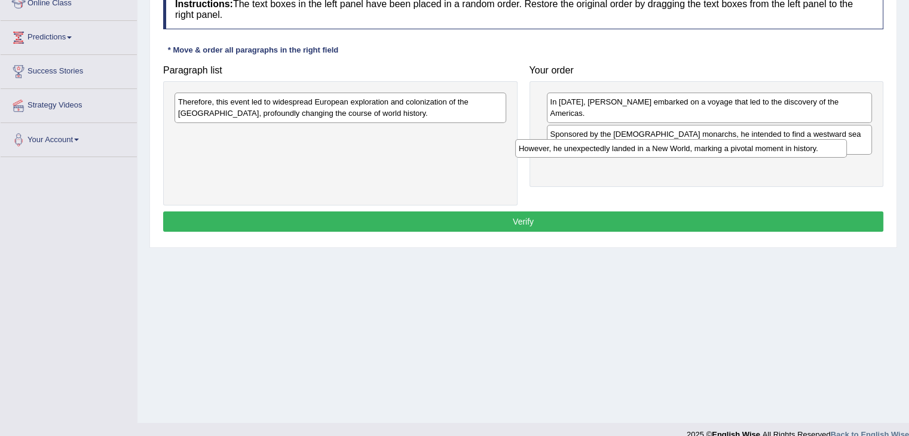
drag, startPoint x: 262, startPoint y: 135, endPoint x: 604, endPoint y: 149, distance: 342.8
click at [604, 149] on div "However, he unexpectedly landed in a New World, marking a pivotal moment in his…" at bounding box center [681, 148] width 332 height 19
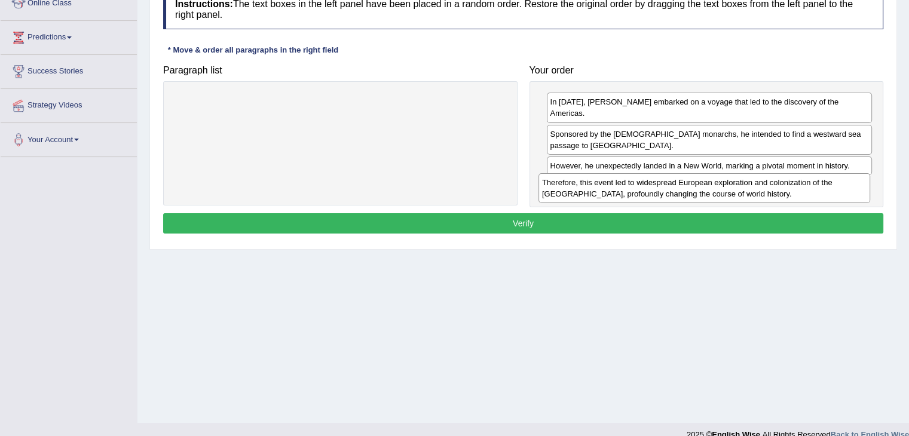
drag, startPoint x: 264, startPoint y: 112, endPoint x: 619, endPoint y: 188, distance: 362.5
click at [619, 188] on div "Therefore, this event led to widespread European exploration and colonization o…" at bounding box center [705, 188] width 332 height 30
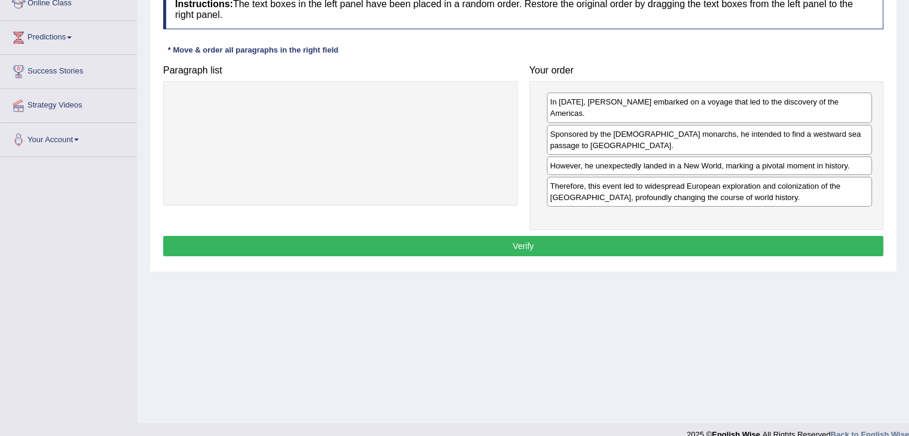
click at [538, 236] on button "Verify" at bounding box center [523, 246] width 720 height 20
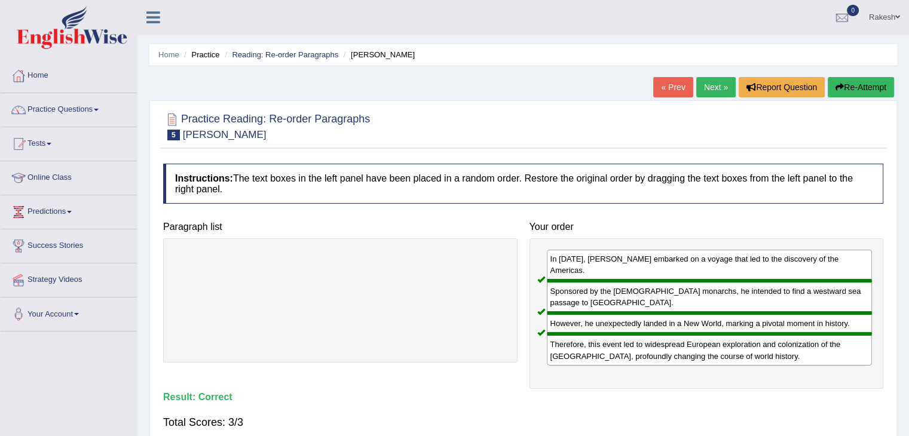
click at [707, 90] on link "Next »" at bounding box center [715, 87] width 39 height 20
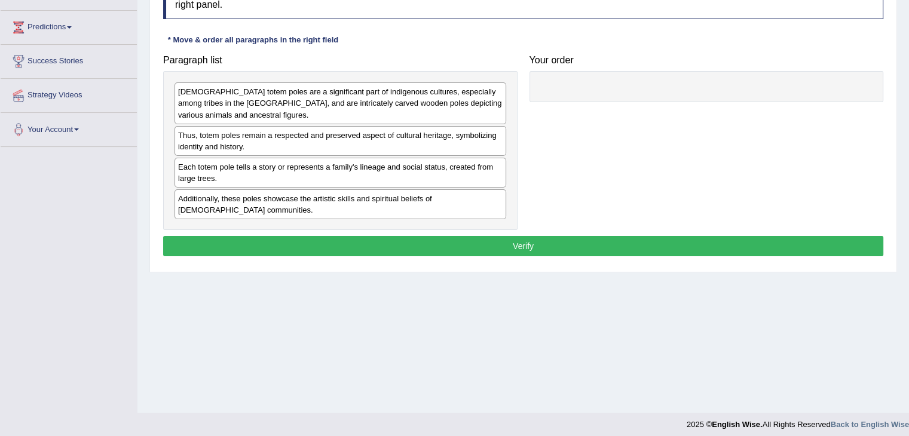
scroll to position [188, 0]
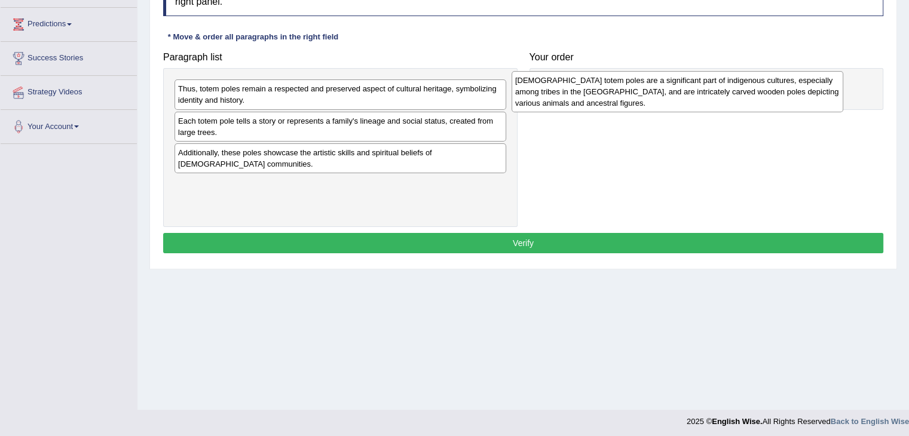
drag, startPoint x: 226, startPoint y: 100, endPoint x: 564, endPoint y: 90, distance: 338.5
click at [564, 90] on div "Native American totem poles are a significant part of indigenous cultures, espe…" at bounding box center [678, 91] width 332 height 41
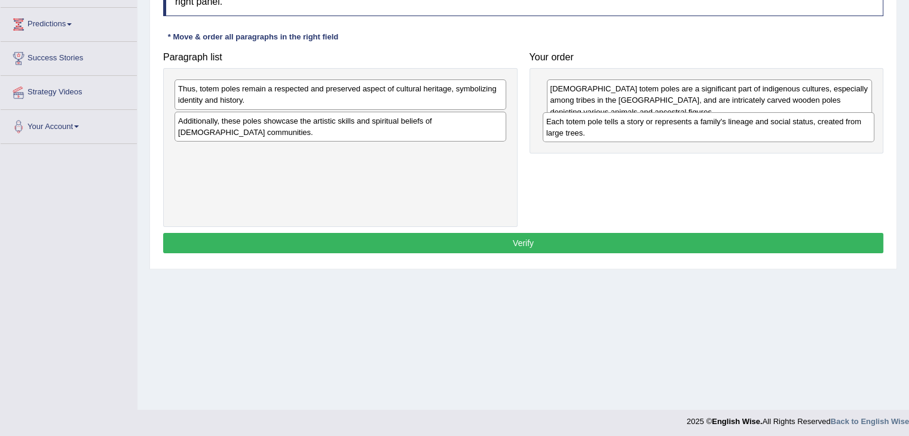
drag, startPoint x: 252, startPoint y: 130, endPoint x: 620, endPoint y: 132, distance: 368.2
click at [620, 132] on div "Each totem pole tells a story or represents a family's lineage and social statu…" at bounding box center [709, 127] width 332 height 30
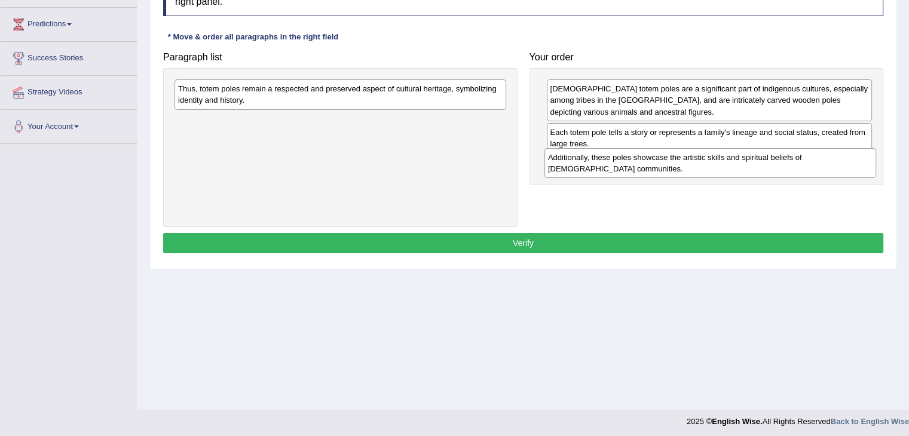
drag, startPoint x: 235, startPoint y: 125, endPoint x: 605, endPoint y: 161, distance: 371.8
click at [605, 161] on div "Additionally, these poles showcase the artistic skills and spiritual beliefs of…" at bounding box center [711, 163] width 332 height 30
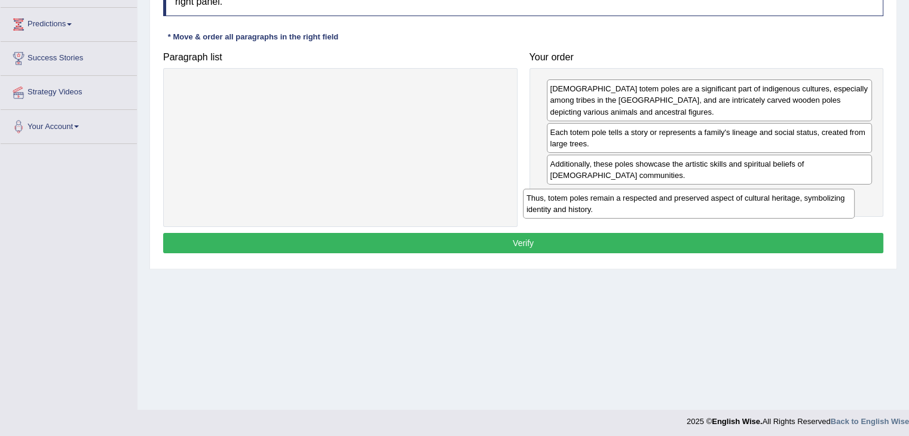
drag, startPoint x: 376, startPoint y: 94, endPoint x: 725, endPoint y: 201, distance: 365.3
click at [726, 201] on div "Thus, totem poles remain a respected and preserved aspect of cultural heritage,…" at bounding box center [689, 204] width 332 height 30
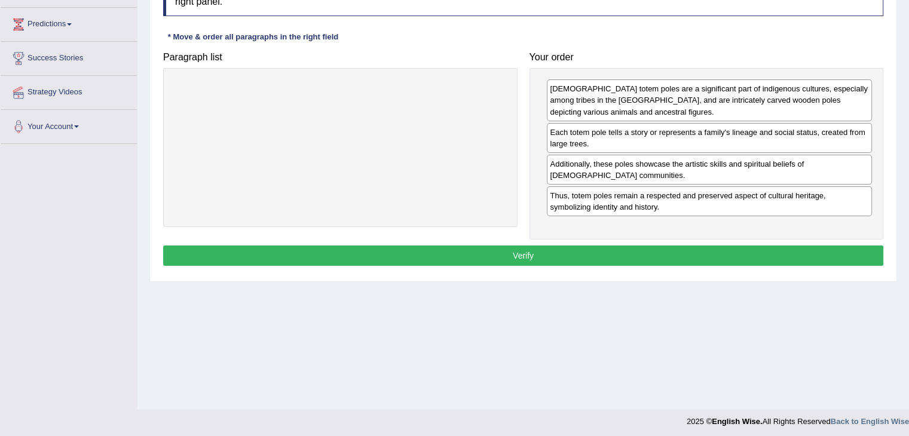
click at [528, 260] on button "Verify" at bounding box center [523, 256] width 720 height 20
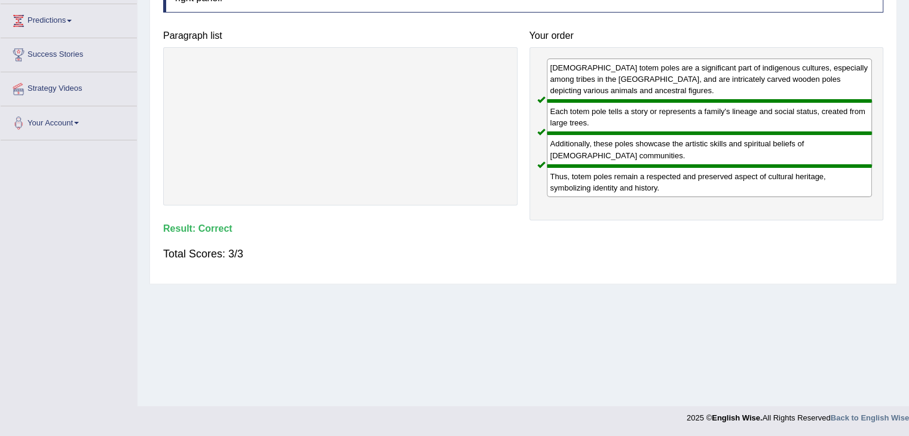
scroll to position [0, 0]
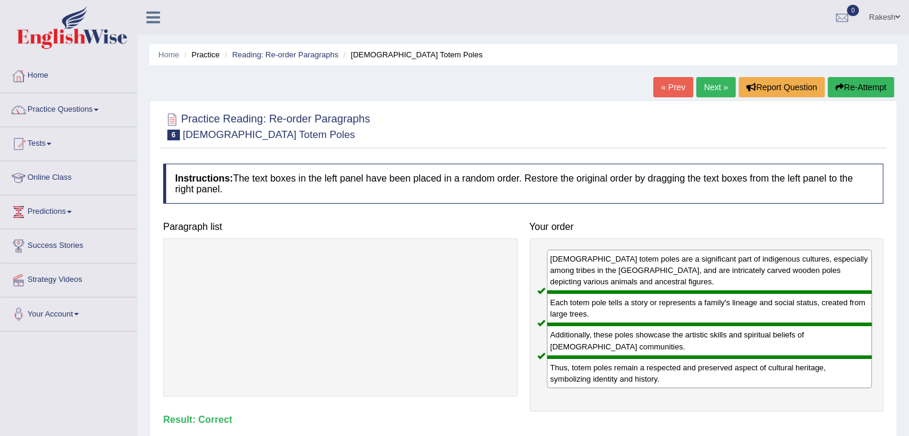
click at [705, 90] on link "Next »" at bounding box center [715, 87] width 39 height 20
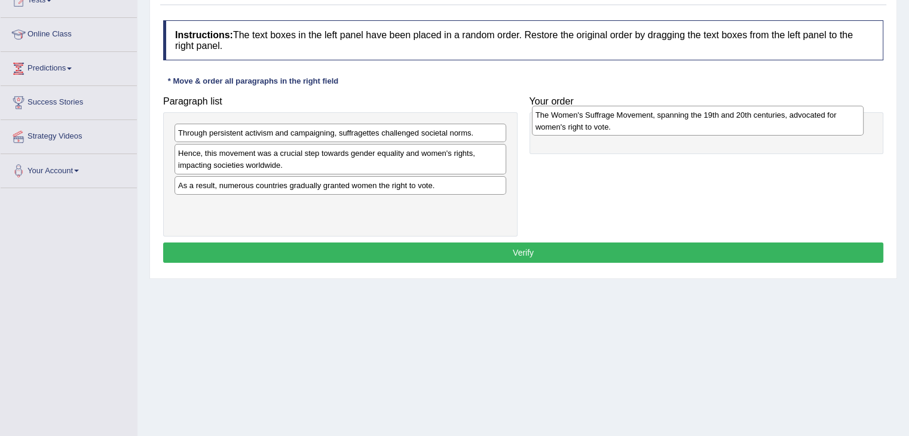
drag, startPoint x: 226, startPoint y: 213, endPoint x: 582, endPoint y: 123, distance: 367.7
click at [582, 123] on div "The Women's Suffrage Movement, spanning the 19th and 20th centuries, advocated …" at bounding box center [698, 121] width 332 height 30
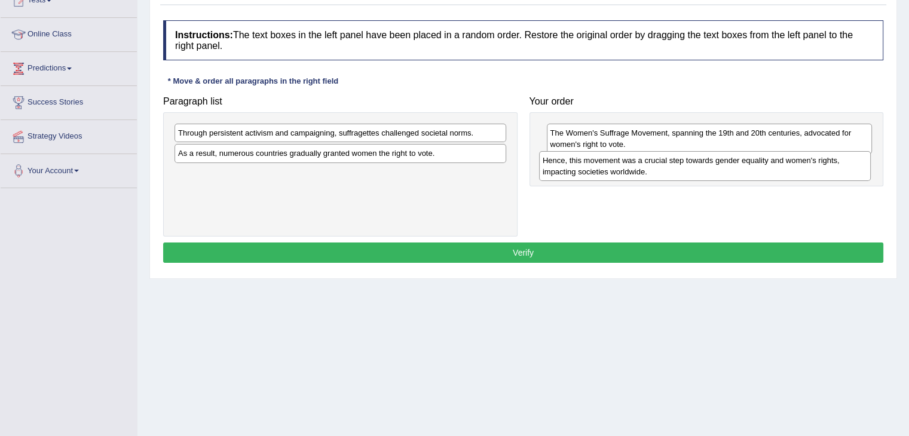
drag, startPoint x: 372, startPoint y: 168, endPoint x: 736, endPoint y: 175, distance: 364.7
click at [736, 175] on div "Hence, this movement was a crucial step towards gender equality and women's rig…" at bounding box center [705, 166] width 332 height 30
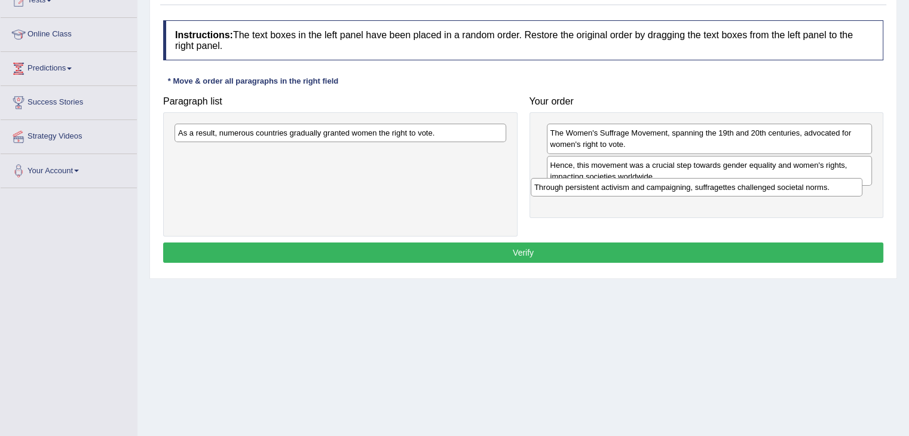
drag, startPoint x: 318, startPoint y: 136, endPoint x: 674, endPoint y: 191, distance: 360.4
click at [674, 191] on div "Through persistent activism and campaigning, suffragettes challenged societal n…" at bounding box center [697, 187] width 332 height 19
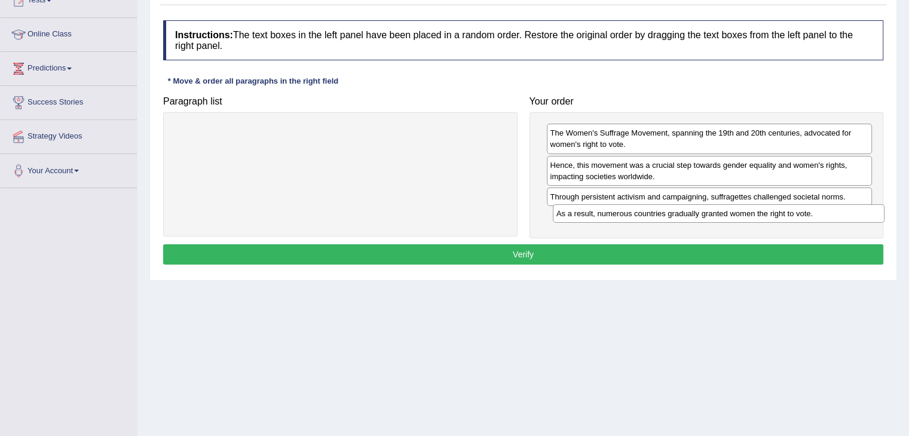
drag, startPoint x: 258, startPoint y: 139, endPoint x: 632, endPoint y: 217, distance: 381.7
click at [632, 217] on div "As a result, numerous countries gradually granted women the right to vote." at bounding box center [719, 213] width 332 height 19
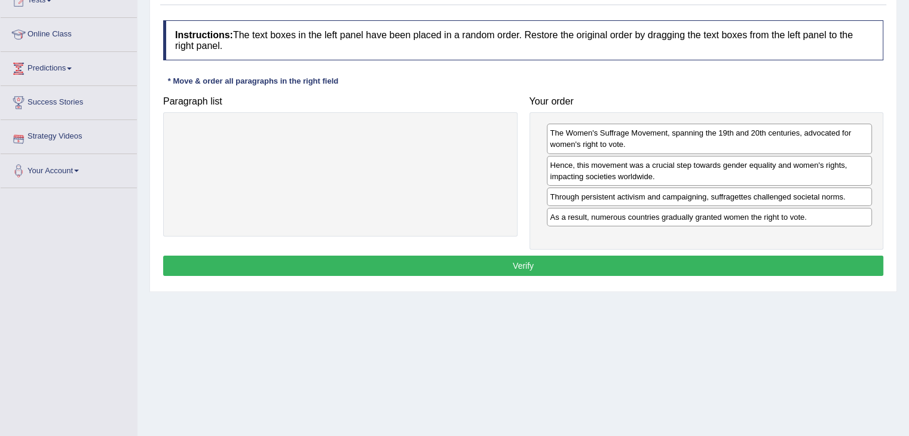
click at [524, 267] on button "Verify" at bounding box center [523, 266] width 720 height 20
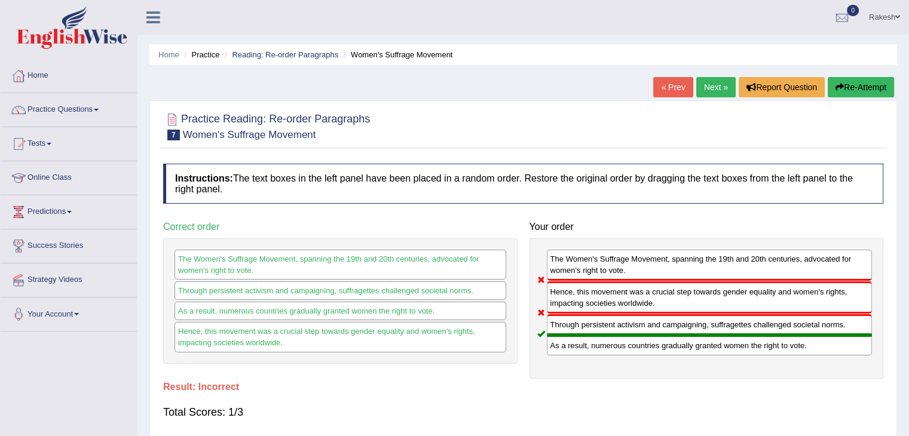
click at [703, 84] on link "Next »" at bounding box center [715, 87] width 39 height 20
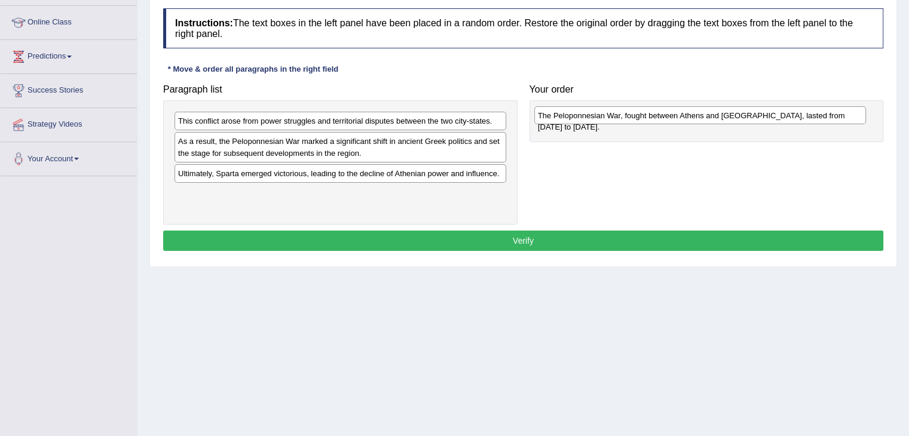
drag, startPoint x: 225, startPoint y: 209, endPoint x: 583, endPoint y: 121, distance: 369.3
click at [583, 121] on div "The Peloponnesian War, fought between Athens and Sparta, lasted from 431 to 404…" at bounding box center [700, 115] width 332 height 19
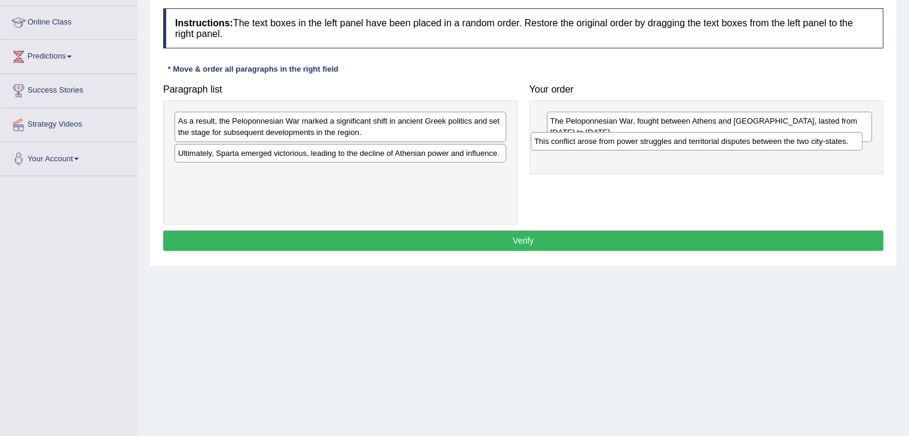
drag, startPoint x: 353, startPoint y: 127, endPoint x: 709, endPoint y: 143, distance: 356.6
click at [709, 143] on div "This conflict arose from power struggles and territorial disputes between the t…" at bounding box center [697, 141] width 332 height 19
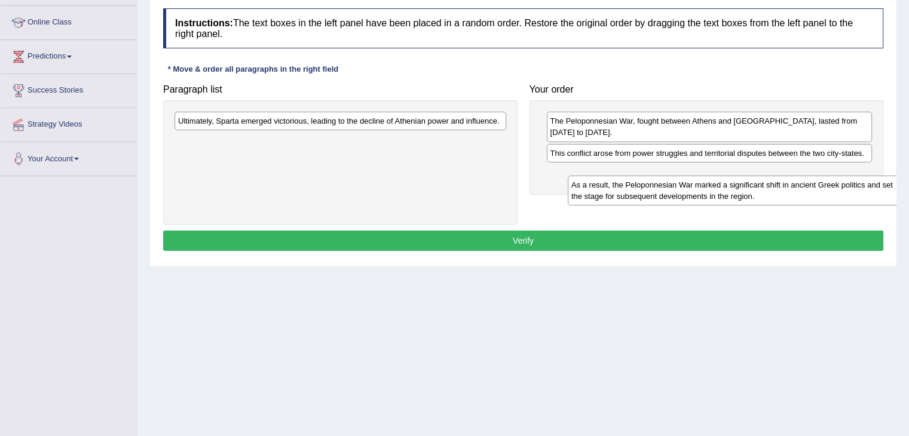
drag, startPoint x: 298, startPoint y: 135, endPoint x: 692, endPoint y: 199, distance: 399.1
click at [692, 199] on div "As a result, the Peloponnesian War marked a significant shift in ancient Greek …" at bounding box center [734, 191] width 332 height 30
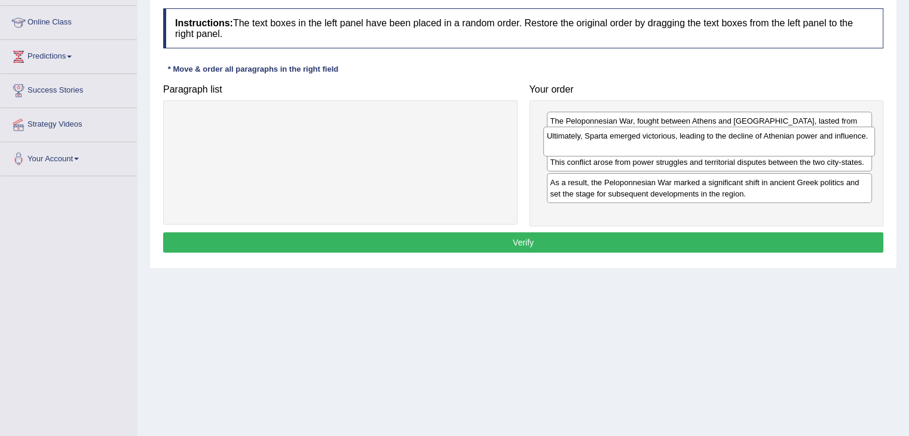
drag, startPoint x: 304, startPoint y: 133, endPoint x: 646, endPoint y: 140, distance: 342.0
click at [646, 140] on div "Ultimately, Sparta emerged victorious, leading to the decline of Athenian power…" at bounding box center [709, 142] width 332 height 30
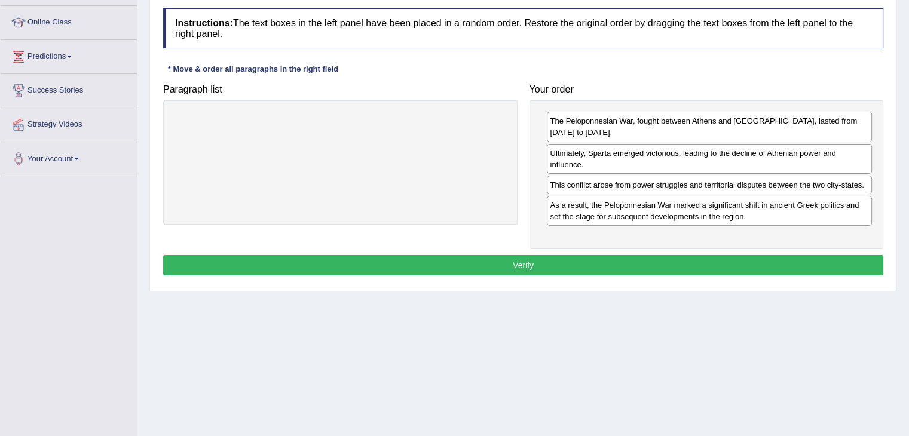
click at [441, 170] on div at bounding box center [340, 162] width 354 height 124
click at [514, 265] on button "Verify" at bounding box center [523, 265] width 720 height 20
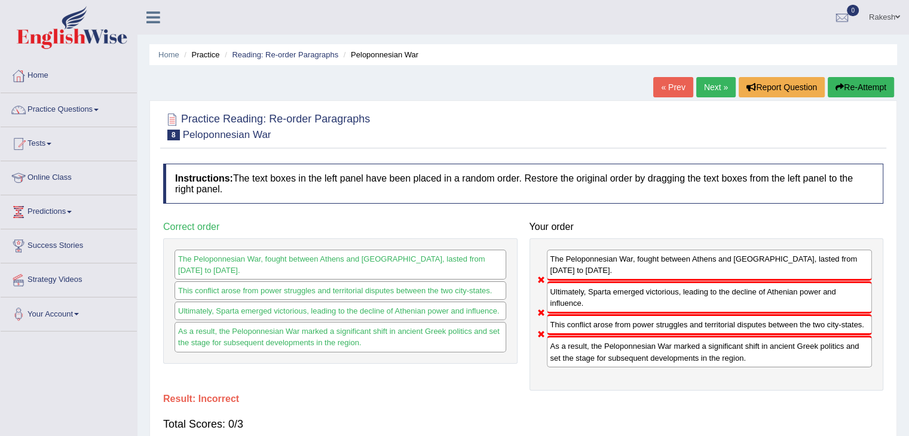
click at [858, 83] on button "Re-Attempt" at bounding box center [861, 87] width 66 height 20
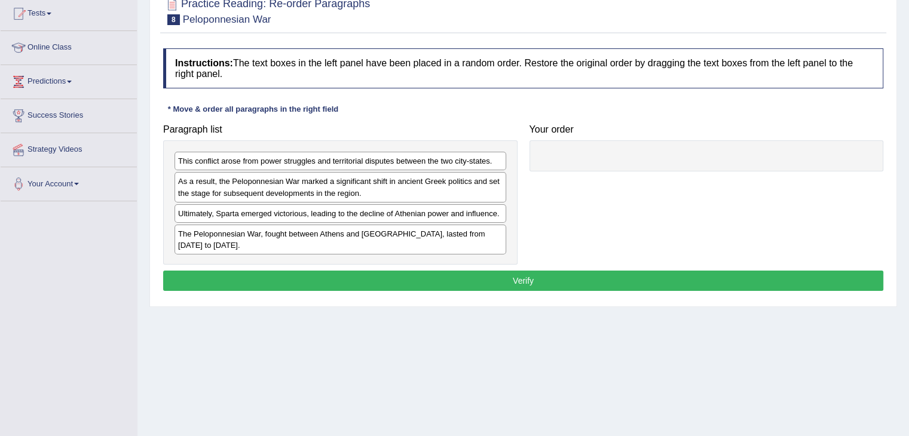
scroll to position [130, 0]
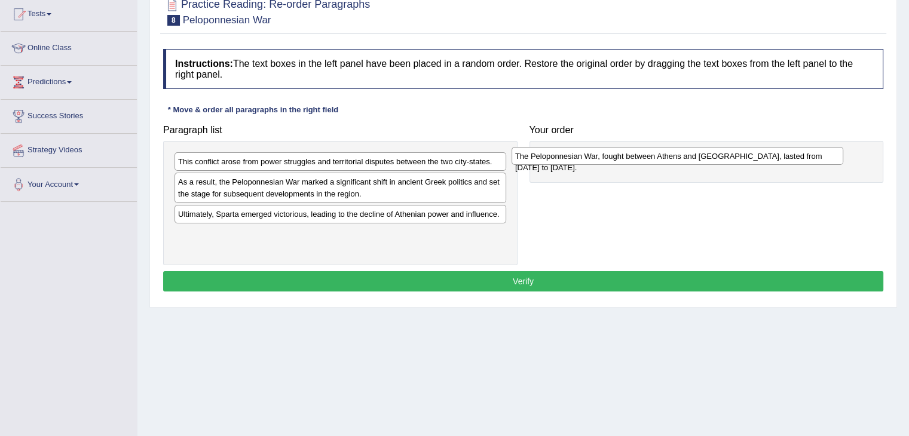
drag, startPoint x: 235, startPoint y: 252, endPoint x: 571, endPoint y: 162, distance: 348.3
click at [571, 162] on div "The Peloponnesian War, fought between Athens and [GEOGRAPHIC_DATA], lasted from…" at bounding box center [678, 156] width 332 height 19
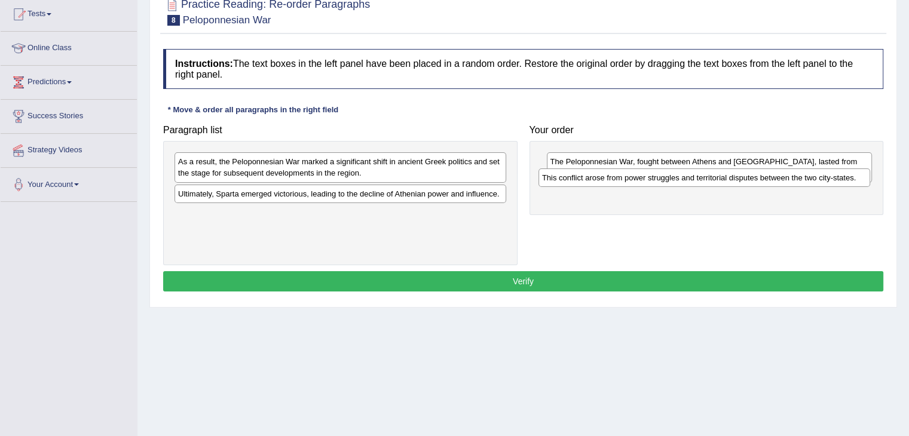
drag, startPoint x: 220, startPoint y: 167, endPoint x: 572, endPoint y: 183, distance: 352.5
click at [572, 183] on div "This conflict arose from power struggles and territorial disputes between the t…" at bounding box center [705, 178] width 332 height 19
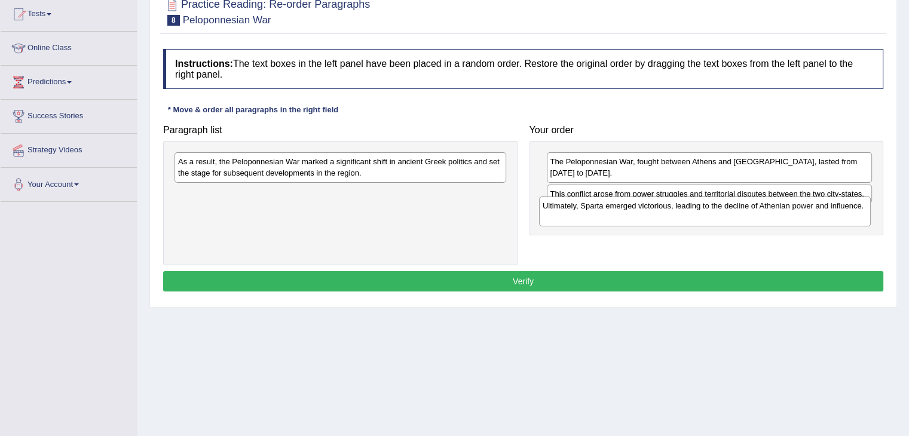
drag, startPoint x: 250, startPoint y: 197, endPoint x: 615, endPoint y: 210, distance: 364.9
click at [615, 210] on div "Ultimately, Sparta emerged victorious, leading to the decline of Athenian power…" at bounding box center [705, 212] width 332 height 30
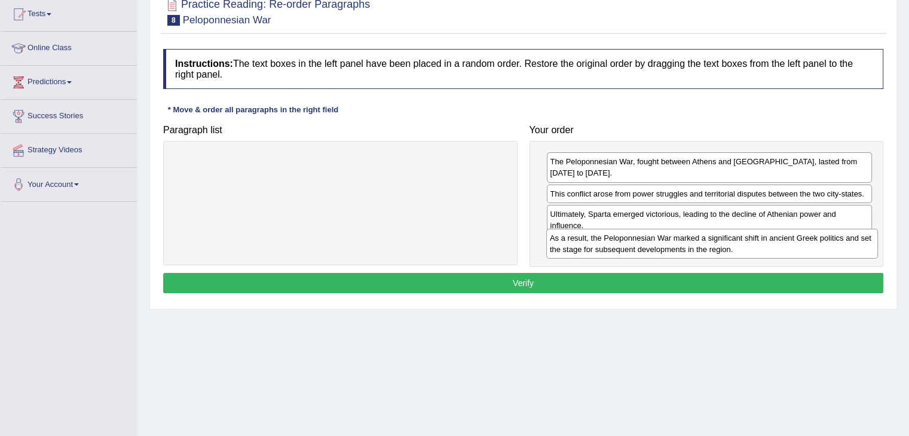
drag, startPoint x: 316, startPoint y: 178, endPoint x: 658, endPoint y: 244, distance: 349.0
click at [658, 244] on div "As a result, the Peloponnesian War marked a significant shift in ancient Greek …" at bounding box center [712, 244] width 332 height 30
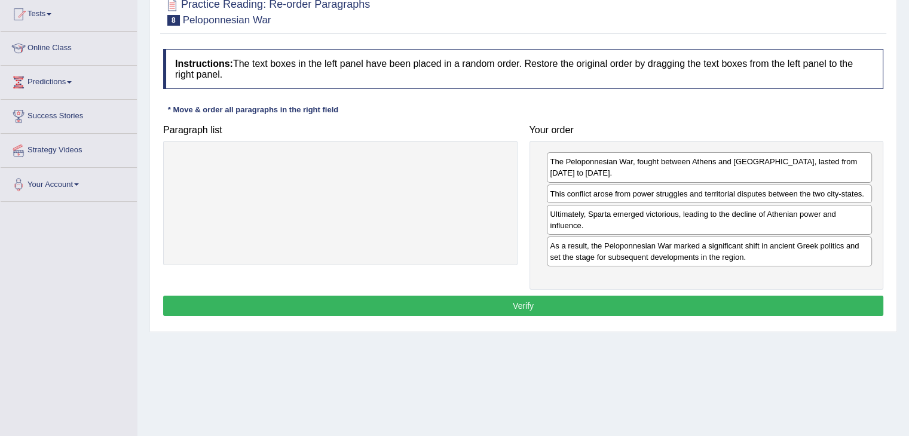
click at [531, 301] on button "Verify" at bounding box center [523, 306] width 720 height 20
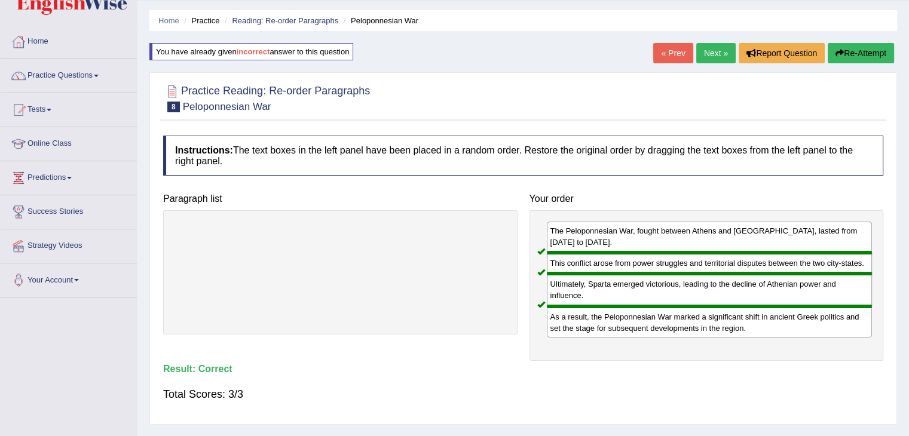
scroll to position [0, 0]
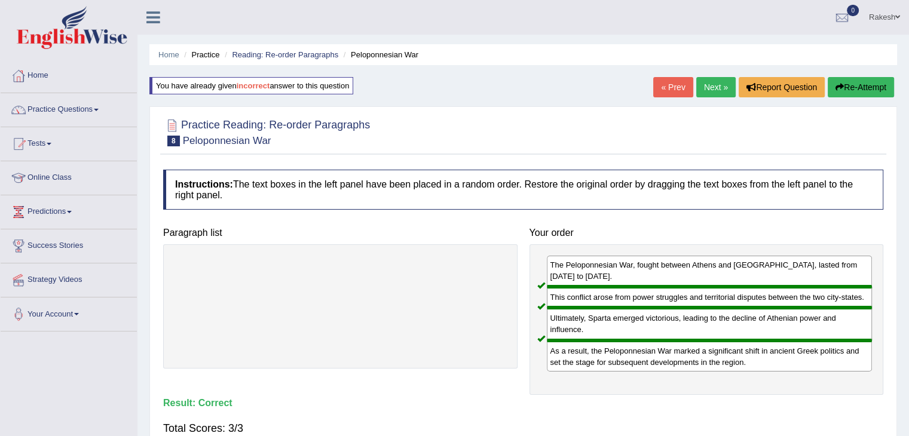
click at [708, 81] on link "Next »" at bounding box center [715, 87] width 39 height 20
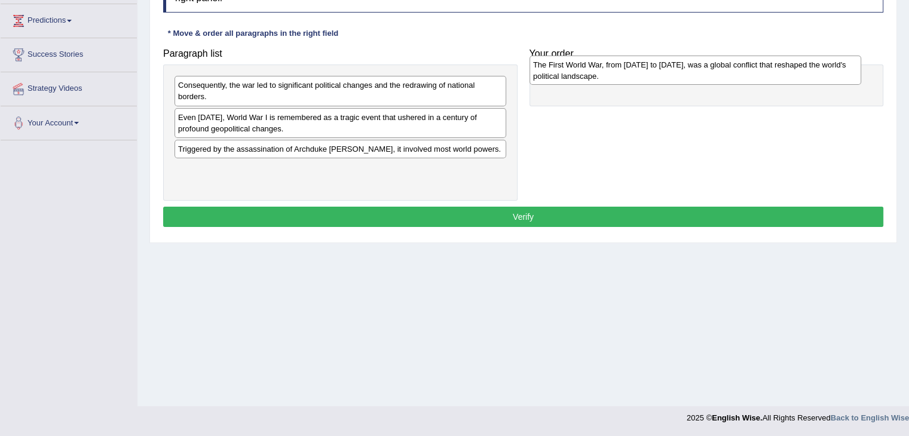
drag, startPoint x: 212, startPoint y: 180, endPoint x: 567, endPoint y: 76, distance: 370.0
click at [567, 76] on div "The First World War, from 1914 to 1918, was a global conflict that reshaped the…" at bounding box center [696, 71] width 332 height 30
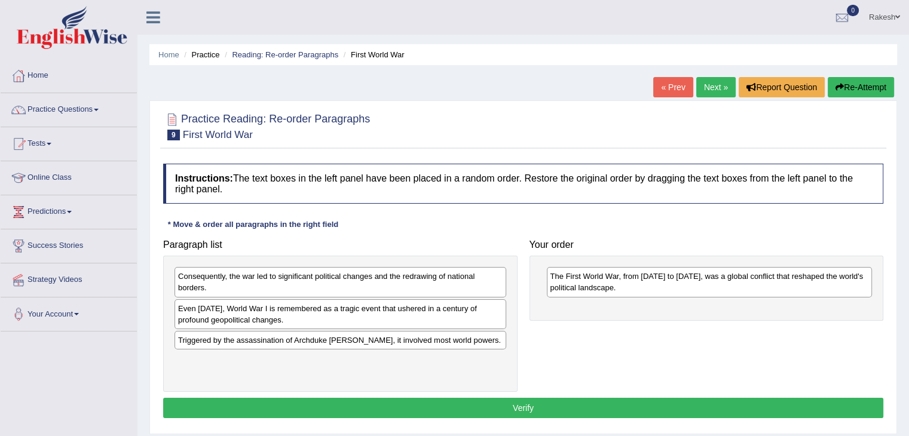
scroll to position [191, 0]
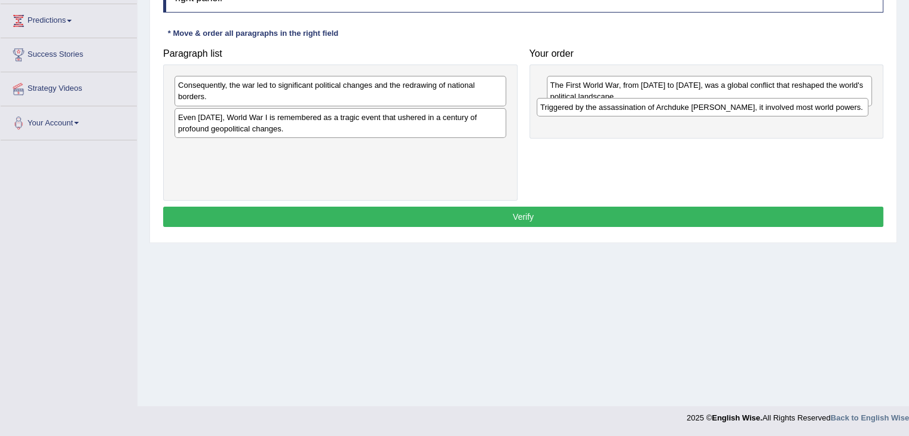
drag, startPoint x: 277, startPoint y: 154, endPoint x: 639, endPoint y: 113, distance: 364.6
click at [639, 113] on div "Triggered by the assassination of Archduke Franz Ferdinand, it involved most wo…" at bounding box center [703, 107] width 332 height 19
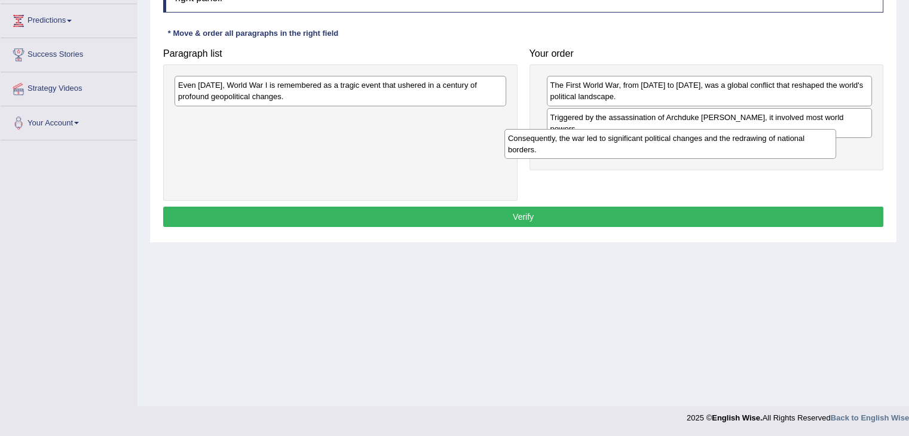
drag, startPoint x: 414, startPoint y: 96, endPoint x: 741, endPoint y: 149, distance: 331.8
click at [744, 149] on div "Consequently, the war led to significant political changes and the redrawing of…" at bounding box center [671, 144] width 332 height 30
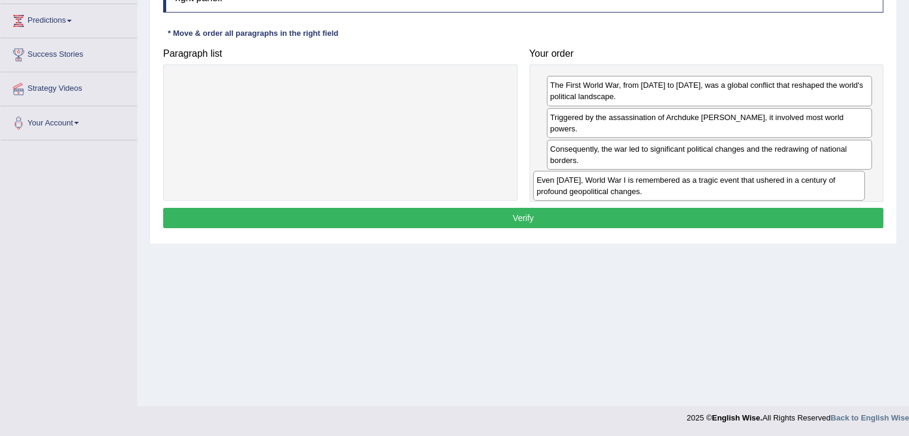
drag, startPoint x: 414, startPoint y: 97, endPoint x: 769, endPoint y: 189, distance: 366.8
click at [769, 188] on div "Even today, World War I is remembered as a tragic event that ushered in a centu…" at bounding box center [699, 186] width 332 height 30
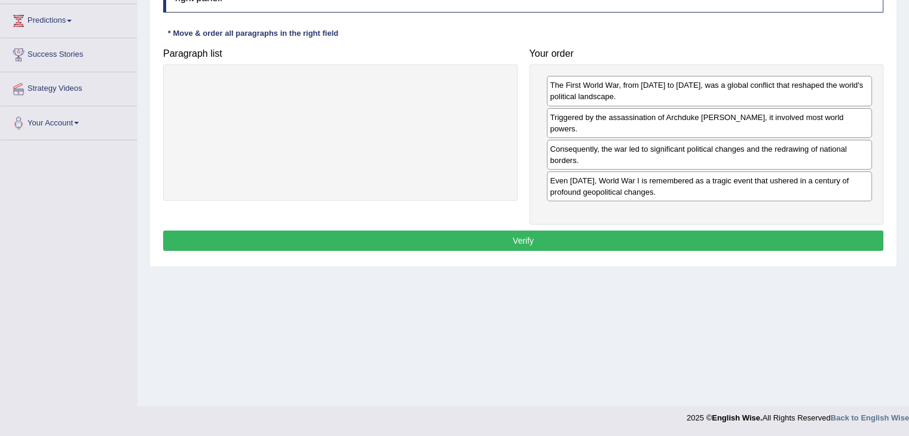
click at [555, 240] on button "Verify" at bounding box center [523, 241] width 720 height 20
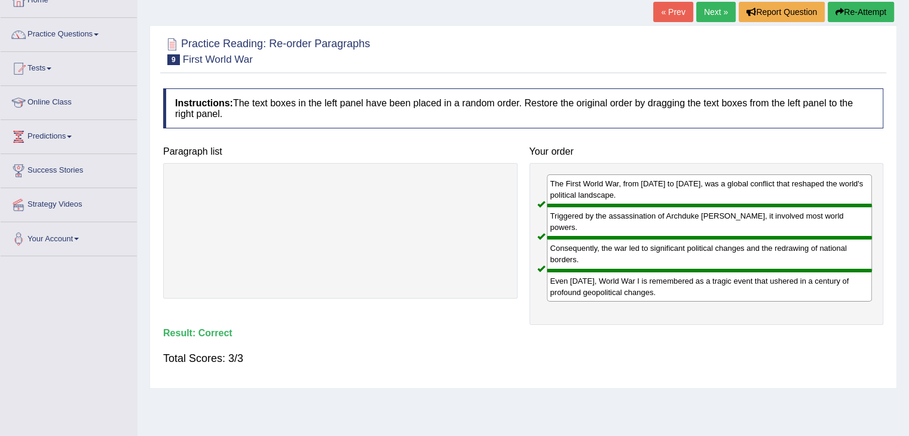
scroll to position [0, 0]
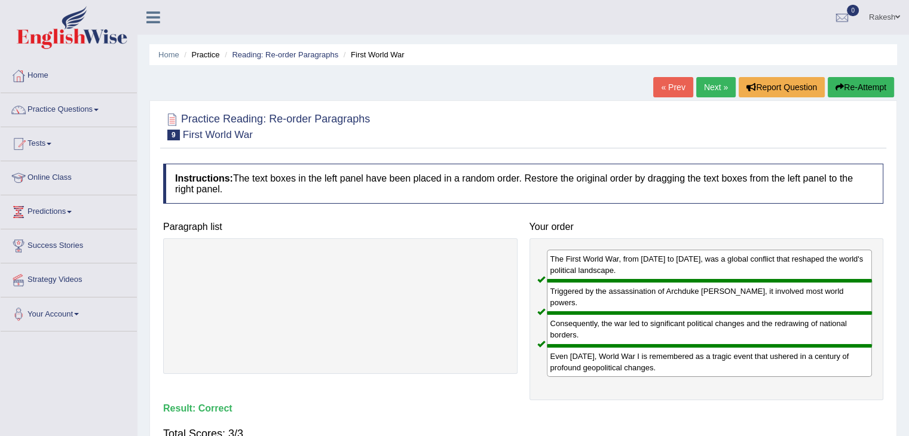
click at [718, 88] on link "Next »" at bounding box center [715, 87] width 39 height 20
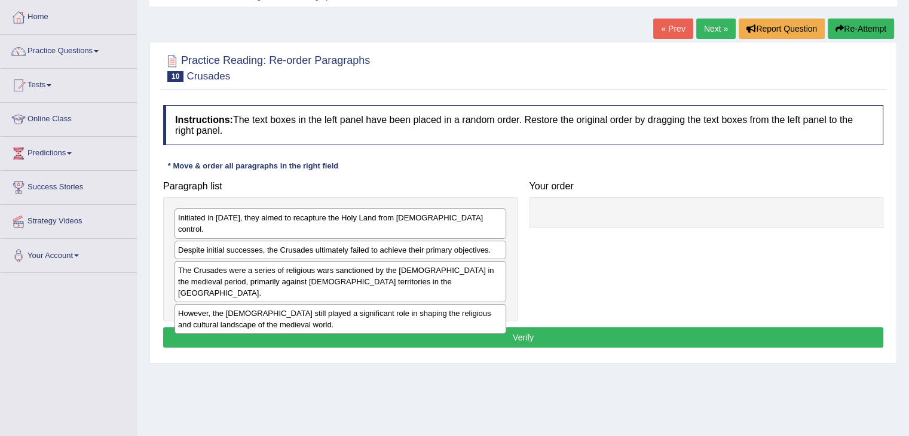
scroll to position [84, 0]
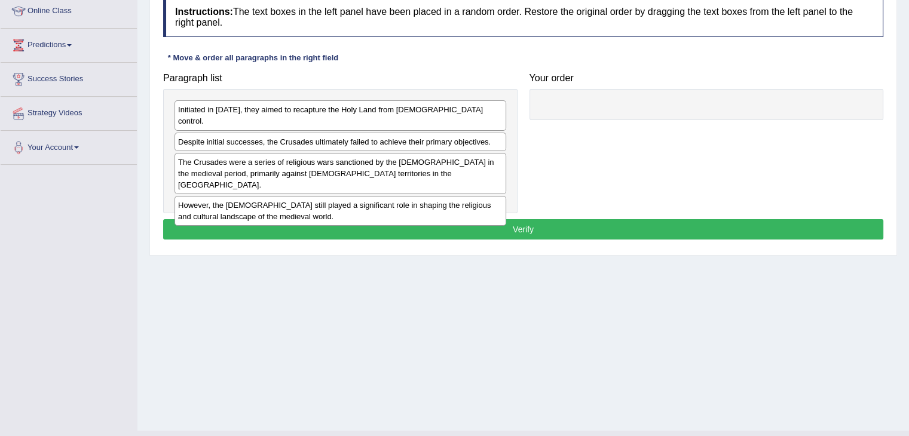
drag, startPoint x: 915, startPoint y: 140, endPoint x: 715, endPoint y: 230, distance: 218.9
click at [881, 248] on html "Toggle navigation Home Practice Questions Speaking Practice Read Aloud Repeat S…" at bounding box center [454, 51] width 909 height 436
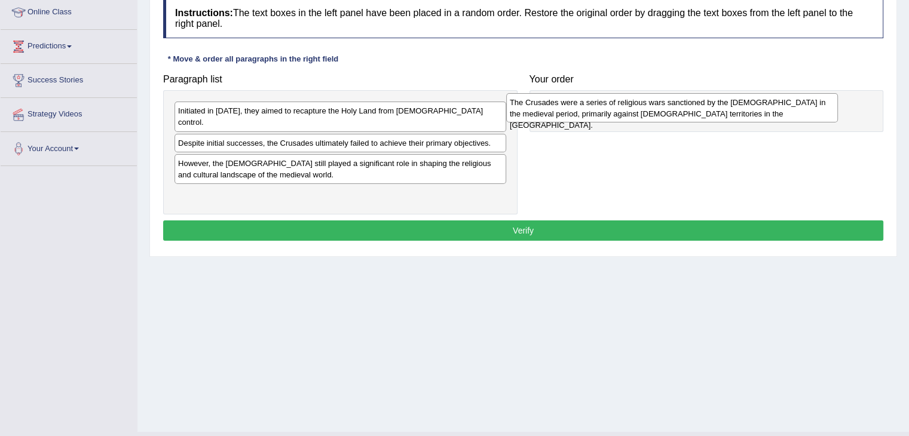
drag, startPoint x: 232, startPoint y: 158, endPoint x: 564, endPoint y: 110, distance: 335.8
click at [564, 109] on div "The Crusades were a series of religious wars sanctioned by the [DEMOGRAPHIC_DAT…" at bounding box center [672, 108] width 332 height 30
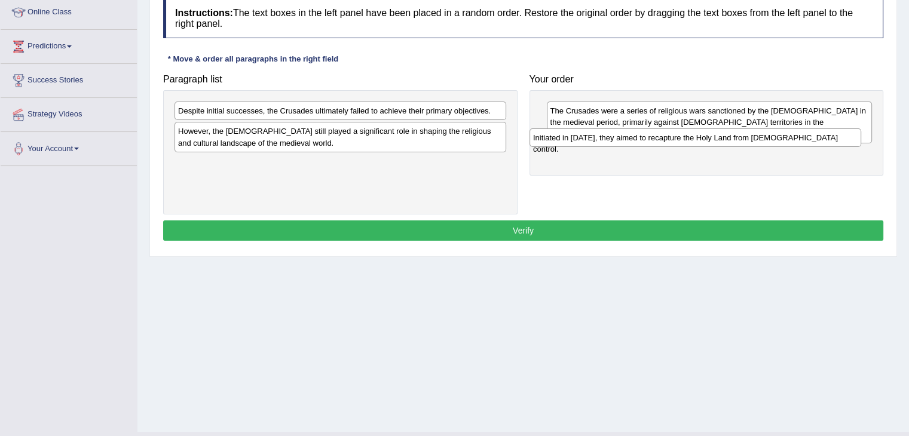
drag, startPoint x: 279, startPoint y: 112, endPoint x: 634, endPoint y: 139, distance: 356.1
click at [634, 139] on div "Initiated in [DATE], they aimed to recapture the Holy Land from [DEMOGRAPHIC_DA…" at bounding box center [696, 138] width 332 height 19
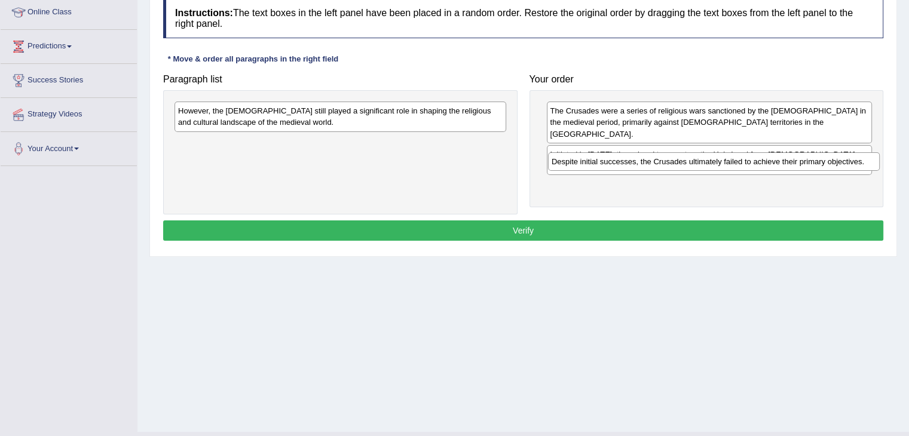
drag, startPoint x: 309, startPoint y: 118, endPoint x: 682, endPoint y: 172, distance: 377.0
click at [685, 170] on div "Despite initial successes, the Crusades ultimately failed to achieve their prim…" at bounding box center [714, 161] width 332 height 19
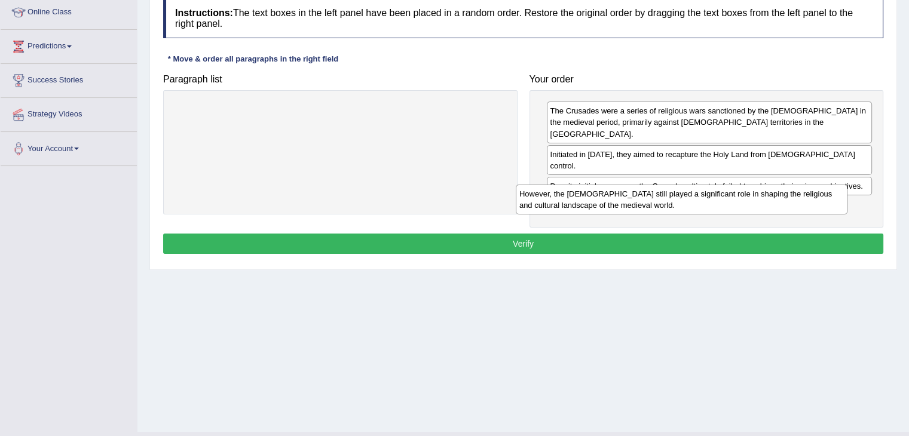
drag, startPoint x: 393, startPoint y: 120, endPoint x: 733, endPoint y: 204, distance: 349.7
click at [735, 203] on div "However, the [DEMOGRAPHIC_DATA] still played a significant role in shaping the …" at bounding box center [682, 200] width 332 height 30
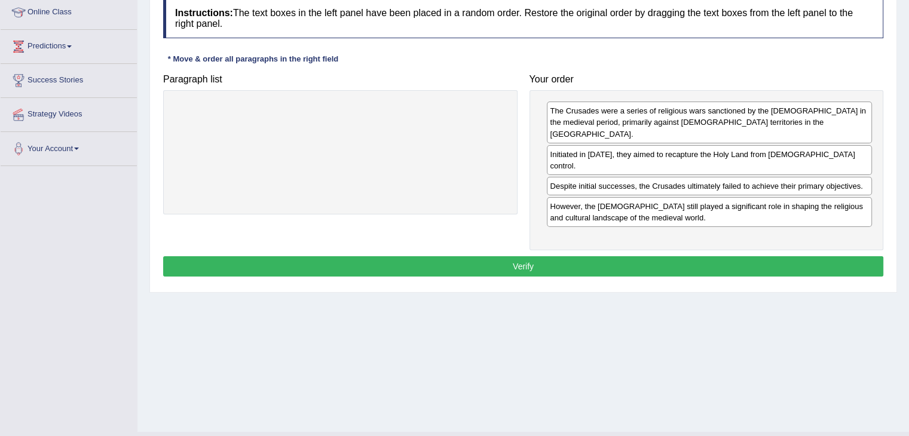
click at [514, 256] on button "Verify" at bounding box center [523, 266] width 720 height 20
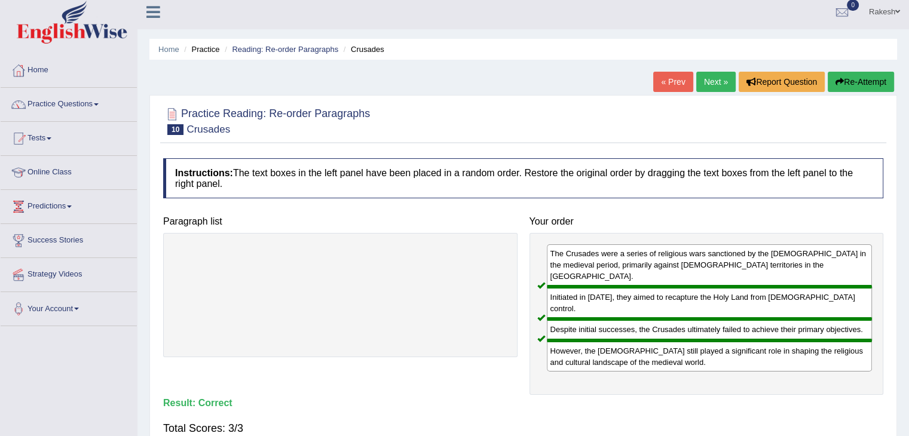
scroll to position [0, 0]
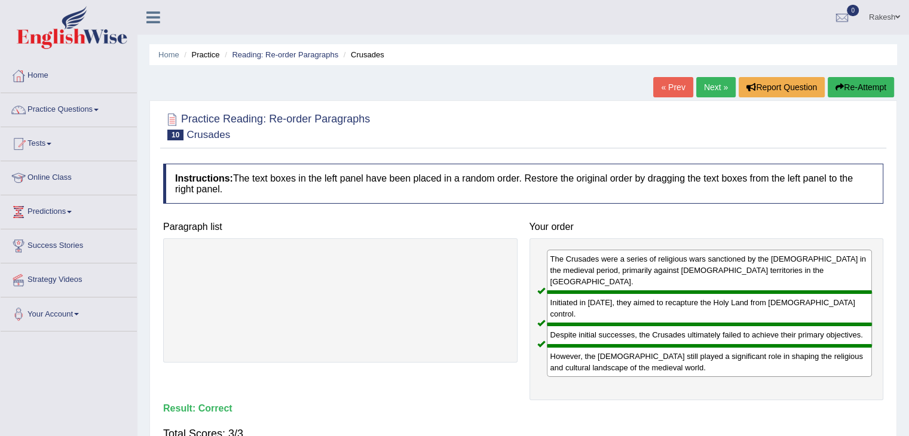
click at [714, 86] on link "Next »" at bounding box center [715, 87] width 39 height 20
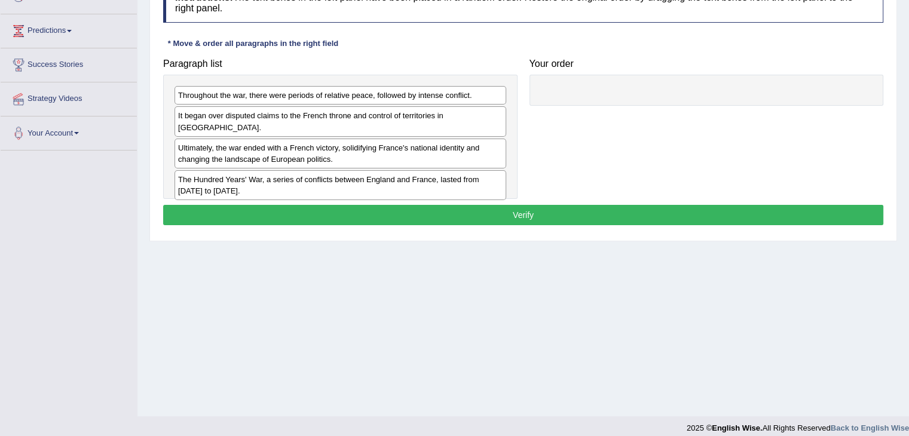
scroll to position [191, 0]
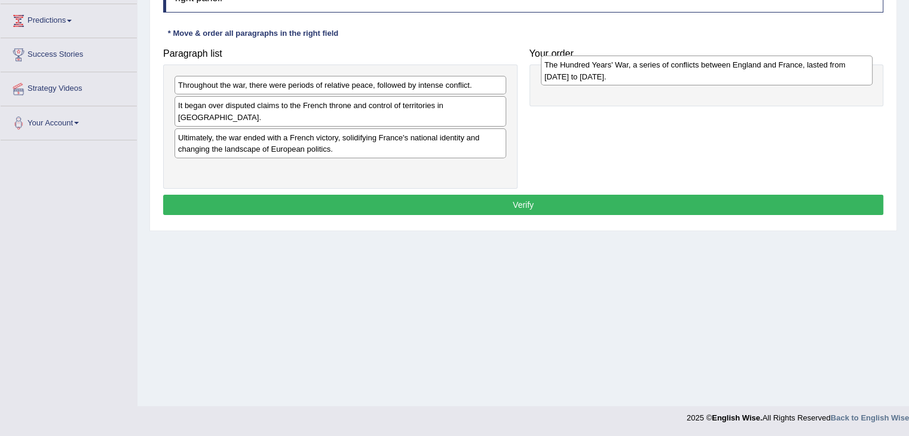
drag, startPoint x: 228, startPoint y: 166, endPoint x: 594, endPoint y: 75, distance: 377.1
click at [594, 75] on div "The Hundred Years' War, a series of conflicts between England and France, laste…" at bounding box center [707, 71] width 332 height 30
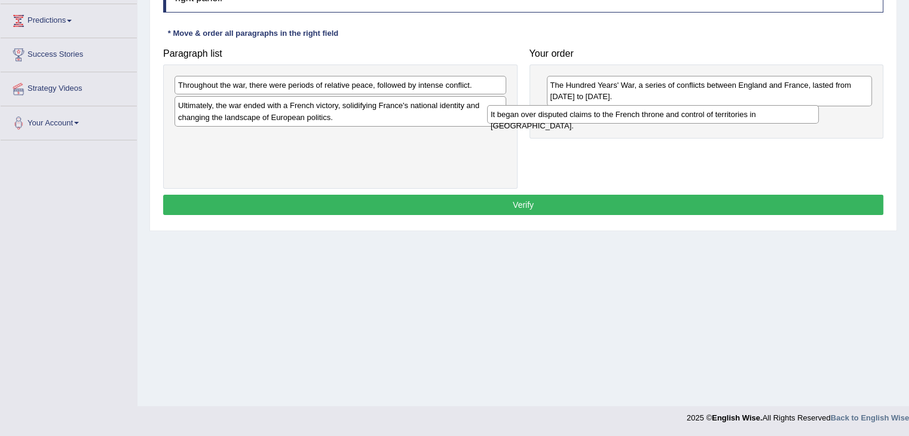
drag, startPoint x: 333, startPoint y: 115, endPoint x: 646, endPoint y: 124, distance: 312.8
click at [646, 124] on div "Paragraph list Throughout the war, there were periods of relative peace, follow…" at bounding box center [523, 115] width 732 height 147
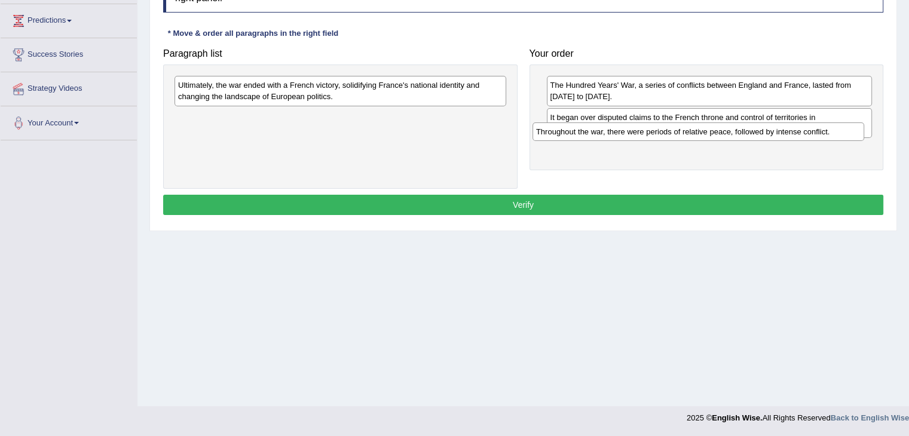
drag, startPoint x: 267, startPoint y: 90, endPoint x: 629, endPoint y: 139, distance: 365.0
click at [628, 138] on div "Throughout the war, there were periods of relative peace, followed by intense c…" at bounding box center [699, 132] width 332 height 19
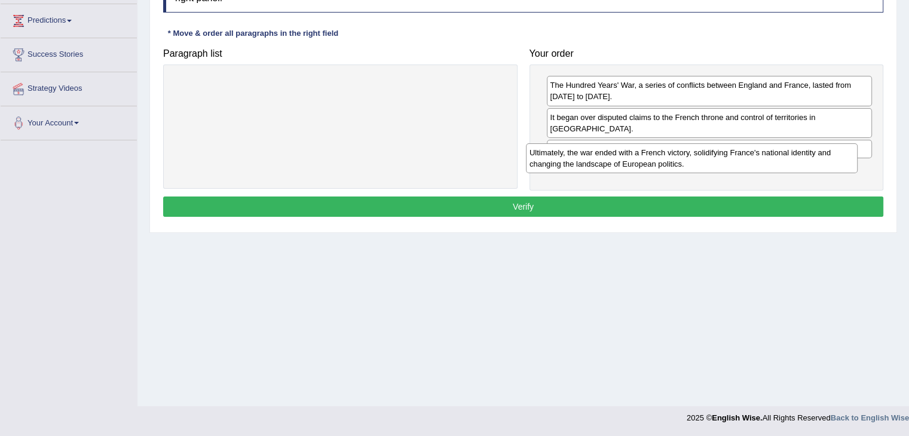
drag, startPoint x: 397, startPoint y: 87, endPoint x: 748, endPoint y: 154, distance: 357.9
click at [748, 154] on div "Ultimately, the war ended with a French victory, solidifying France's national …" at bounding box center [692, 158] width 332 height 30
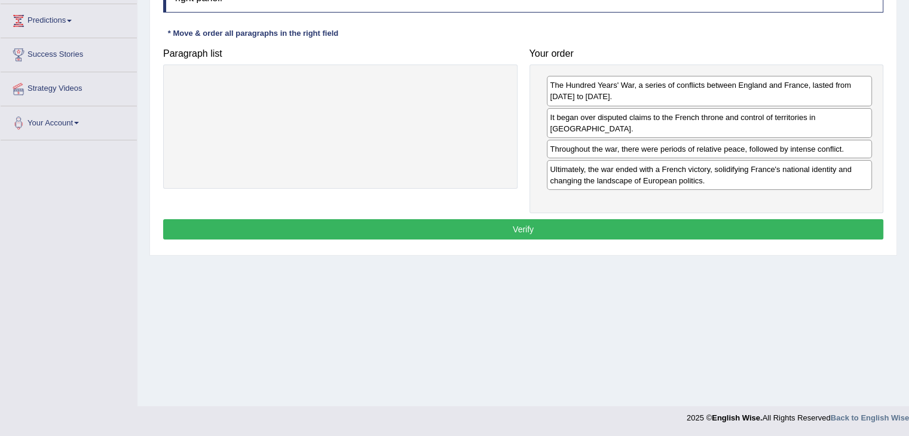
click at [554, 219] on button "Verify" at bounding box center [523, 229] width 720 height 20
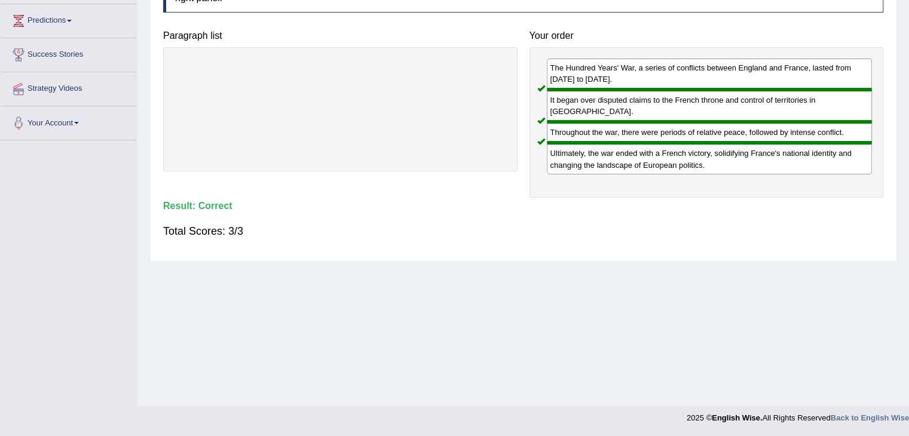
scroll to position [0, 0]
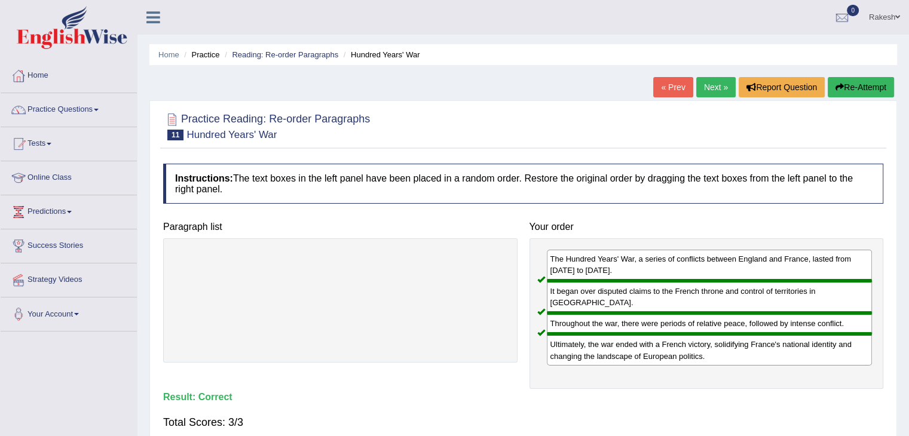
click at [712, 87] on link "Next »" at bounding box center [715, 87] width 39 height 20
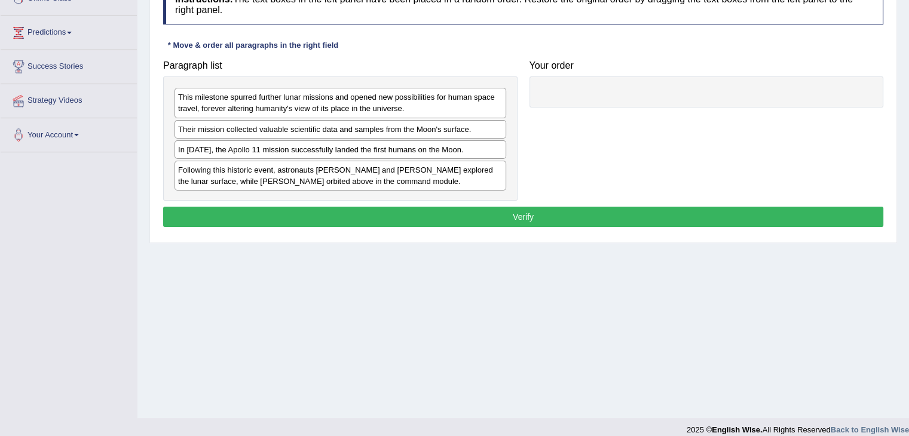
scroll to position [179, 0]
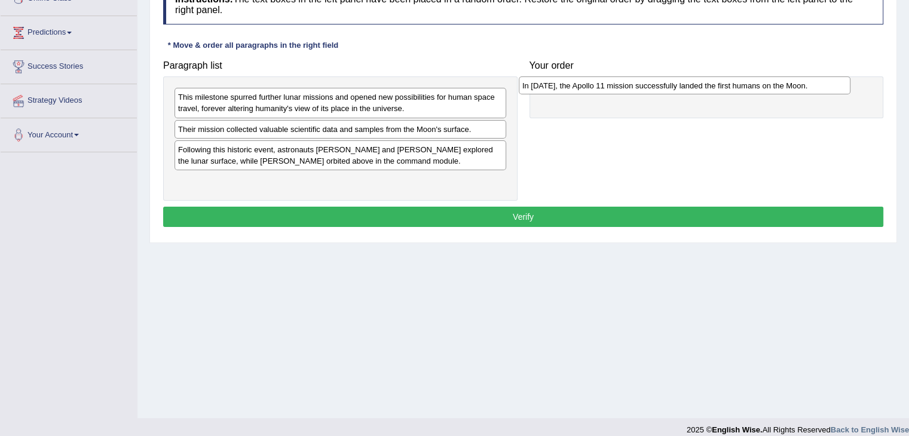
drag, startPoint x: 266, startPoint y: 152, endPoint x: 610, endPoint y: 89, distance: 350.0
click at [610, 89] on div "In [DATE], the Apollo 11 mission successfully landed the first humans on the Mo…" at bounding box center [685, 86] width 332 height 19
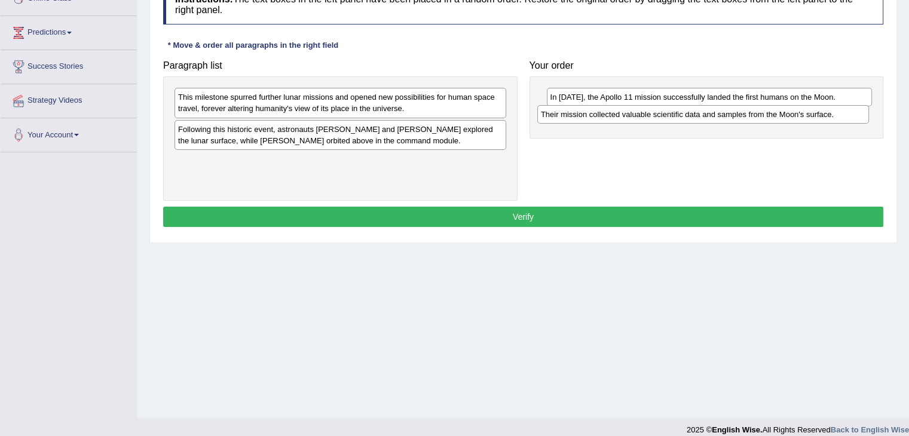
drag, startPoint x: 304, startPoint y: 131, endPoint x: 667, endPoint y: 117, distance: 363.1
click at [667, 117] on div "Their mission collected valuable scientific data and samples from the Moon's su…" at bounding box center [703, 114] width 332 height 19
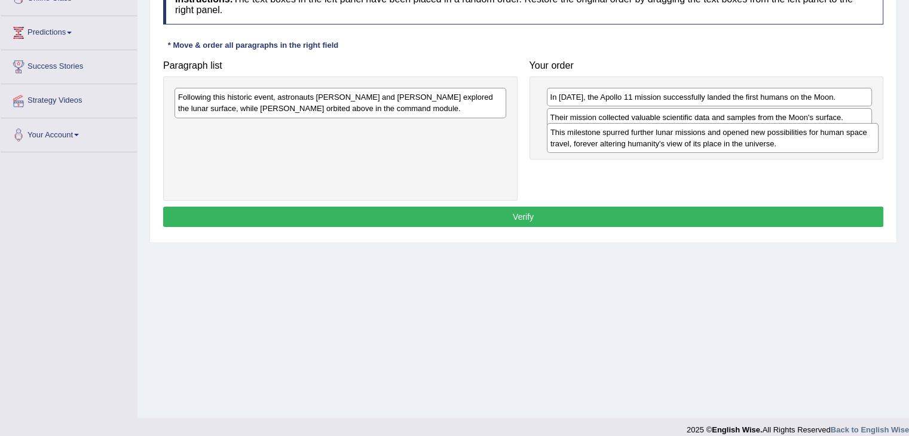
drag, startPoint x: 231, startPoint y: 103, endPoint x: 604, endPoint y: 138, distance: 374.0
click at [604, 138] on div "This milestone spurred further lunar missions and opened new possibilities for …" at bounding box center [713, 138] width 332 height 30
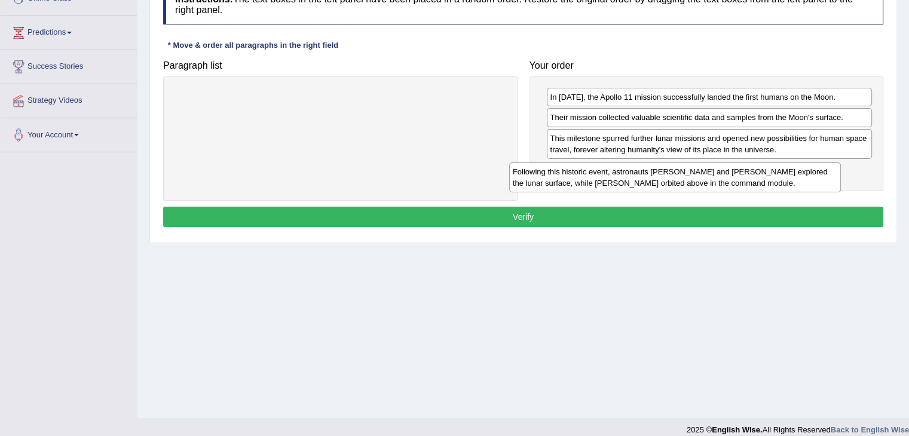
drag, startPoint x: 260, startPoint y: 111, endPoint x: 603, endPoint y: 184, distance: 350.2
click at [595, 185] on div "Following this historic event, astronauts [PERSON_NAME] and [PERSON_NAME] explo…" at bounding box center [675, 178] width 332 height 30
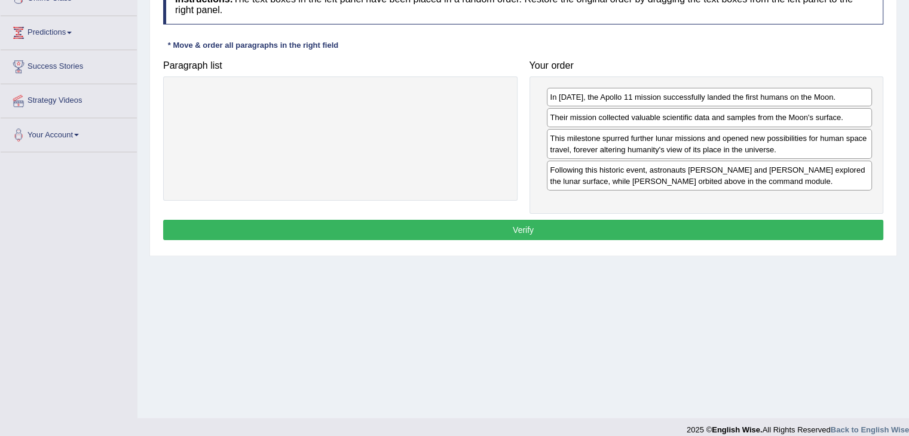
click at [533, 230] on button "Verify" at bounding box center [523, 230] width 720 height 20
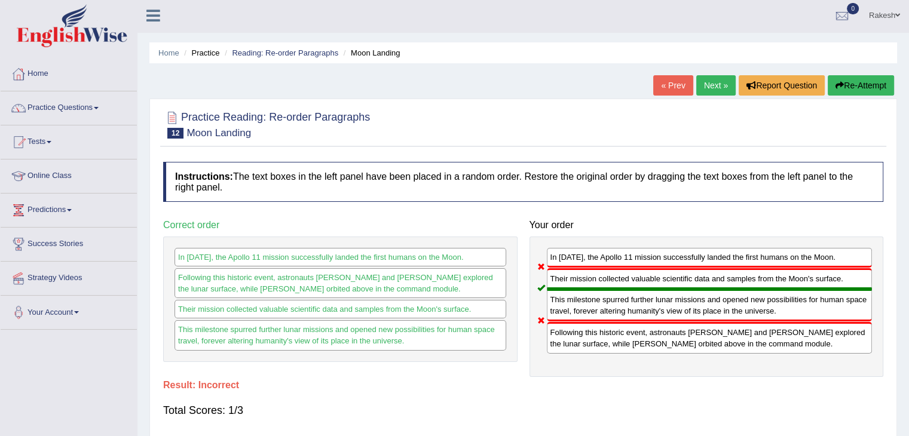
scroll to position [0, 0]
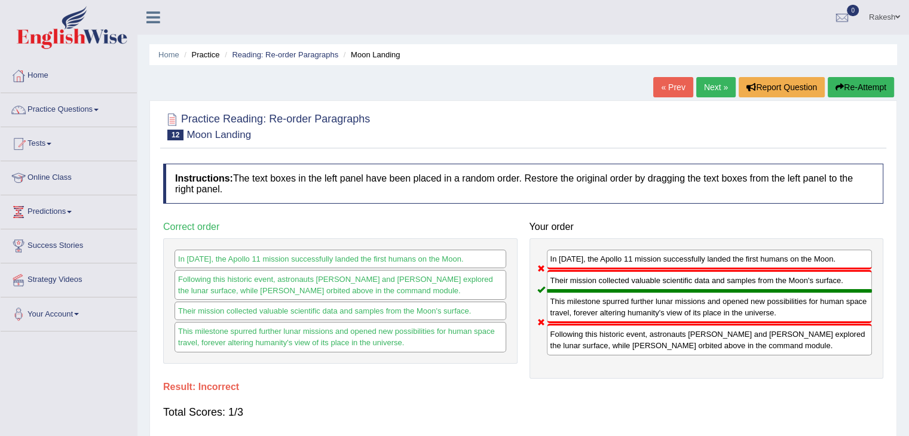
click at [855, 84] on button "Re-Attempt" at bounding box center [861, 87] width 66 height 20
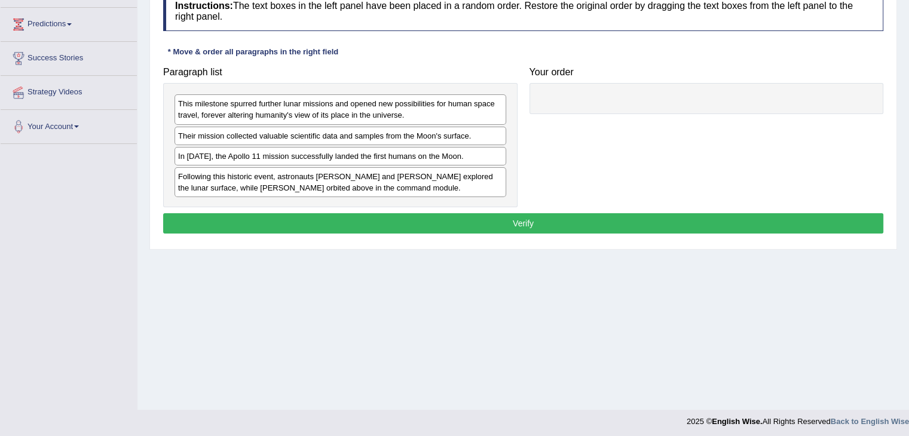
scroll to position [174, 0]
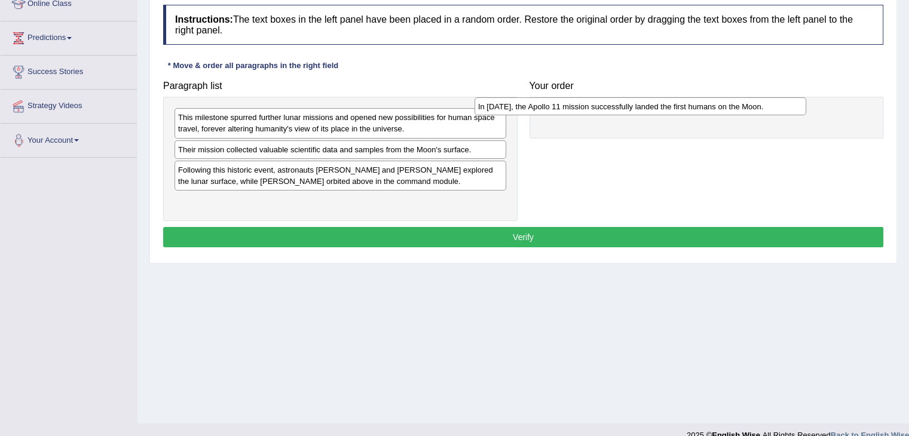
drag, startPoint x: 295, startPoint y: 172, endPoint x: 601, endPoint y: 108, distance: 313.1
click at [599, 108] on div "In [DATE], the Apollo 11 mission successfully landed the first humans on the Mo…" at bounding box center [641, 106] width 332 height 19
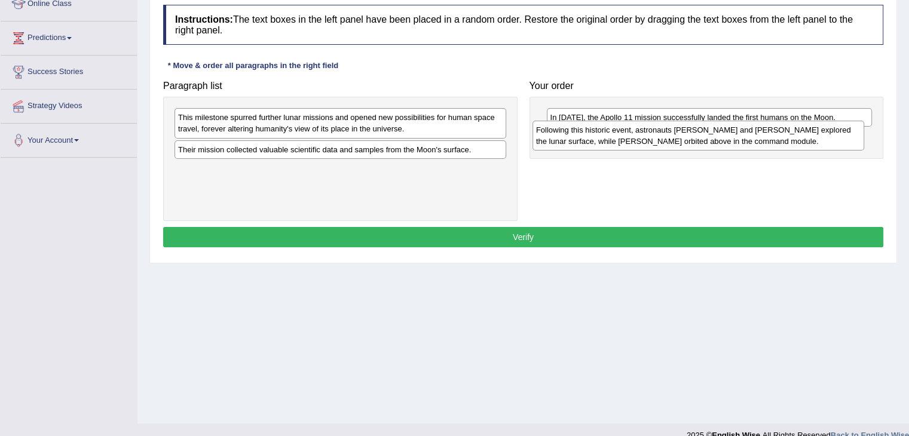
drag, startPoint x: 327, startPoint y: 181, endPoint x: 687, endPoint y: 142, distance: 362.0
click at [687, 142] on div "Following this historic event, astronauts [PERSON_NAME] and [PERSON_NAME] explo…" at bounding box center [699, 136] width 332 height 30
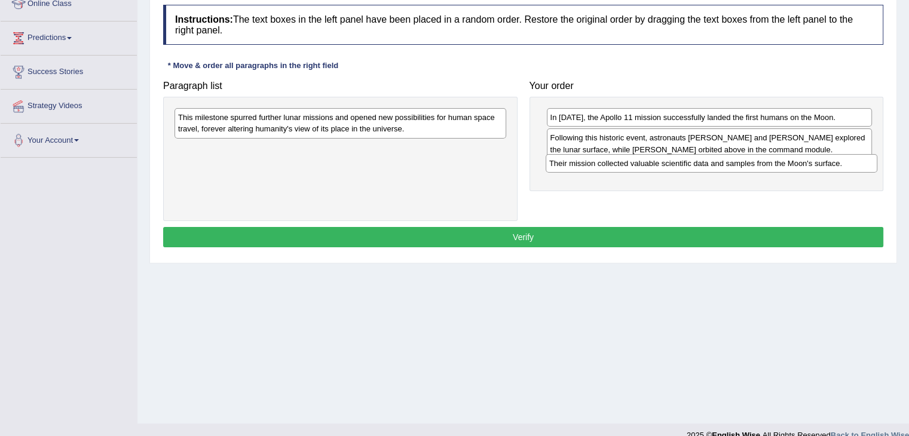
drag, startPoint x: 358, startPoint y: 156, endPoint x: 730, endPoint y: 170, distance: 372.1
click at [730, 170] on div "Their mission collected valuable scientific data and samples from the Moon's su…" at bounding box center [712, 163] width 332 height 19
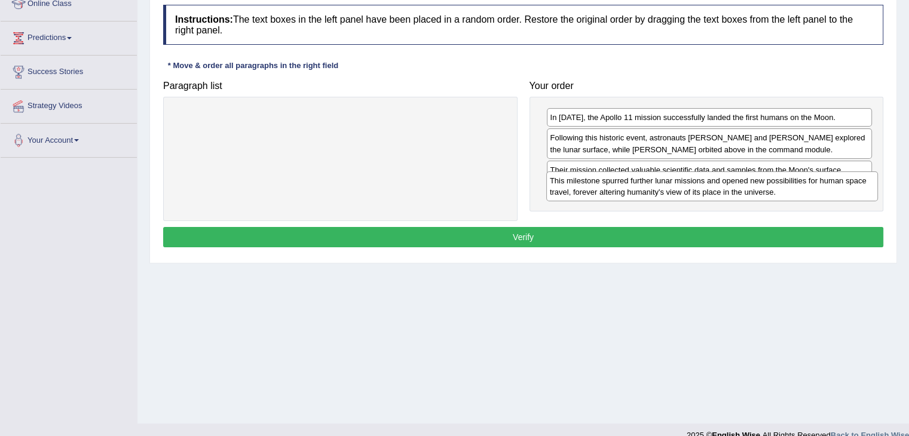
drag, startPoint x: 442, startPoint y: 138, endPoint x: 800, endPoint y: 193, distance: 362.3
click at [800, 193] on div "This milestone spurred further lunar missions and opened new possibilities for …" at bounding box center [712, 187] width 332 height 30
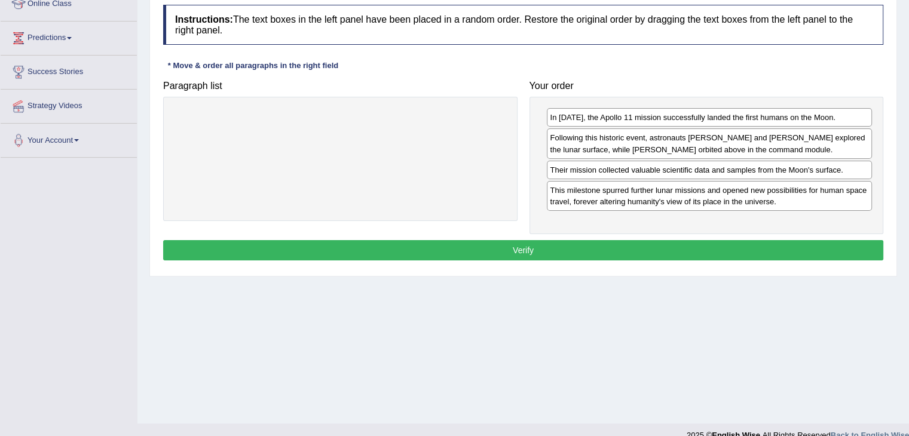
click at [542, 249] on button "Verify" at bounding box center [523, 250] width 720 height 20
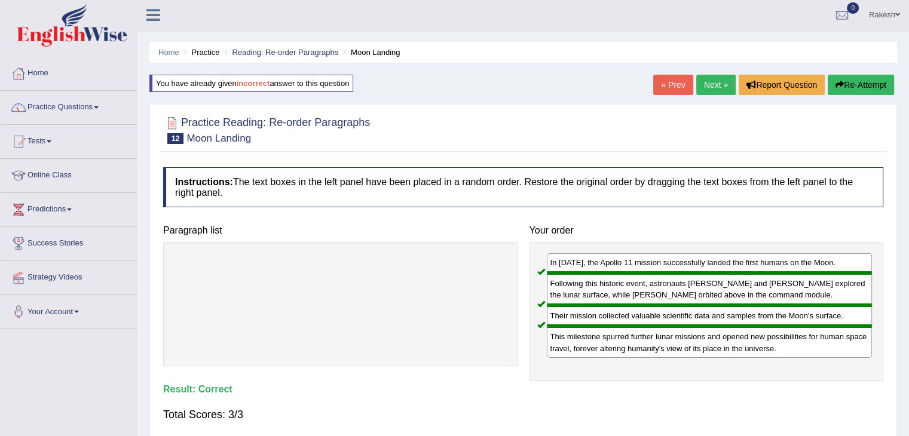
scroll to position [0, 0]
